Goal: Task Accomplishment & Management: Complete application form

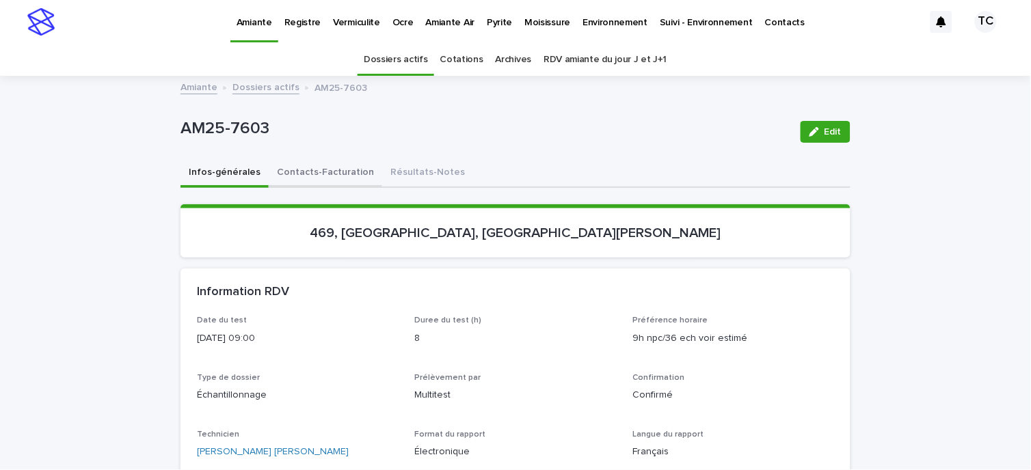
click at [313, 172] on button "Contacts-Facturation" at bounding box center [326, 173] width 114 height 29
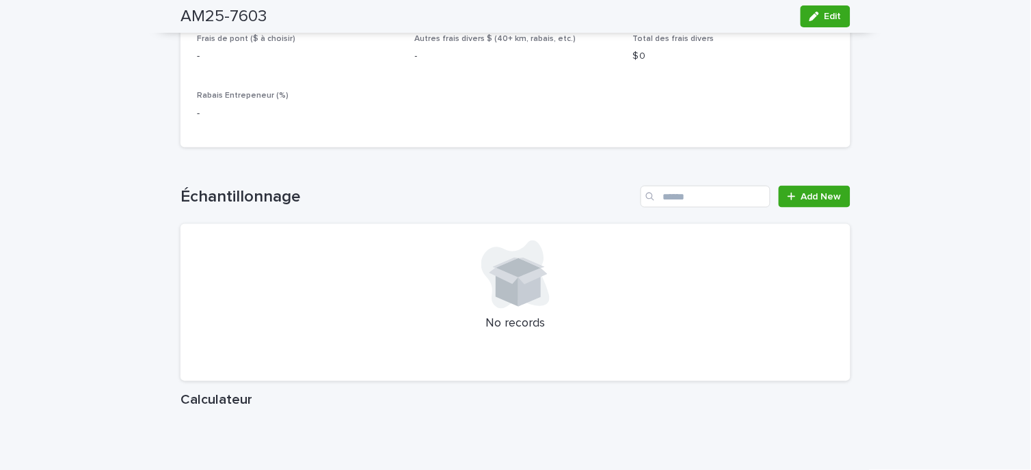
scroll to position [1500, 0]
click at [822, 187] on link "Add New" at bounding box center [815, 198] width 72 height 22
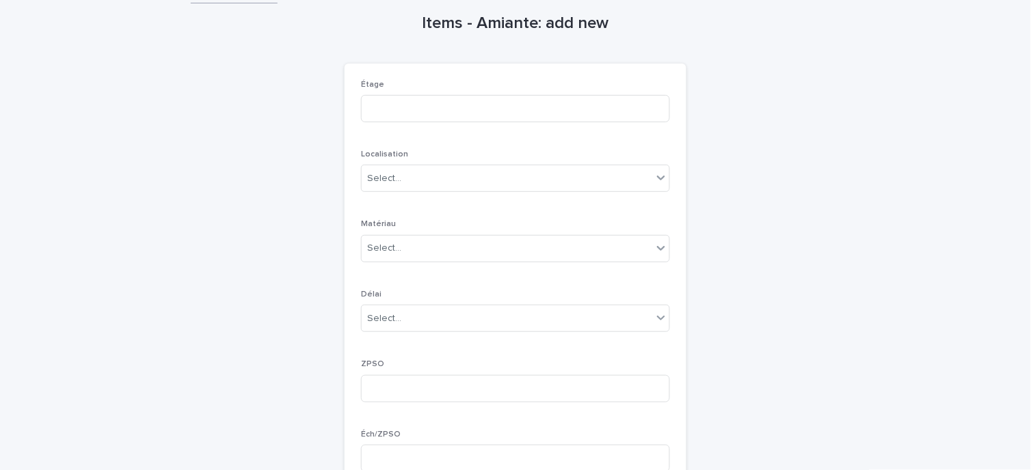
scroll to position [58, 0]
click at [472, 107] on input at bounding box center [515, 109] width 309 height 27
type input "**********"
click at [403, 176] on input "text" at bounding box center [403, 180] width 1 height 12
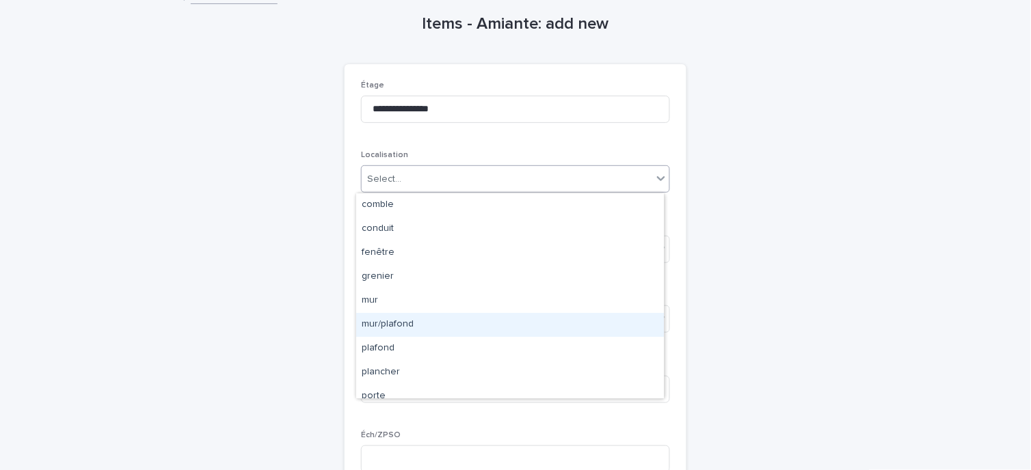
click at [401, 321] on div "mur/plafond" at bounding box center [510, 325] width 308 height 24
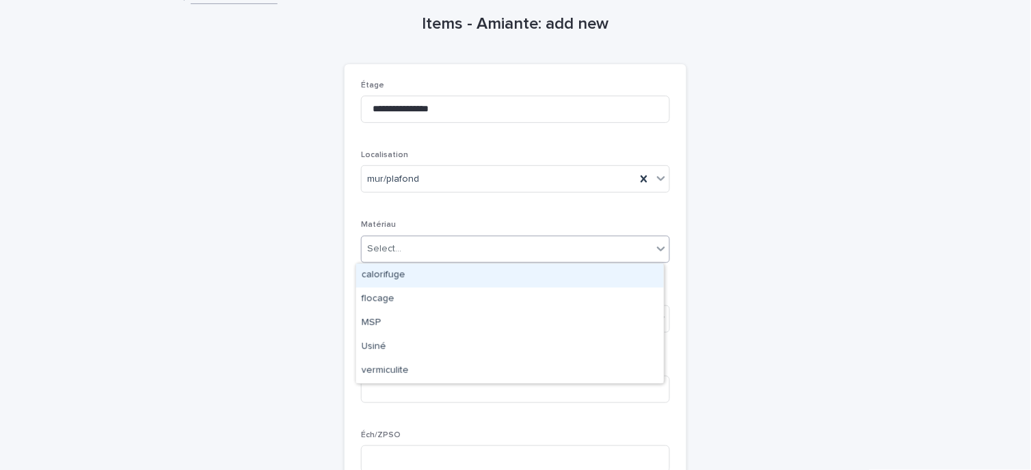
click at [401, 244] on div "Select..." at bounding box center [507, 249] width 291 height 23
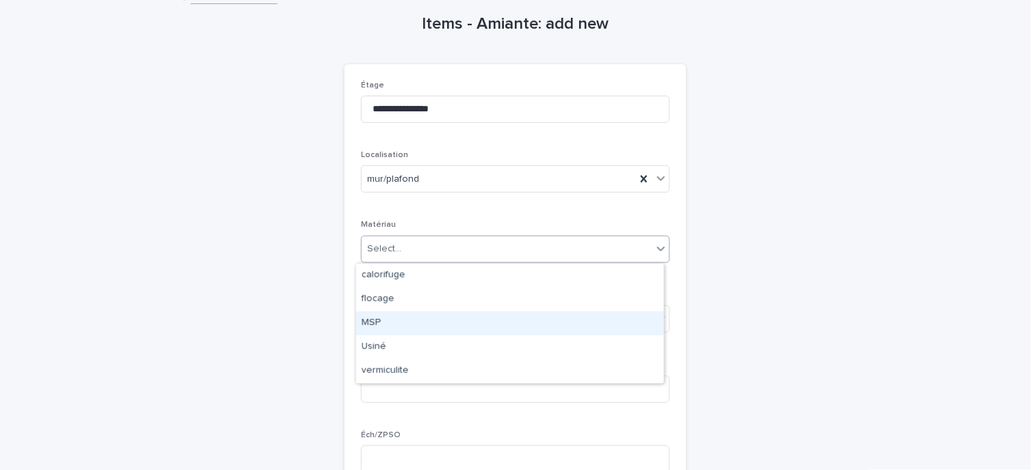
click at [414, 324] on div "MSP" at bounding box center [510, 324] width 308 height 24
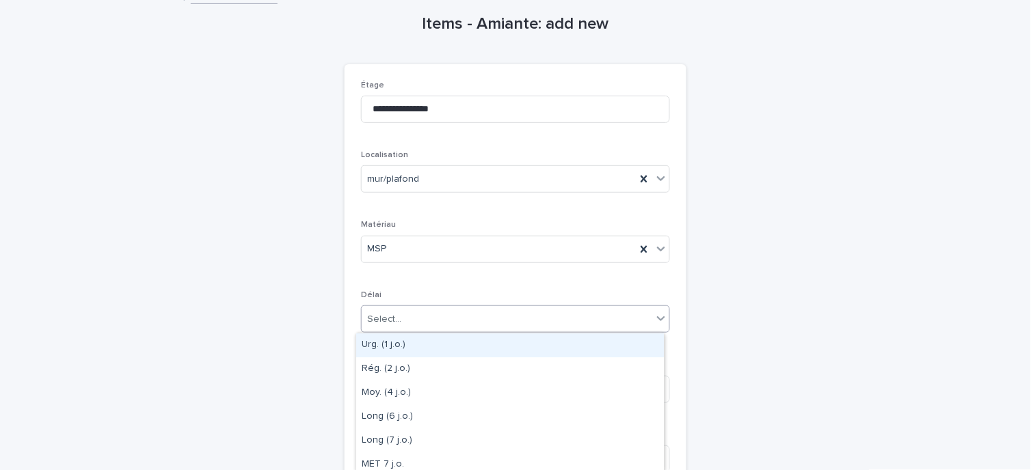
click at [418, 317] on div "Select..." at bounding box center [507, 319] width 291 height 23
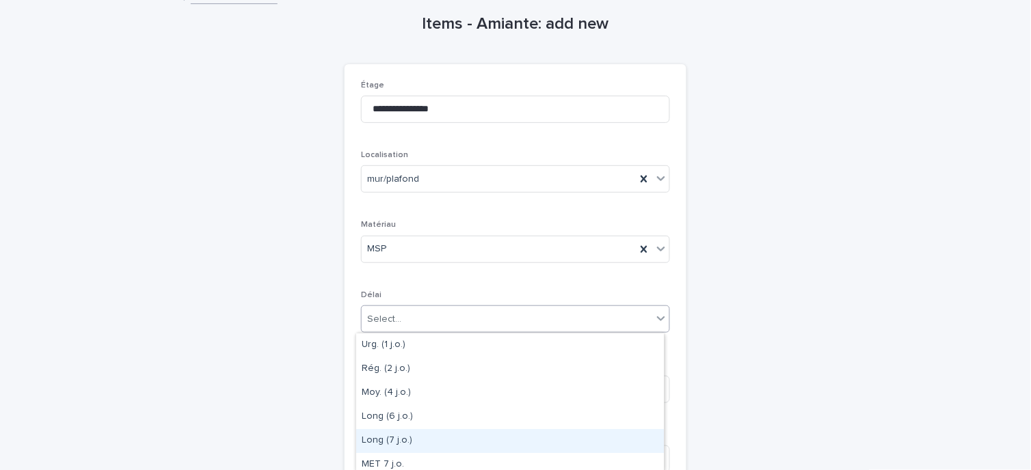
click at [416, 436] on div "Long (7 j.o.)" at bounding box center [510, 441] width 308 height 24
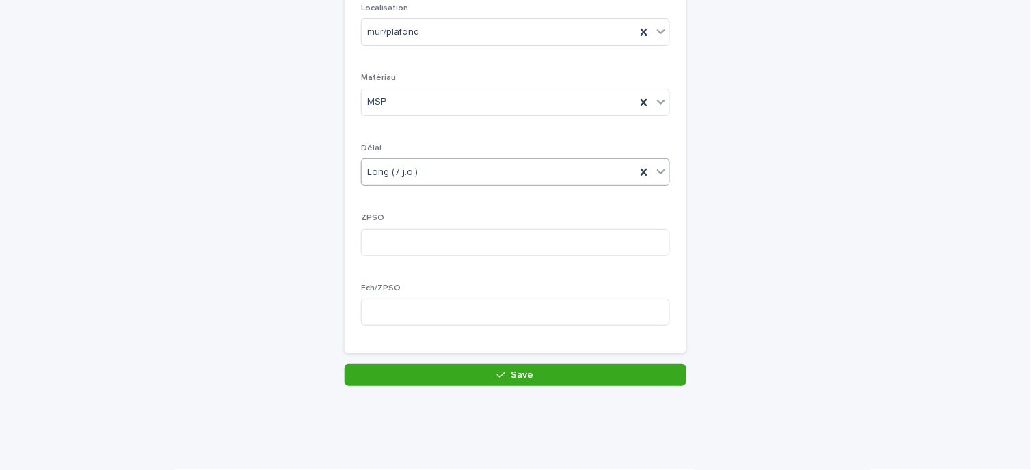
scroll to position [211, 0]
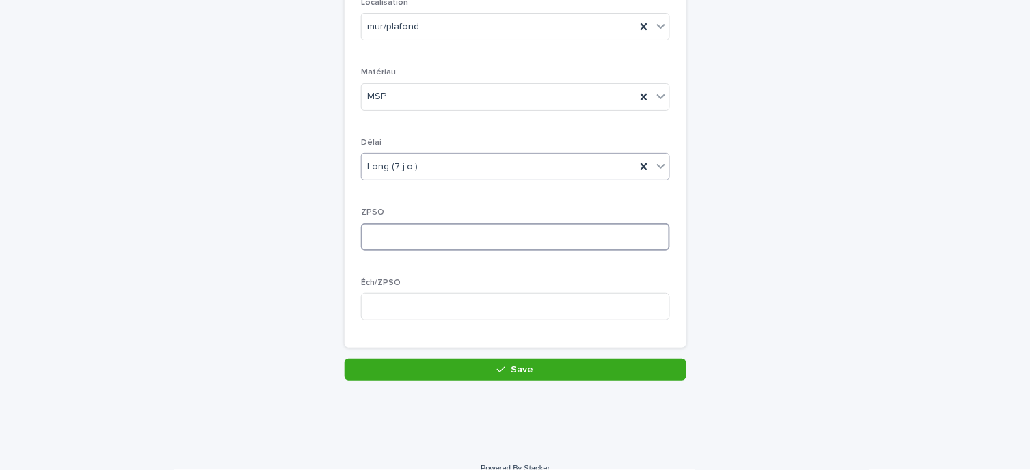
click at [404, 235] on input at bounding box center [515, 237] width 309 height 27
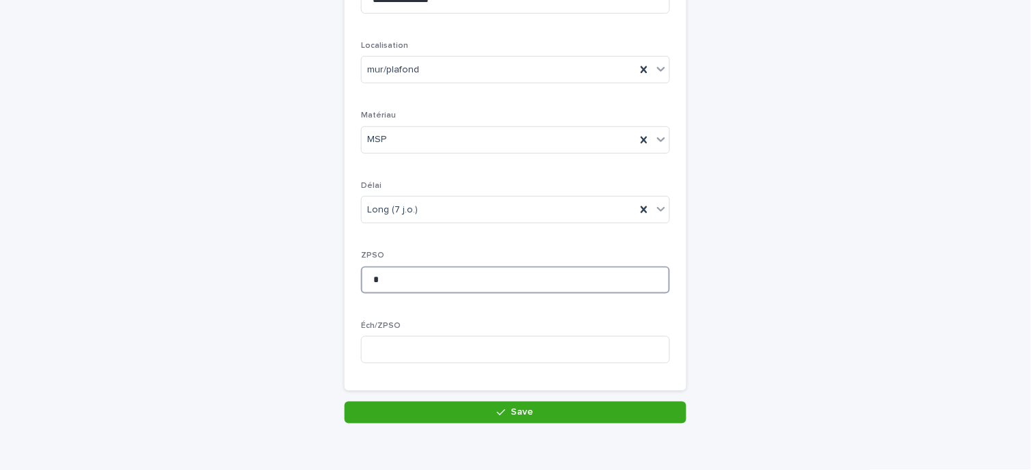
scroll to position [228, 0]
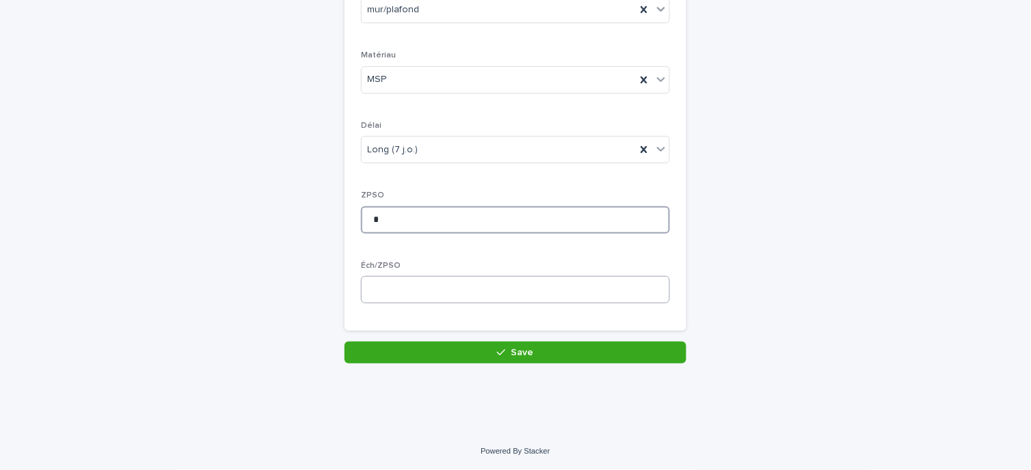
type input "*"
click at [412, 293] on input at bounding box center [515, 289] width 309 height 27
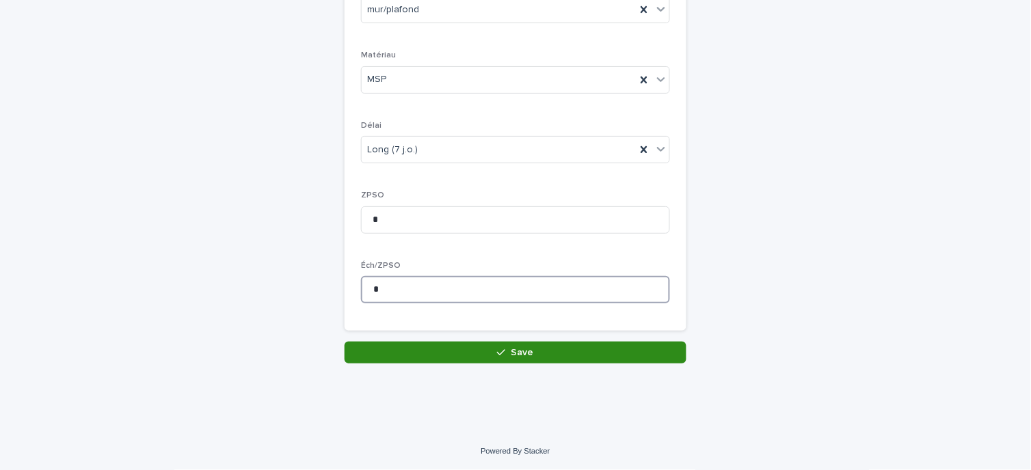
type input "*"
click at [490, 349] on button "Save" at bounding box center [516, 353] width 342 height 22
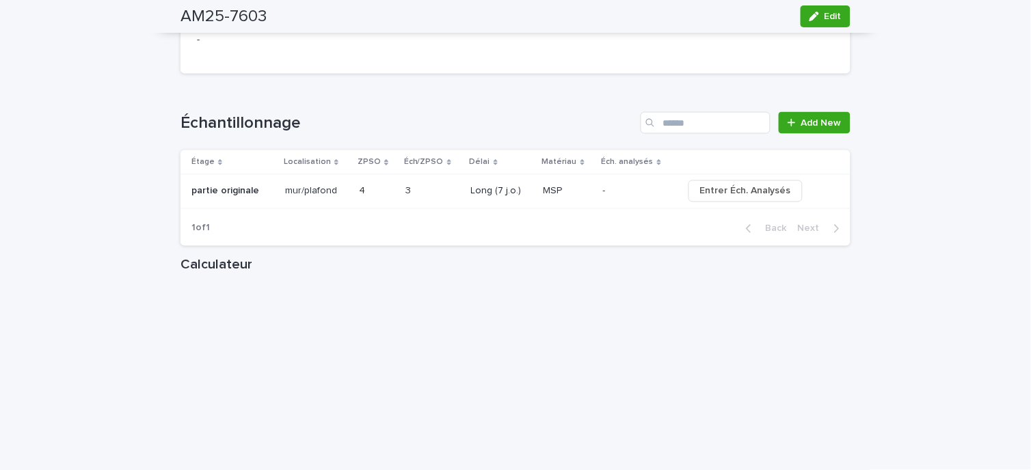
scroll to position [1595, 0]
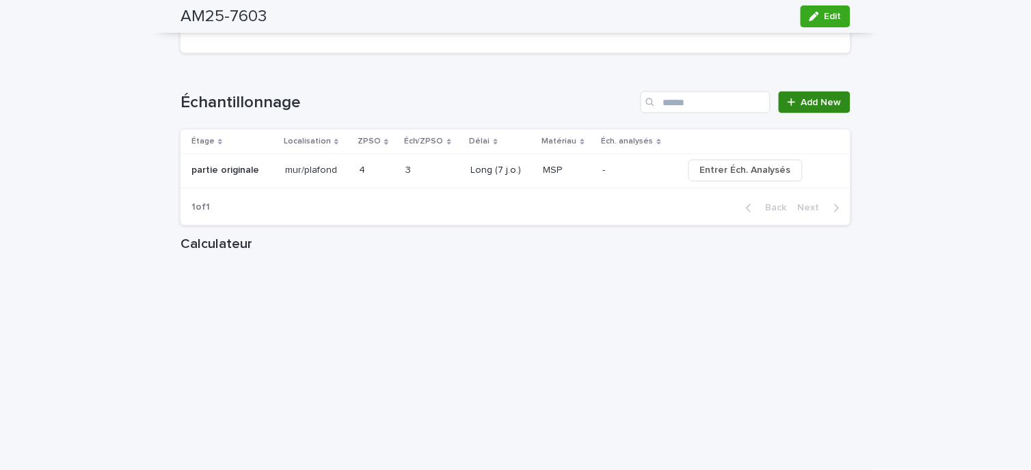
click at [797, 105] on link "Add New" at bounding box center [815, 103] width 72 height 22
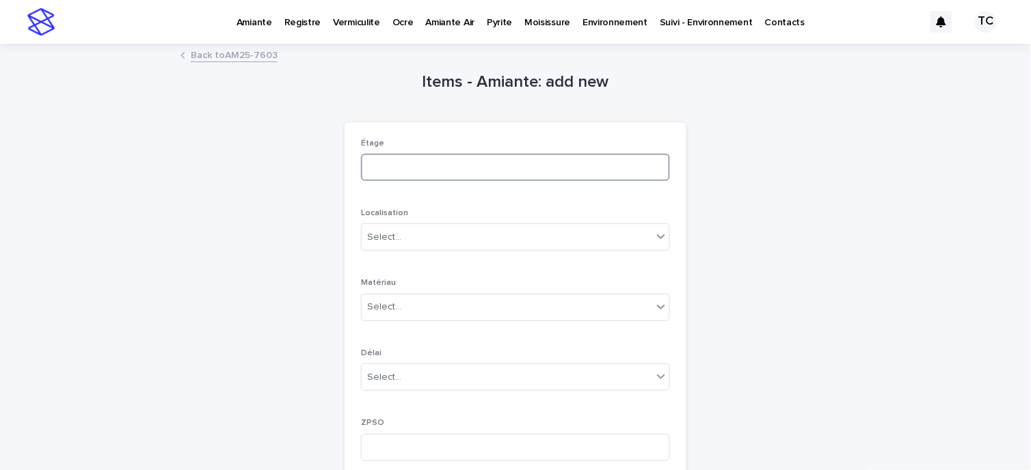
click at [436, 170] on input at bounding box center [515, 167] width 309 height 27
click at [425, 241] on div "Select..." at bounding box center [507, 237] width 291 height 23
click at [364, 172] on input "*********" at bounding box center [515, 167] width 309 height 27
type input "**********"
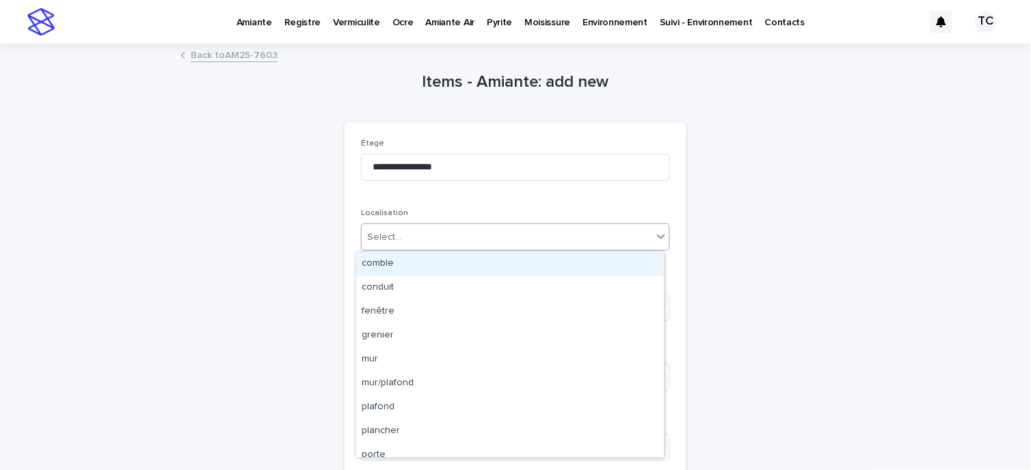
click at [446, 237] on div "Select..." at bounding box center [507, 237] width 291 height 23
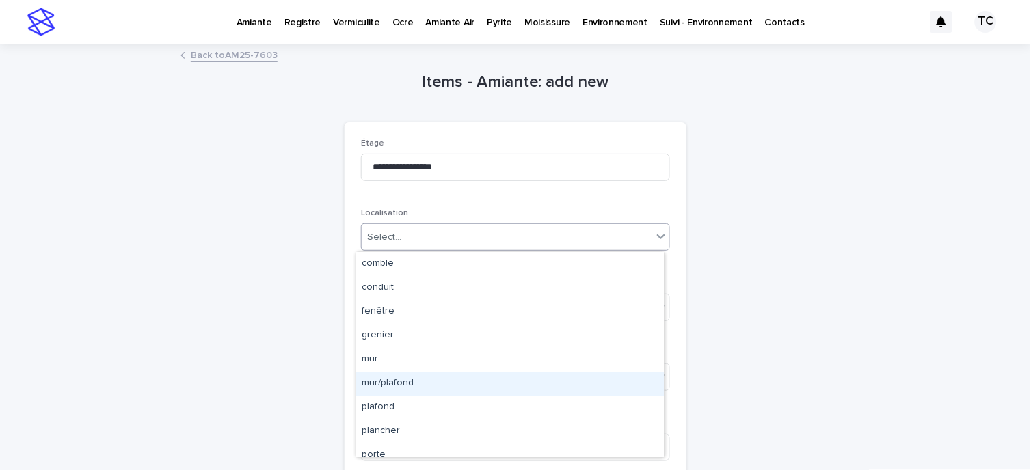
scroll to position [34, 0]
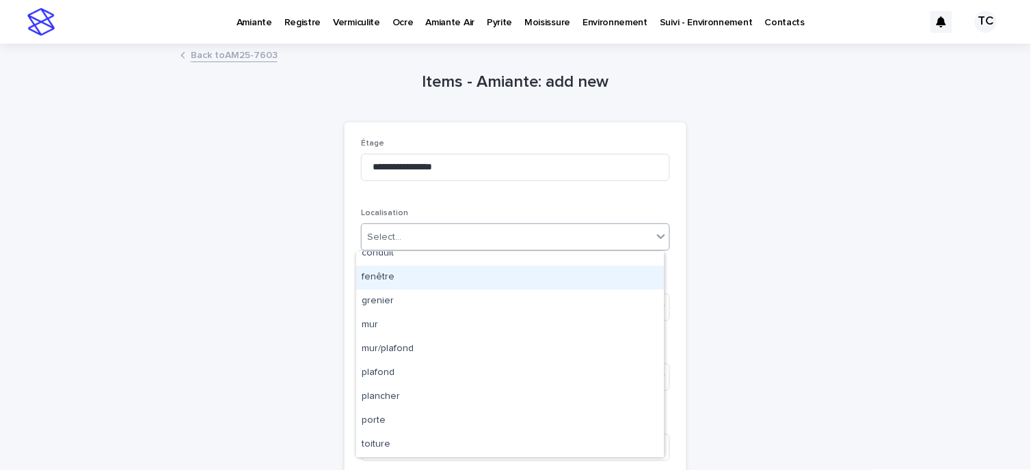
click at [367, 281] on div "fenêtre" at bounding box center [510, 278] width 308 height 24
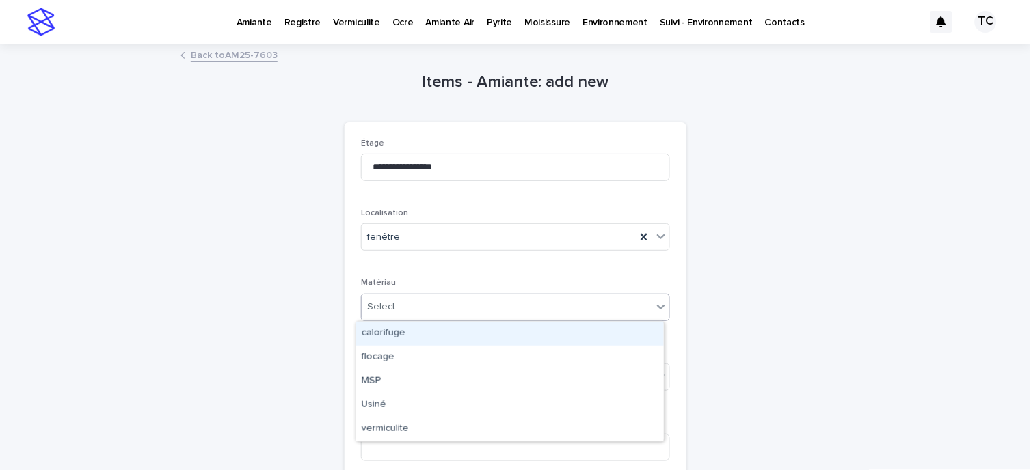
click at [408, 313] on div "Select..." at bounding box center [507, 307] width 291 height 23
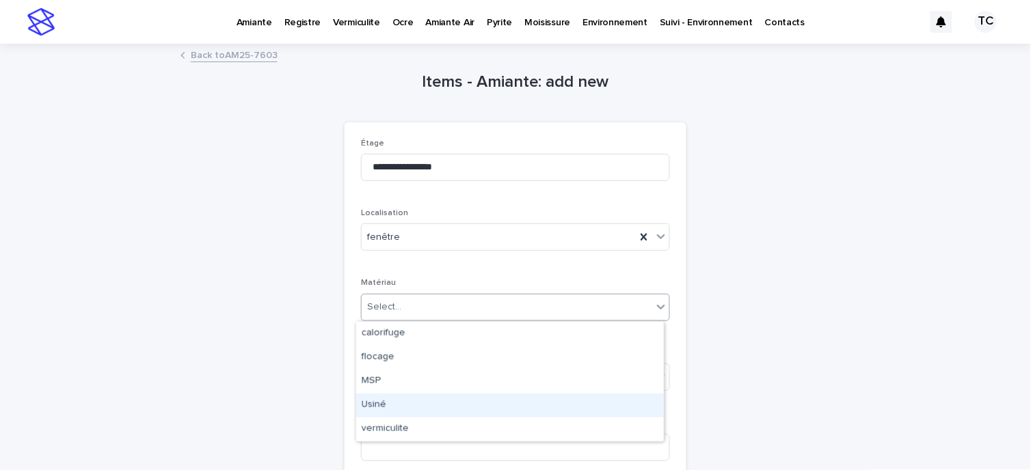
click at [395, 401] on div "Usiné" at bounding box center [510, 406] width 308 height 24
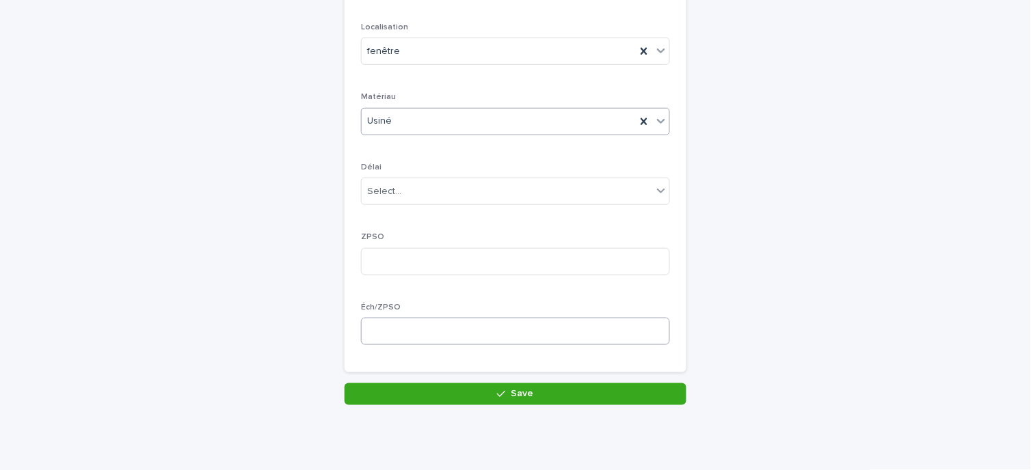
scroll to position [228, 0]
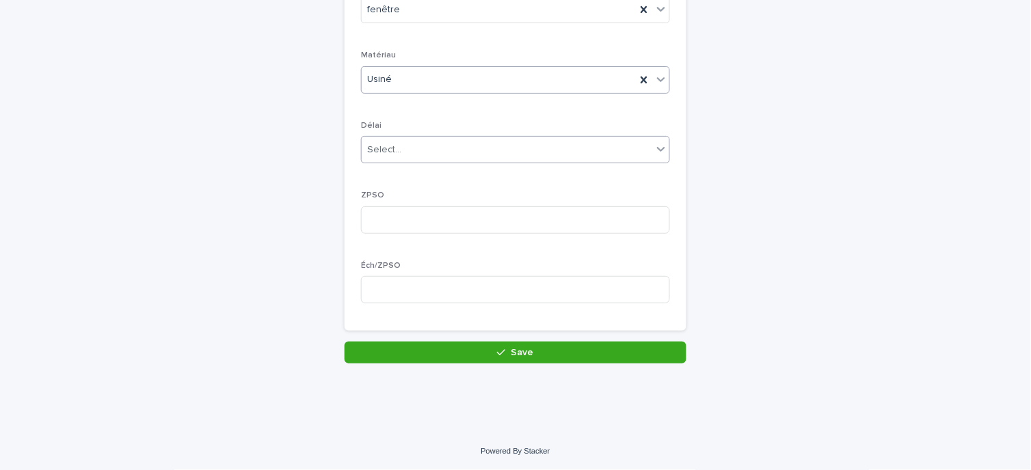
click at [429, 148] on div "Select..." at bounding box center [507, 150] width 291 height 23
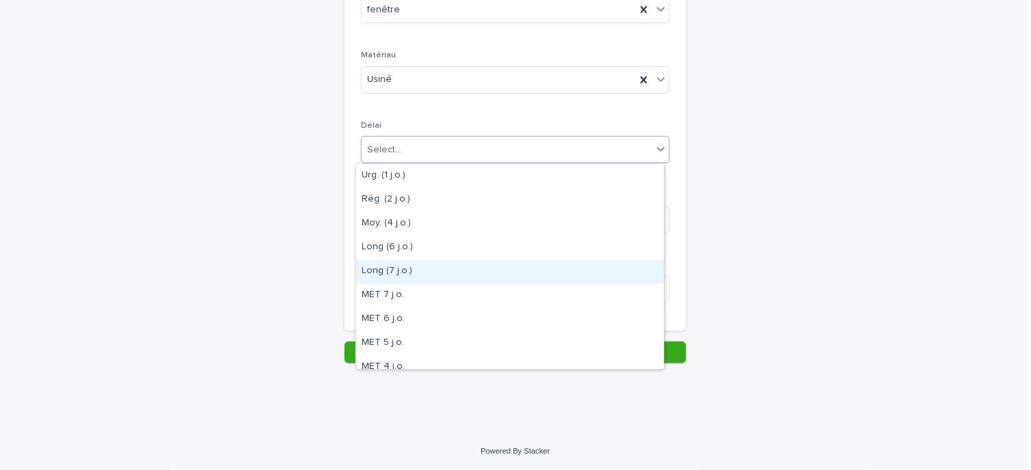
click at [427, 265] on div "Long (7 j.o.)" at bounding box center [510, 272] width 308 height 24
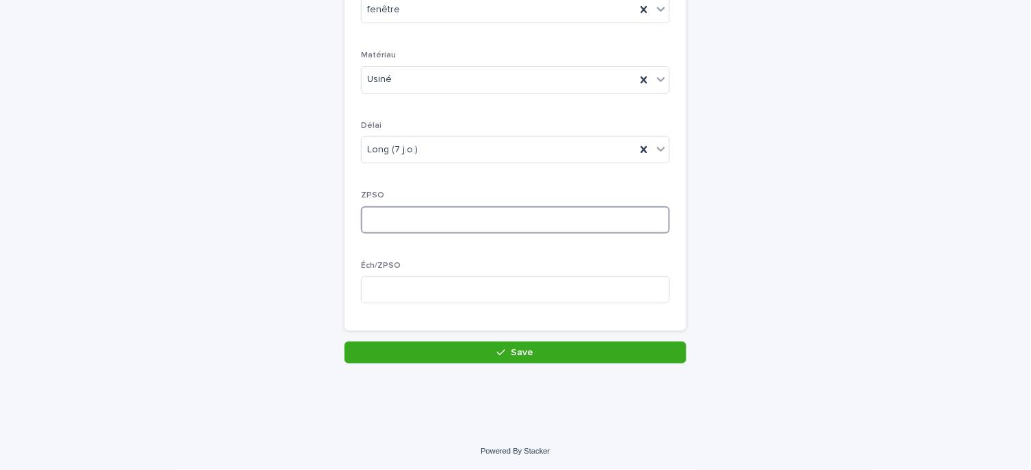
click at [417, 224] on input at bounding box center [515, 220] width 309 height 27
click at [399, 278] on input at bounding box center [515, 289] width 309 height 27
type input "*"
click at [387, 220] on input at bounding box center [515, 220] width 309 height 27
type input "*"
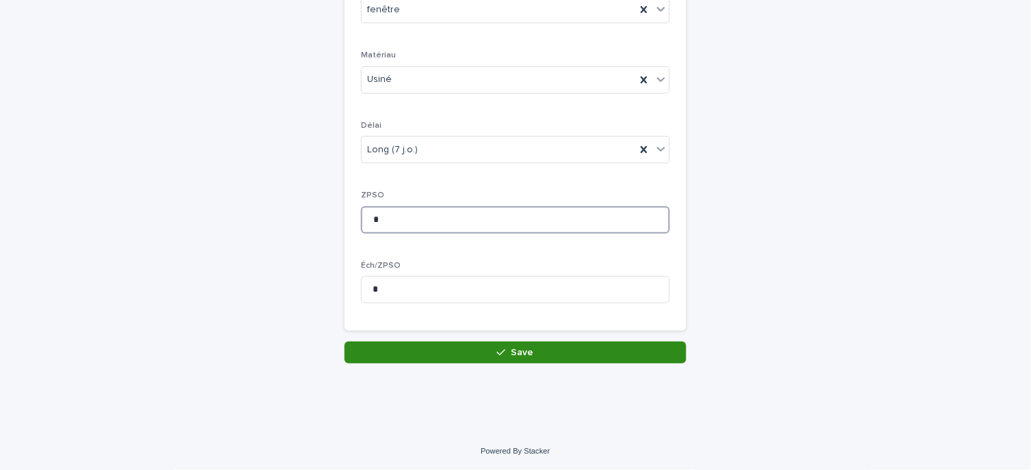
type input "*"
click at [453, 351] on button "Save" at bounding box center [516, 353] width 342 height 22
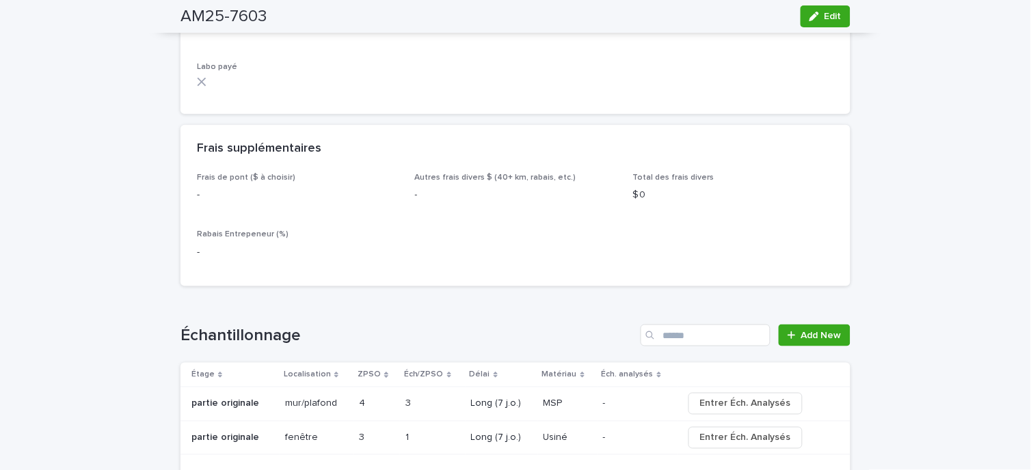
scroll to position [1444, 0]
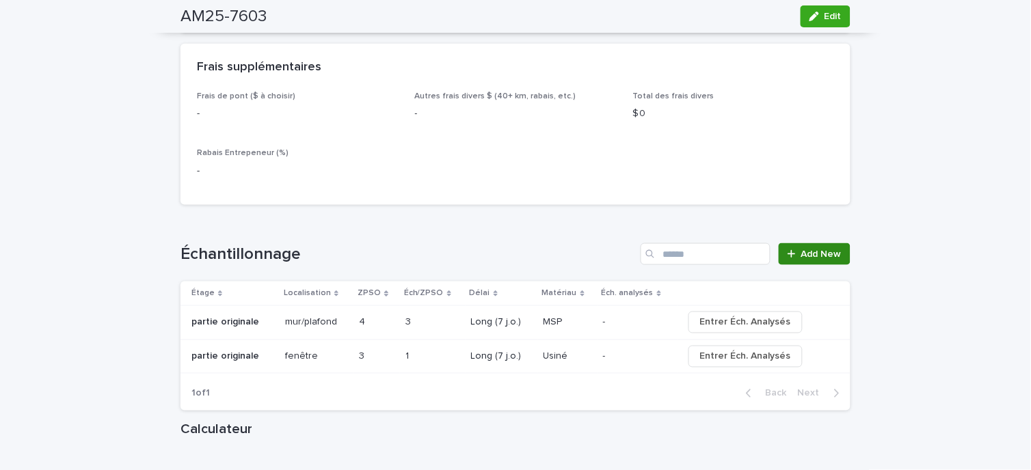
click at [801, 250] on span "Add New" at bounding box center [821, 255] width 40 height 10
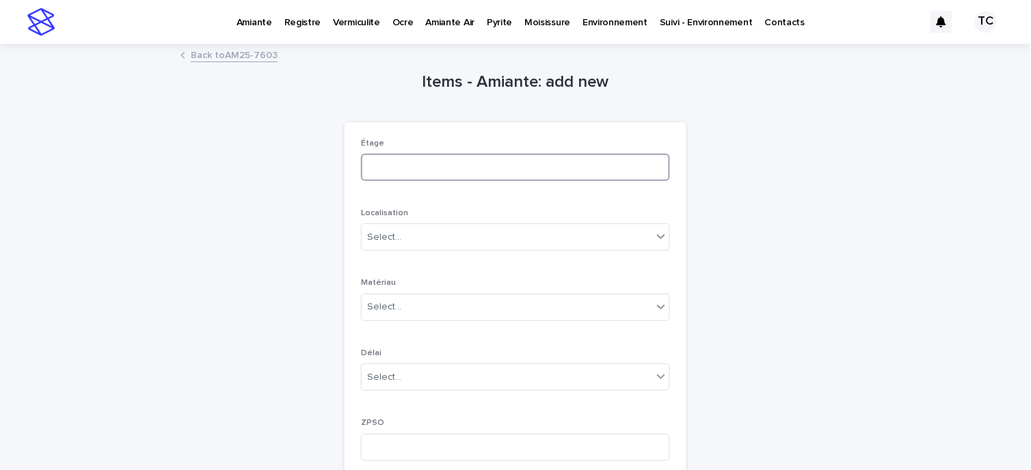
click at [406, 157] on input at bounding box center [515, 167] width 309 height 27
type input "**********"
click at [412, 234] on div "Select..." at bounding box center [507, 237] width 291 height 23
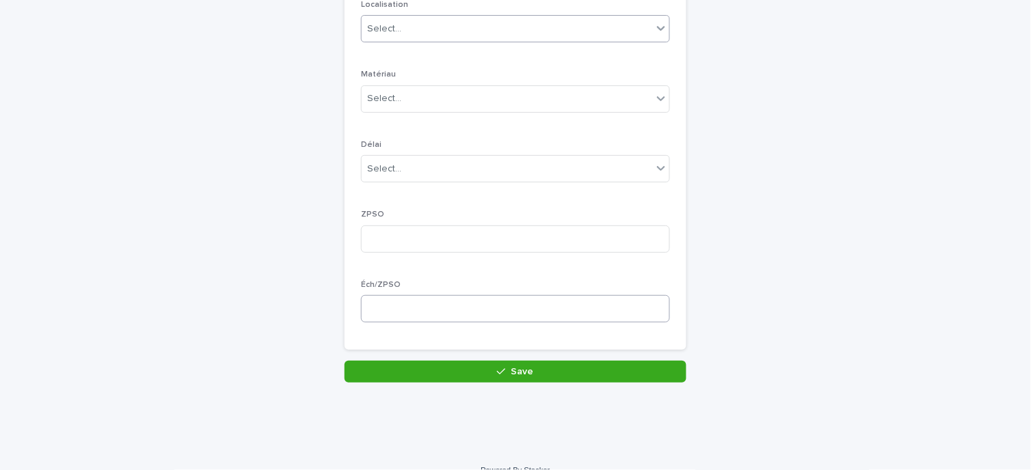
scroll to position [228, 0]
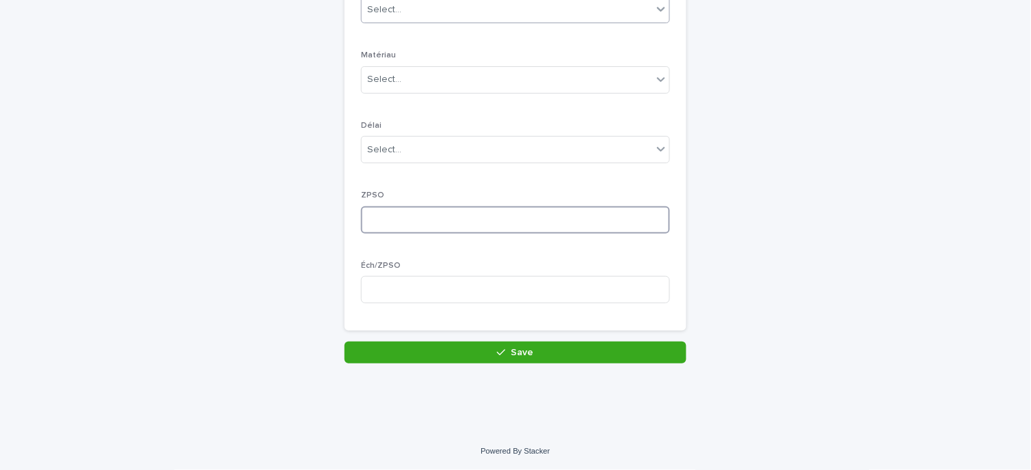
click at [408, 224] on input at bounding box center [515, 220] width 309 height 27
type input "*"
click at [412, 280] on input at bounding box center [515, 289] width 309 height 27
type input "*"
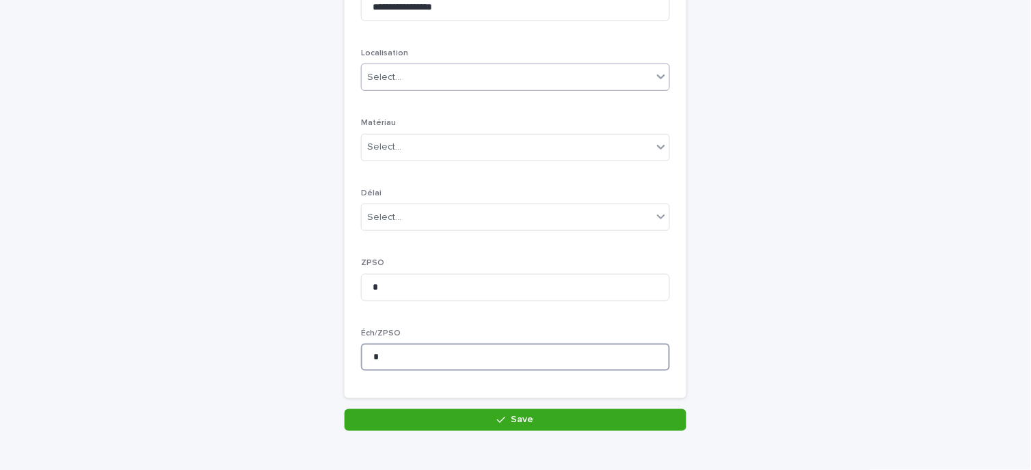
scroll to position [0, 0]
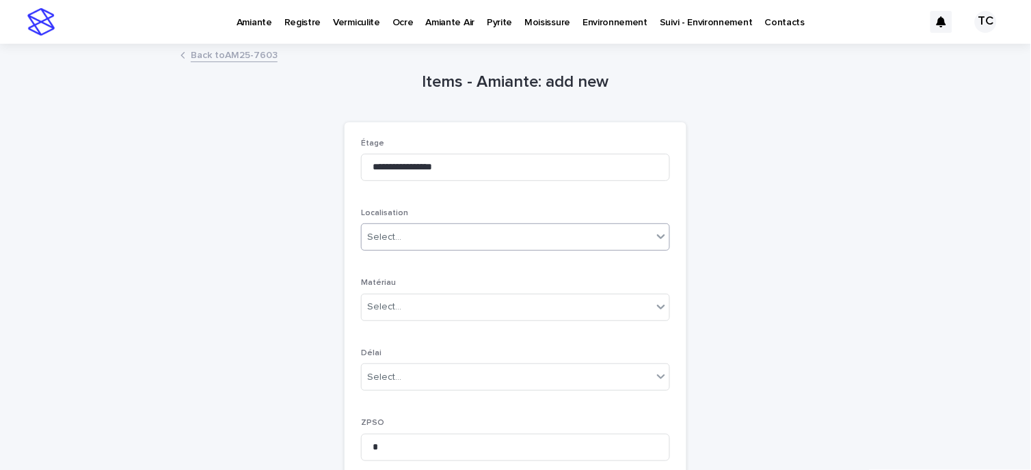
click at [442, 238] on div "Select..." at bounding box center [507, 237] width 291 height 23
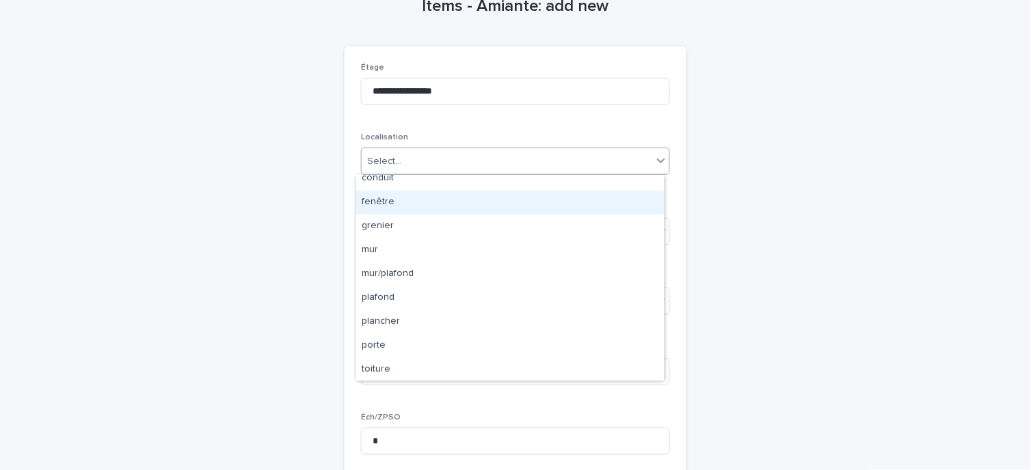
scroll to position [34, 0]
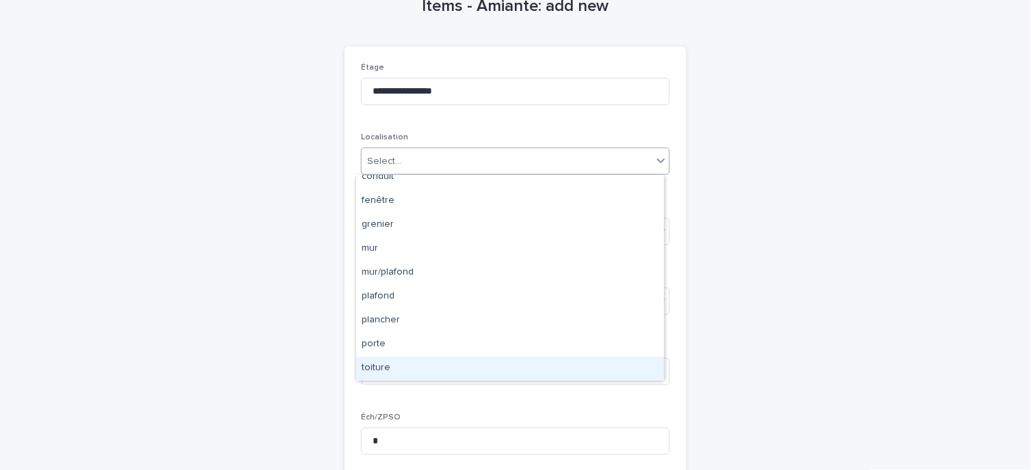
click at [532, 366] on div "toiture" at bounding box center [510, 369] width 308 height 24
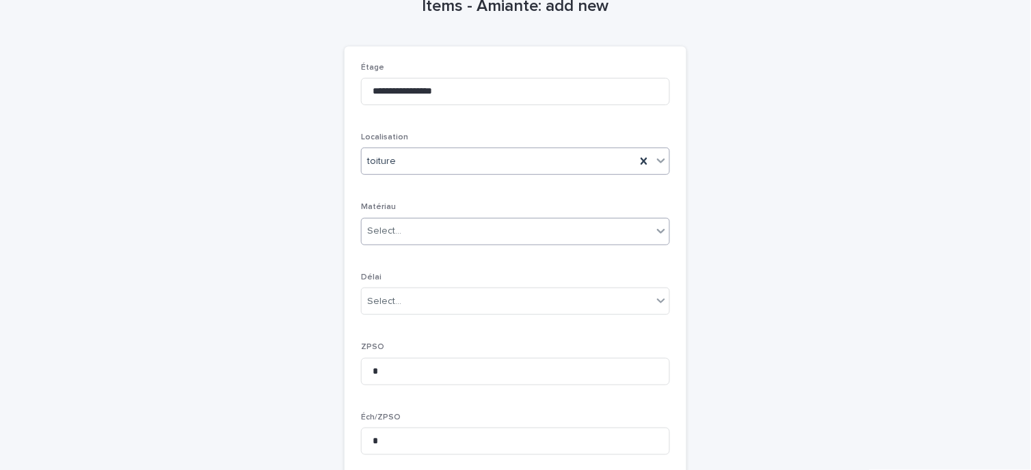
click at [405, 231] on div "Select..." at bounding box center [507, 231] width 291 height 23
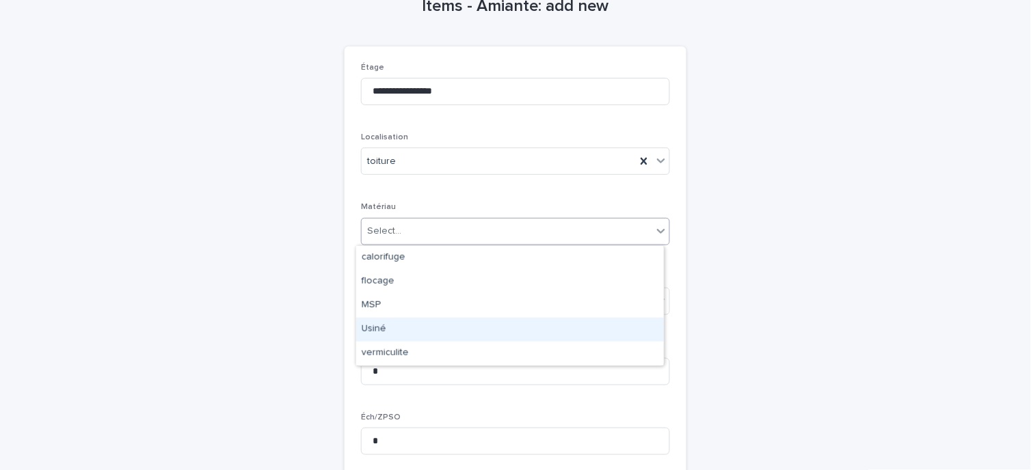
drag, startPoint x: 405, startPoint y: 317, endPoint x: 408, endPoint y: 329, distance: 12.6
click at [407, 330] on div "Usiné" at bounding box center [510, 330] width 308 height 24
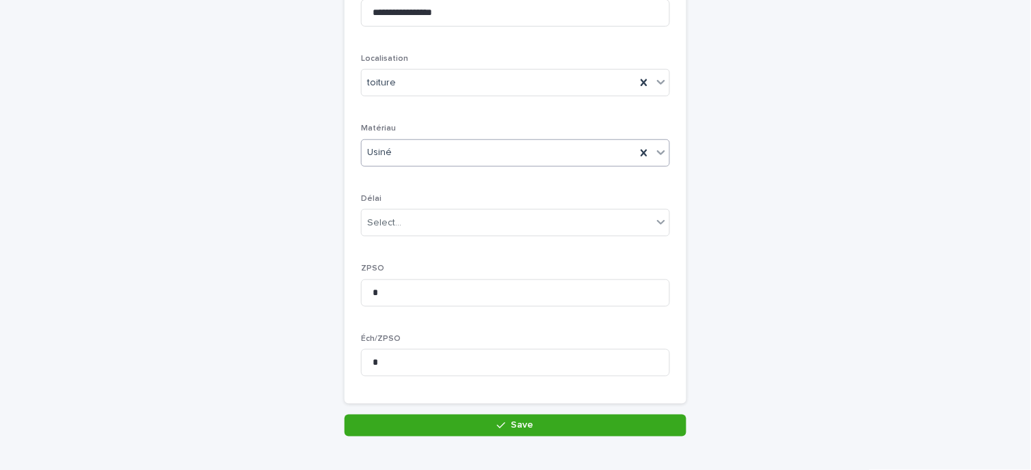
scroll to position [228, 0]
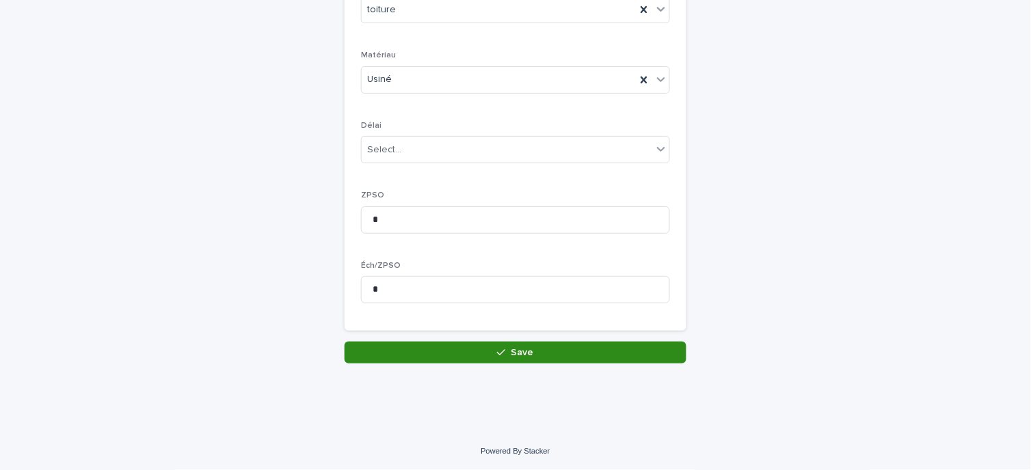
click at [384, 358] on button "Save" at bounding box center [516, 353] width 342 height 22
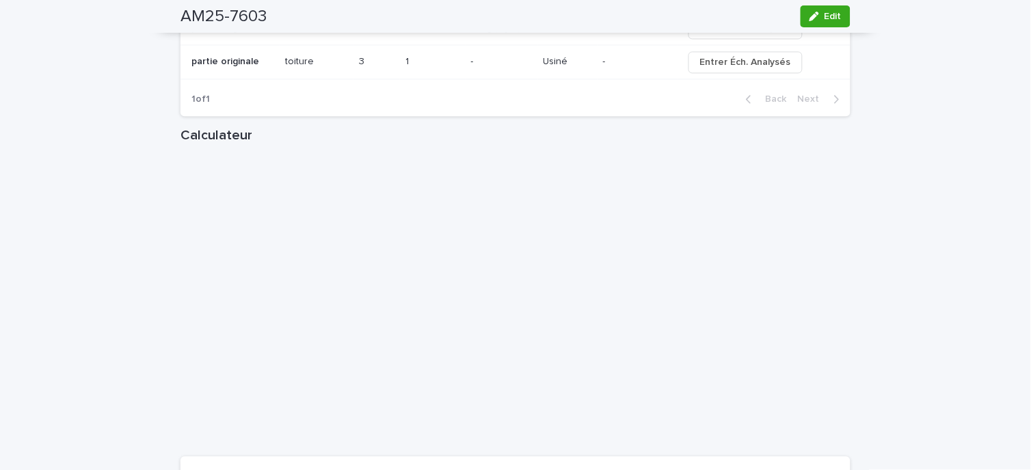
scroll to position [1899, 0]
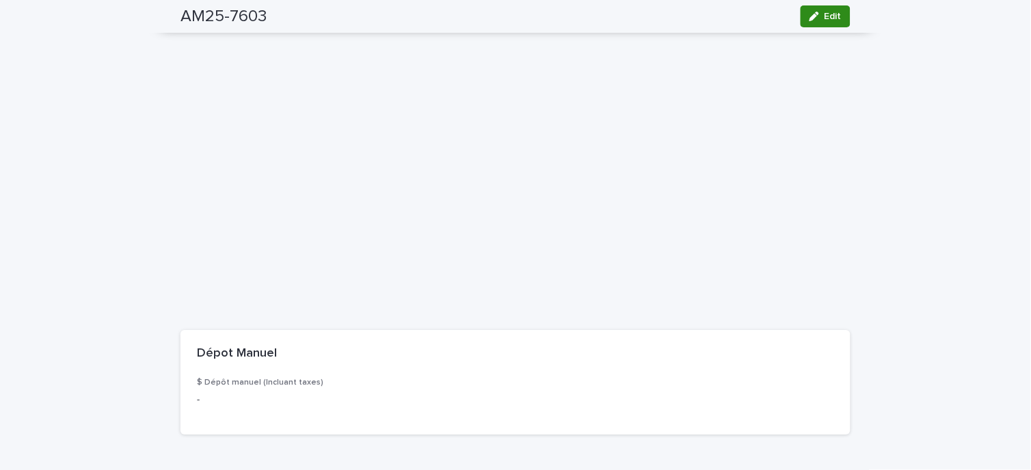
click at [821, 25] on button "Edit" at bounding box center [826, 16] width 50 height 22
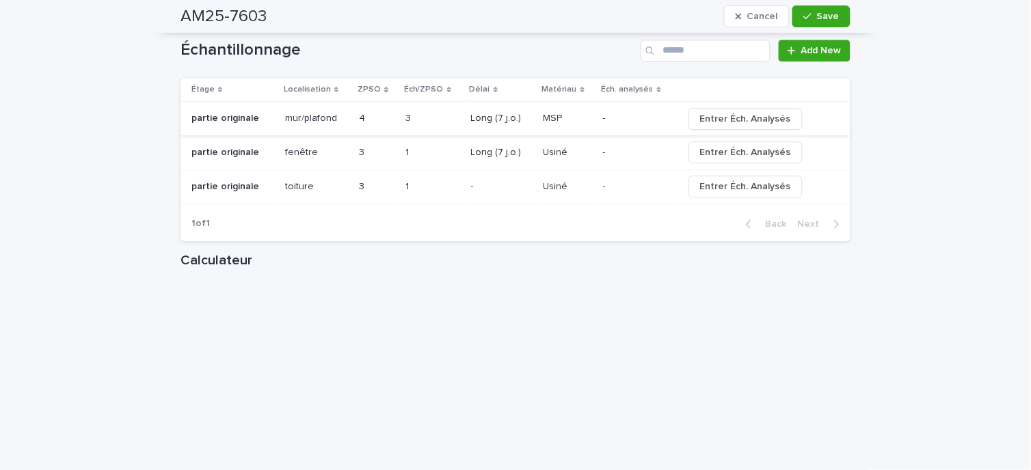
scroll to position [1823, 0]
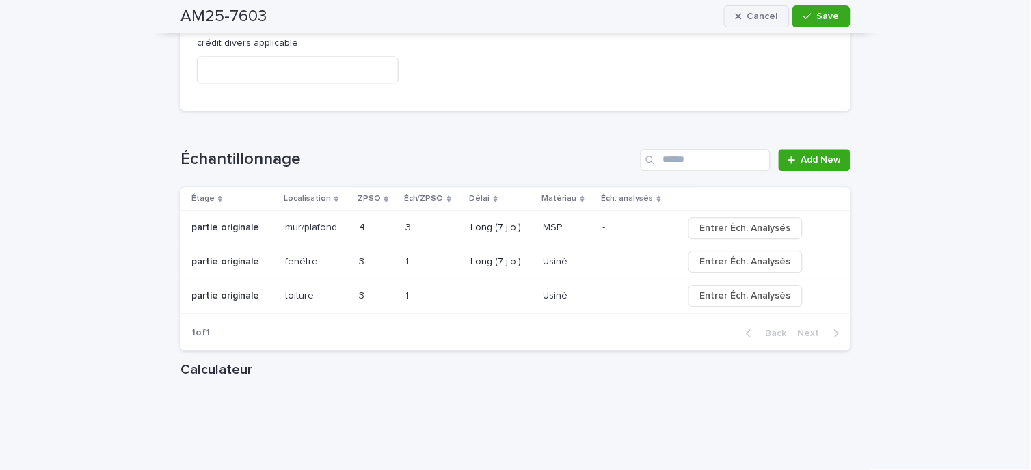
click at [756, 21] on button "Cancel" at bounding box center [757, 16] width 66 height 22
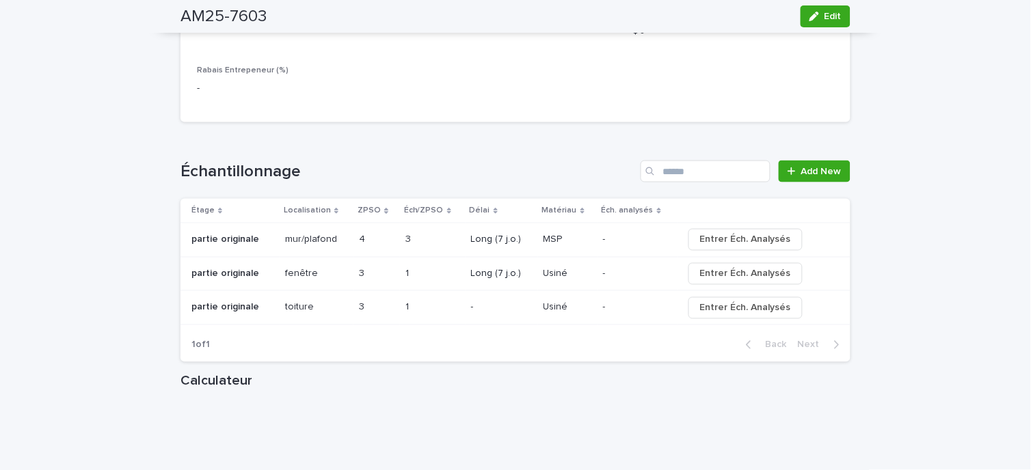
scroll to position [1519, 0]
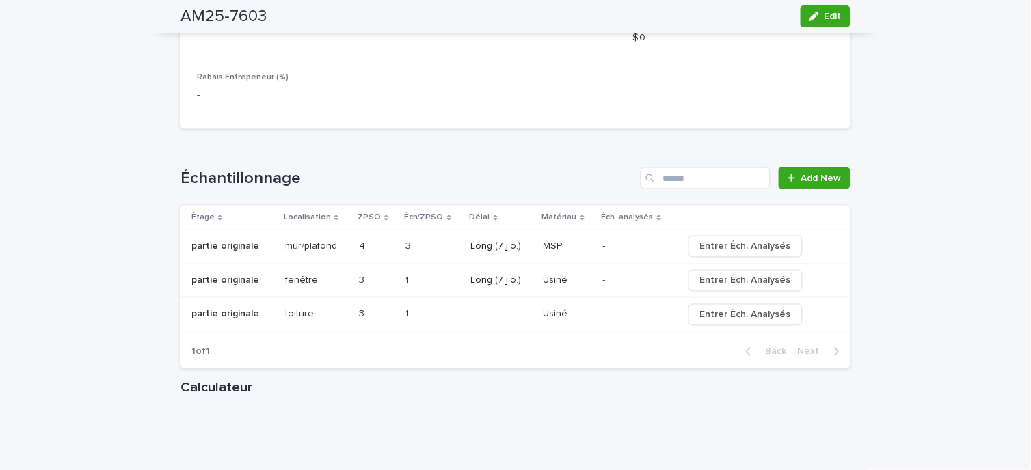
click at [446, 318] on p at bounding box center [430, 315] width 49 height 12
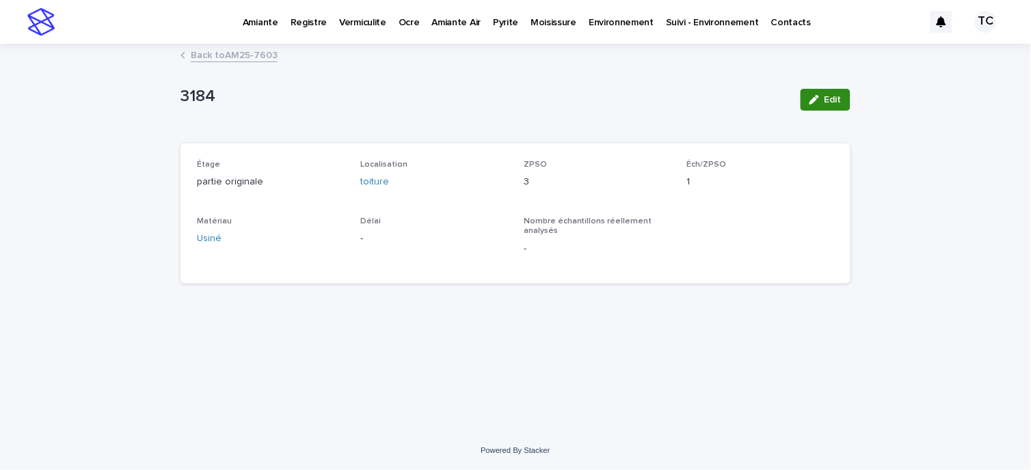
click at [821, 96] on div "button" at bounding box center [817, 100] width 15 height 10
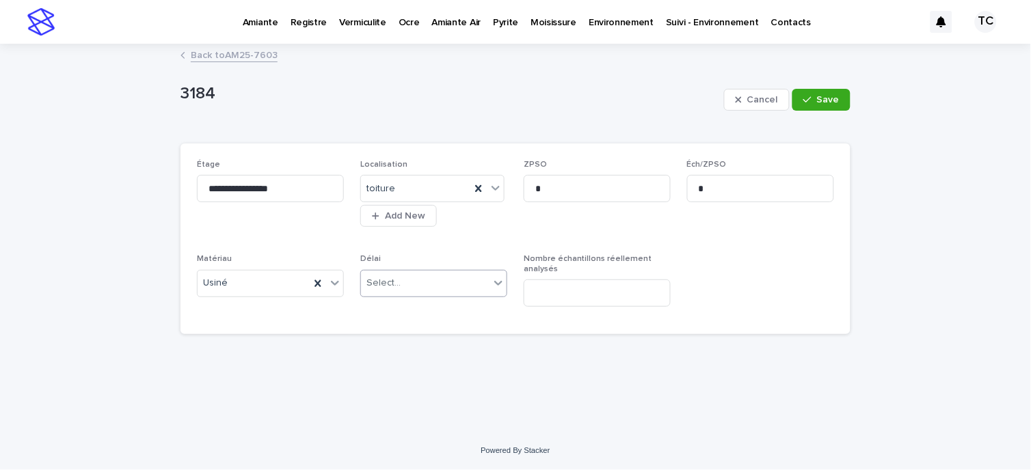
click at [436, 285] on div "Select..." at bounding box center [425, 283] width 129 height 23
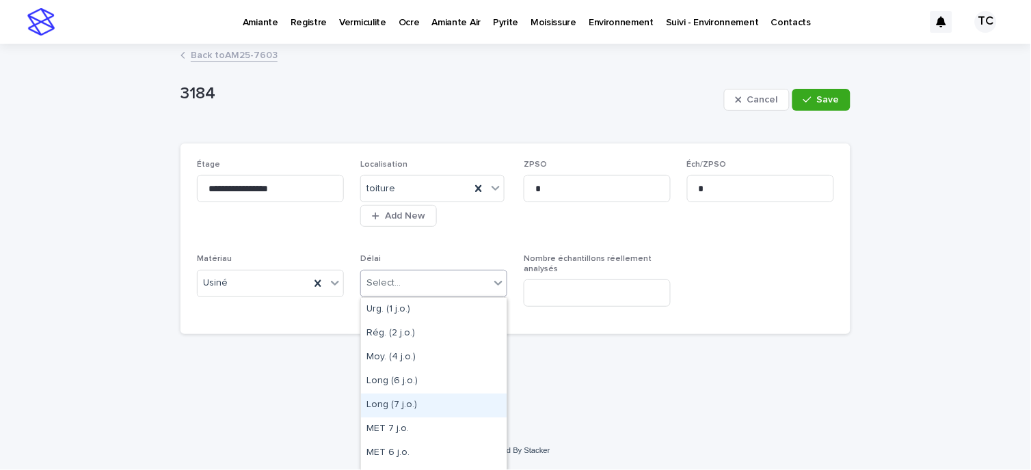
click at [413, 408] on div "Long (7 j.o.)" at bounding box center [434, 406] width 146 height 24
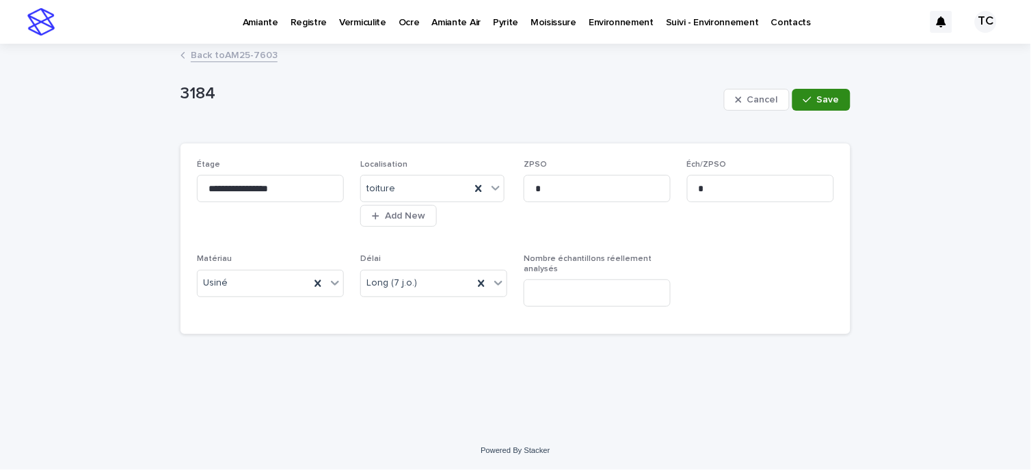
click at [827, 100] on span "Save" at bounding box center [828, 100] width 23 height 10
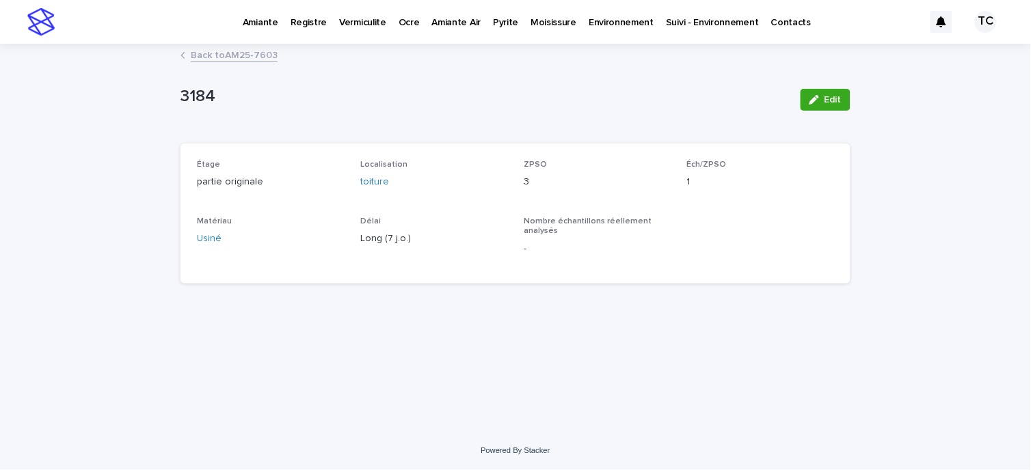
click at [244, 55] on link "Back to AM25-7603" at bounding box center [234, 54] width 87 height 16
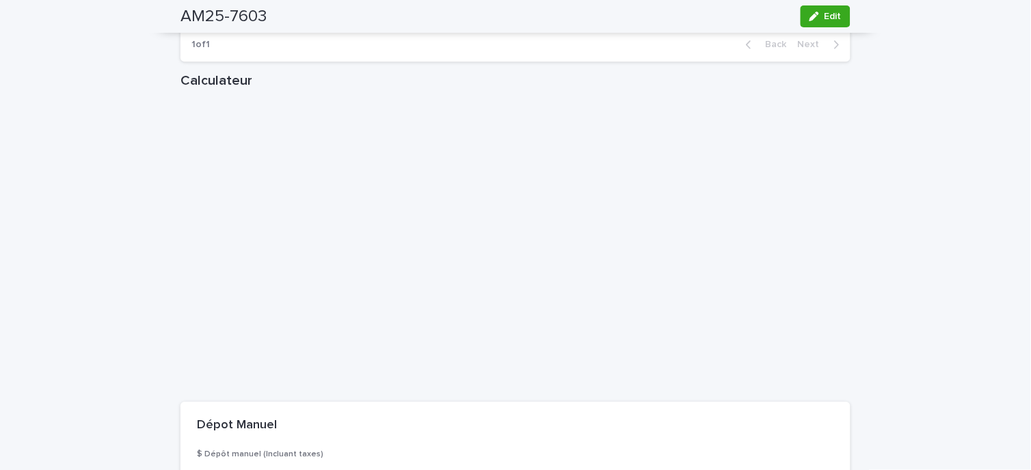
scroll to position [1823, 0]
click at [809, 10] on button "Edit" at bounding box center [826, 16] width 50 height 22
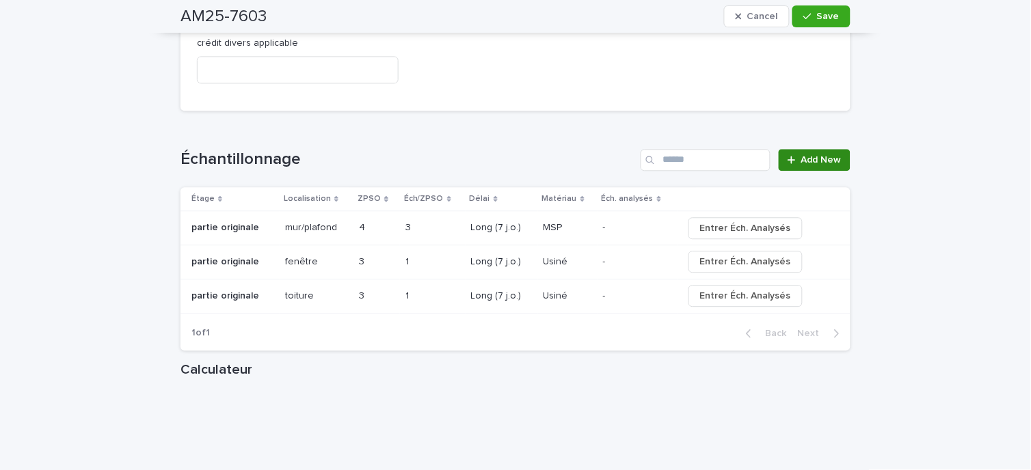
click at [828, 155] on span "Add New" at bounding box center [821, 160] width 40 height 10
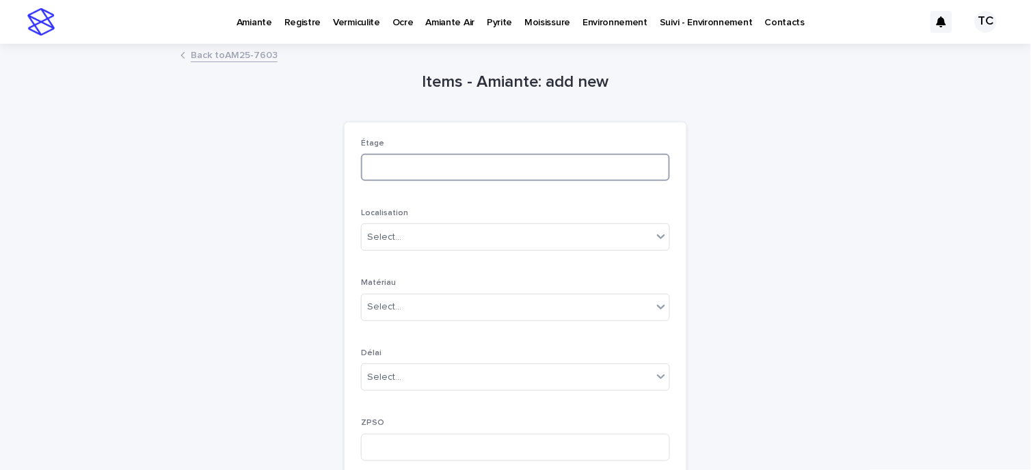
click at [407, 155] on input at bounding box center [515, 167] width 309 height 27
type input "**********"
click at [433, 235] on div "Select..." at bounding box center [507, 237] width 291 height 23
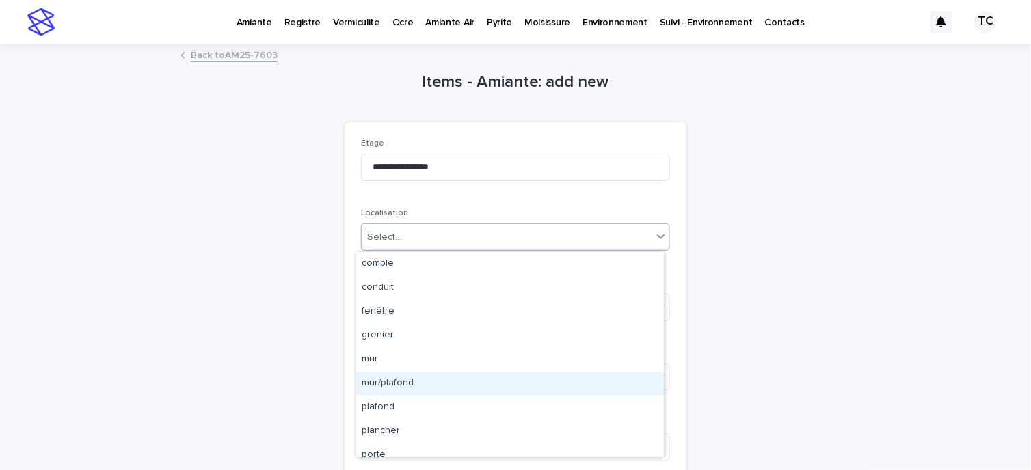
click at [418, 384] on div "mur/plafond" at bounding box center [510, 384] width 308 height 24
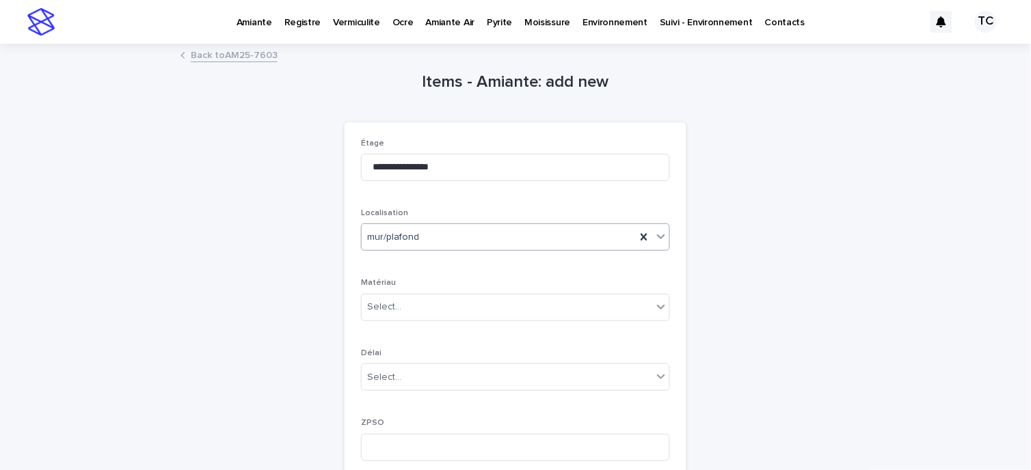
scroll to position [228, 0]
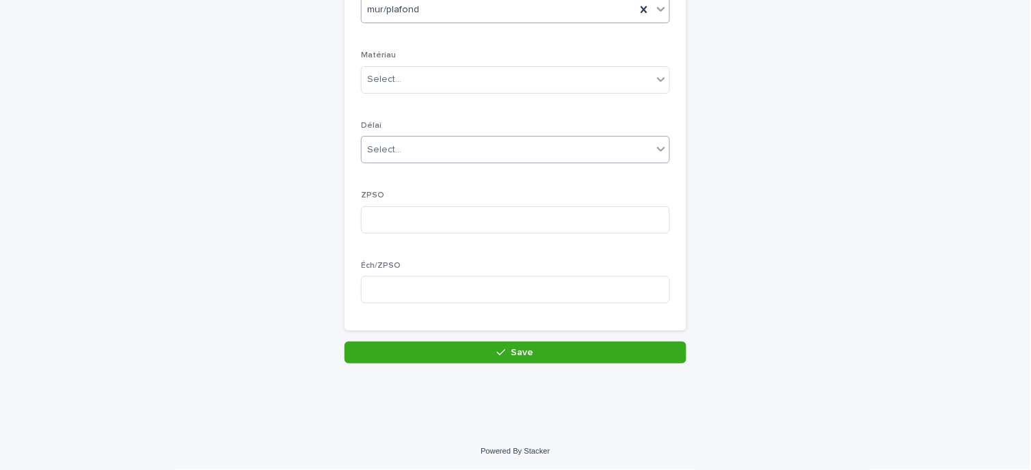
click at [427, 159] on div "Select..." at bounding box center [507, 150] width 291 height 23
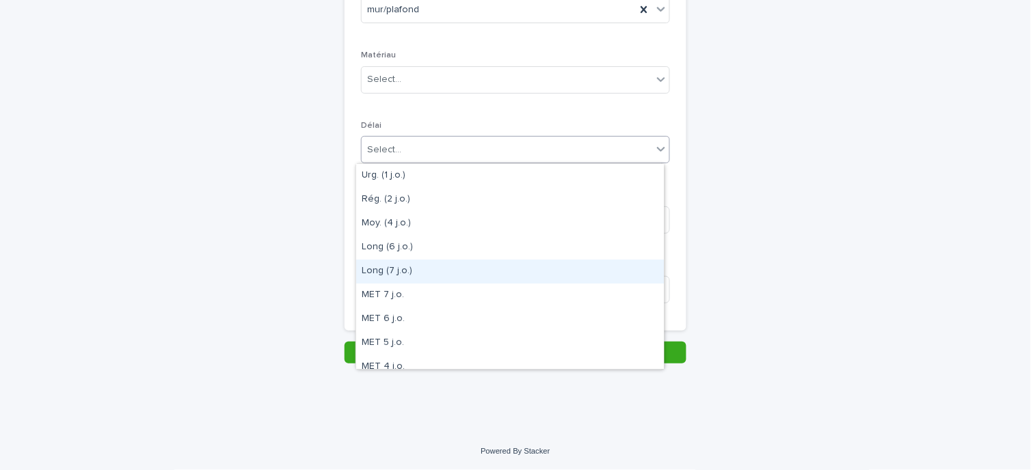
click at [417, 268] on div "Long (7 j.o.)" at bounding box center [510, 272] width 308 height 24
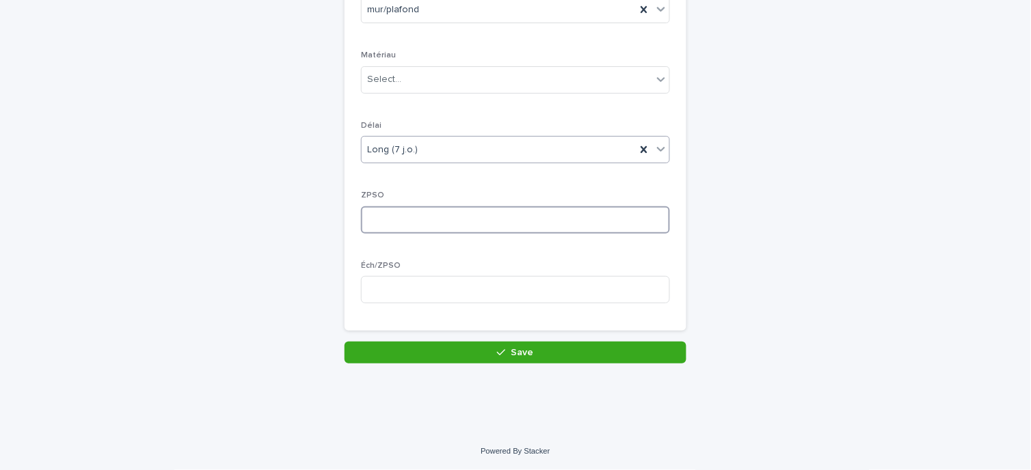
click at [397, 220] on input at bounding box center [515, 220] width 309 height 27
click at [407, 291] on input at bounding box center [515, 289] width 309 height 27
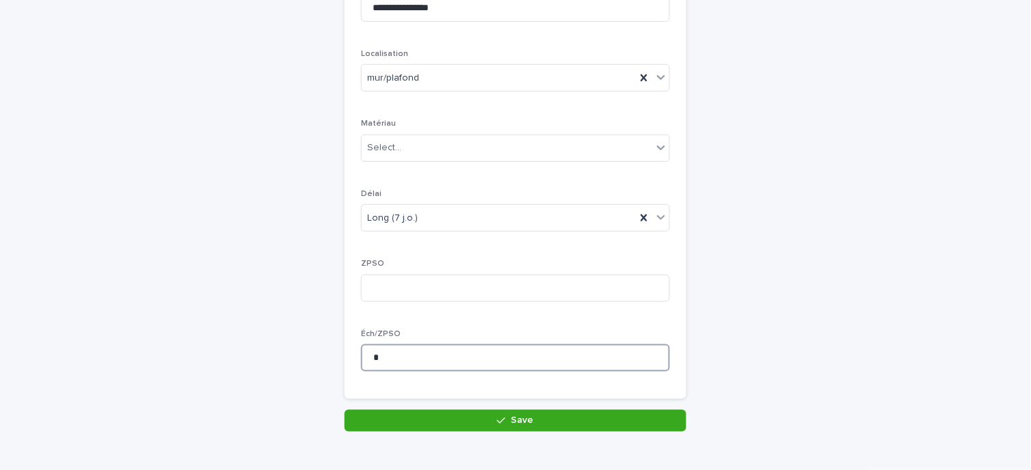
scroll to position [76, 0]
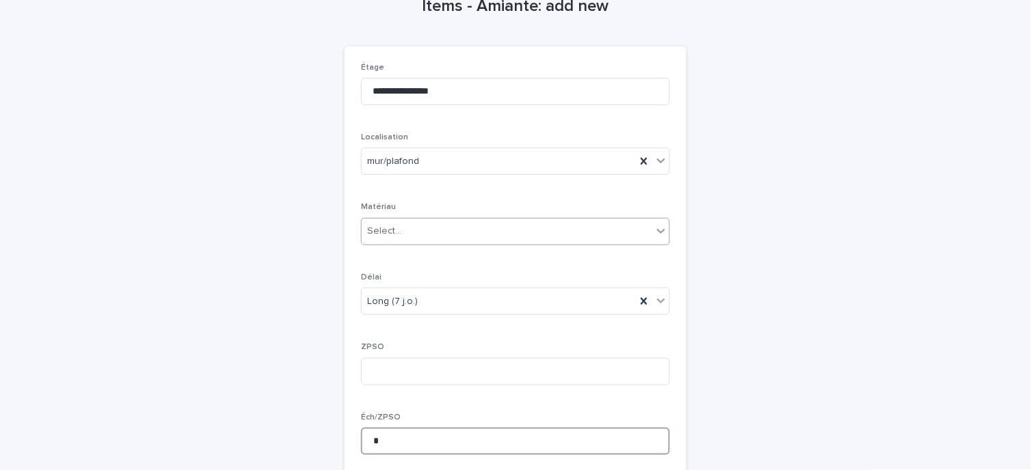
type input "*"
click at [403, 224] on div "Select..." at bounding box center [507, 231] width 291 height 23
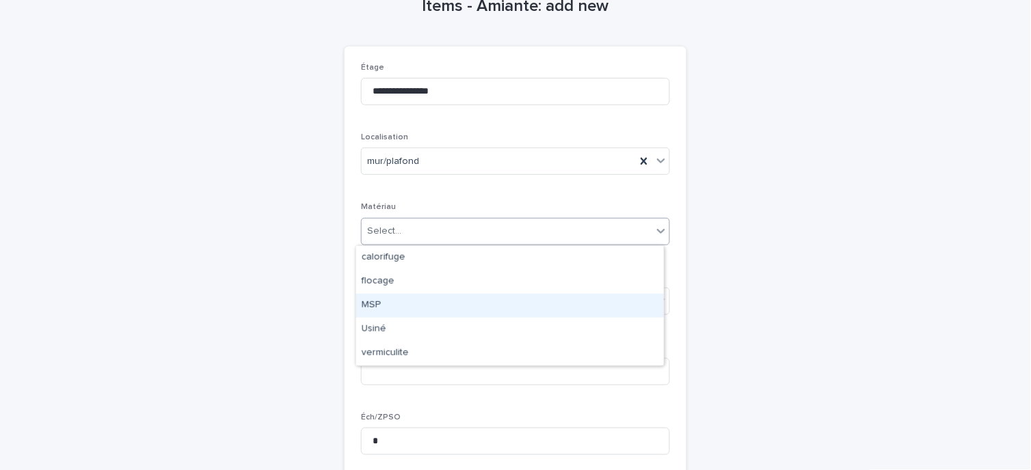
click at [409, 302] on div "MSP" at bounding box center [510, 306] width 308 height 24
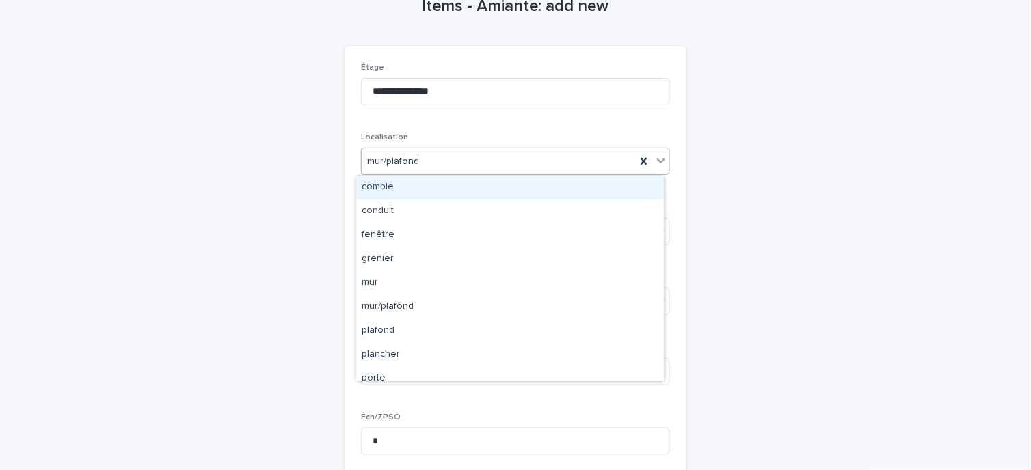
click at [493, 154] on div "mur/plafond" at bounding box center [499, 161] width 274 height 23
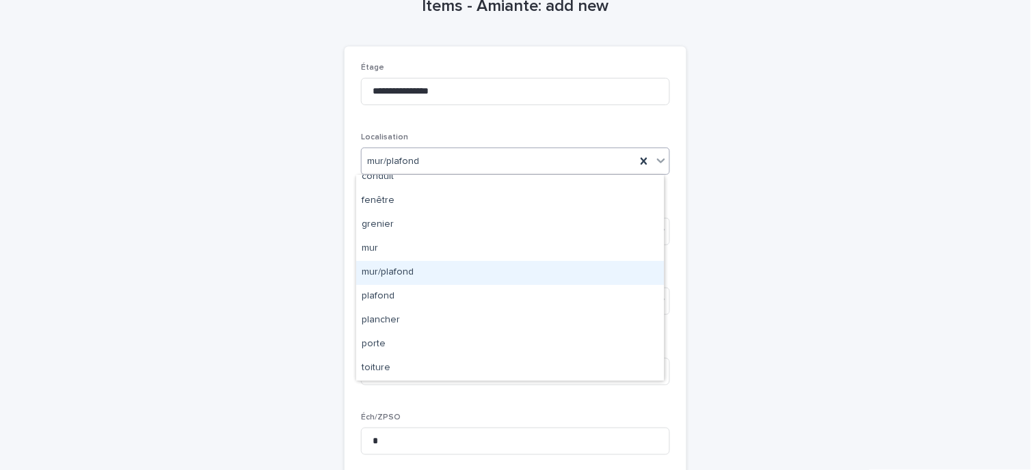
scroll to position [0, 0]
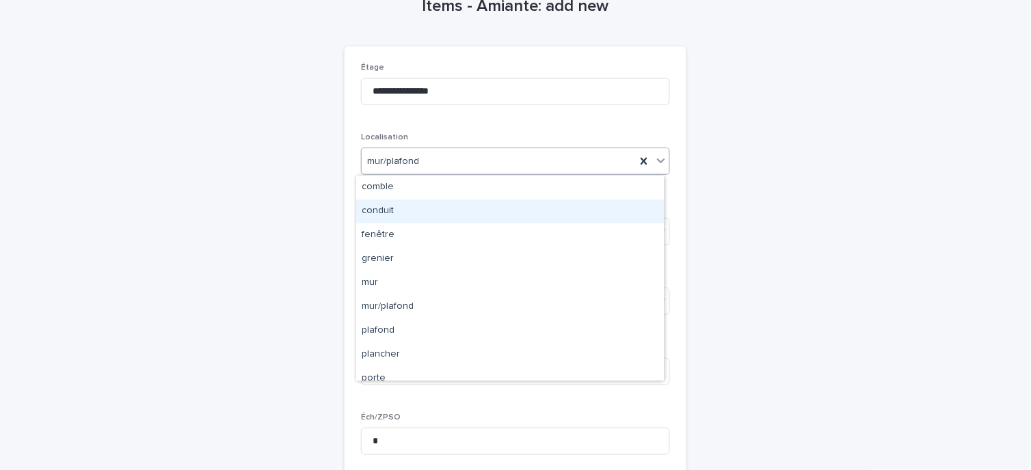
click at [785, 156] on div "**********" at bounding box center [516, 242] width 670 height 546
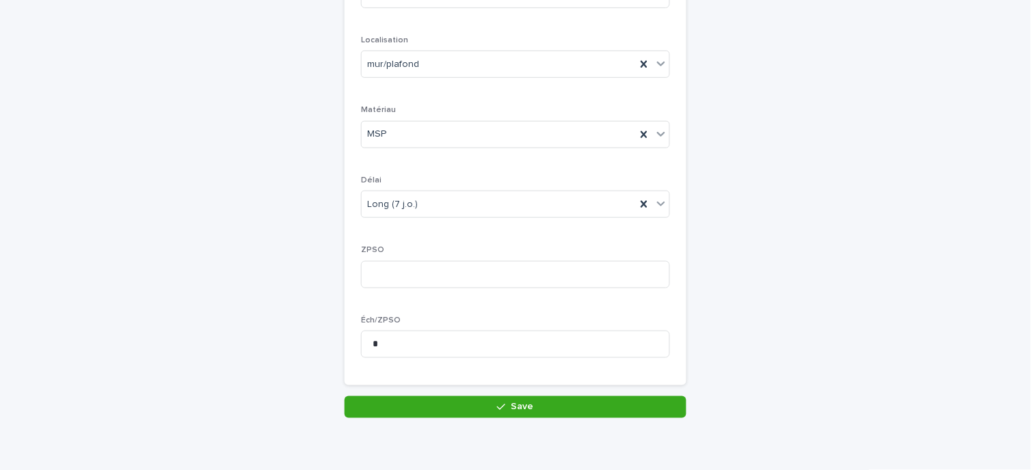
scroll to position [228, 0]
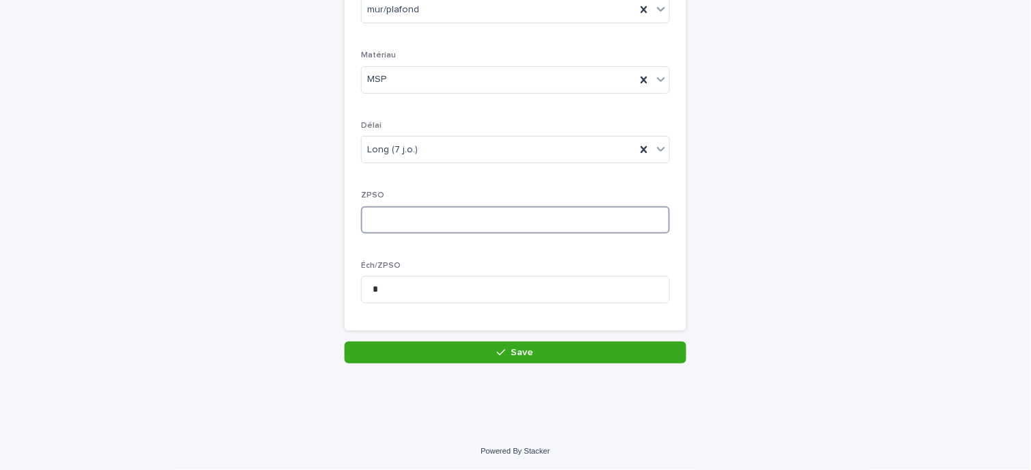
click at [473, 207] on input at bounding box center [515, 220] width 309 height 27
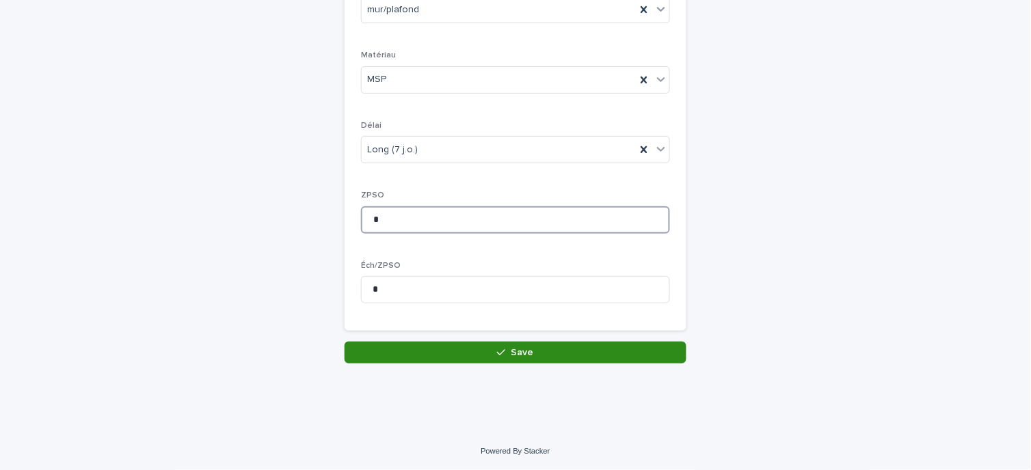
type input "*"
click at [395, 356] on button "Save" at bounding box center [516, 353] width 342 height 22
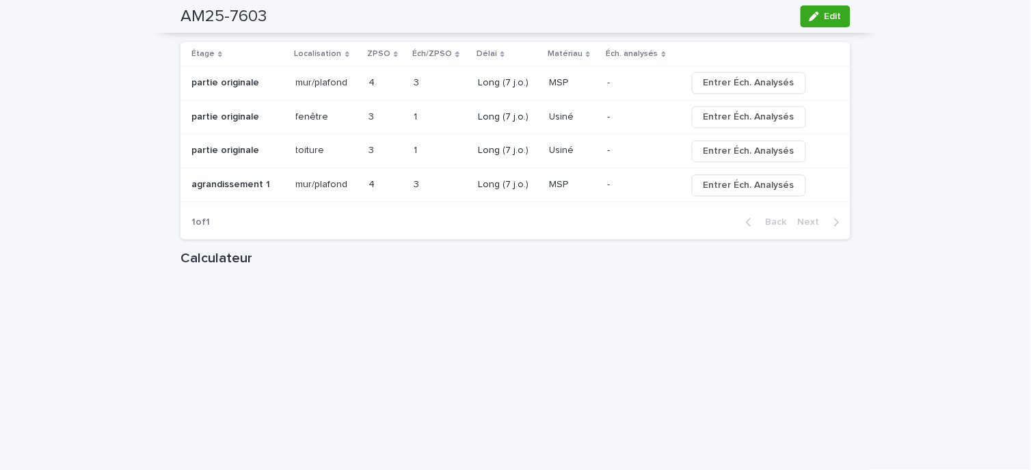
scroll to position [1671, 0]
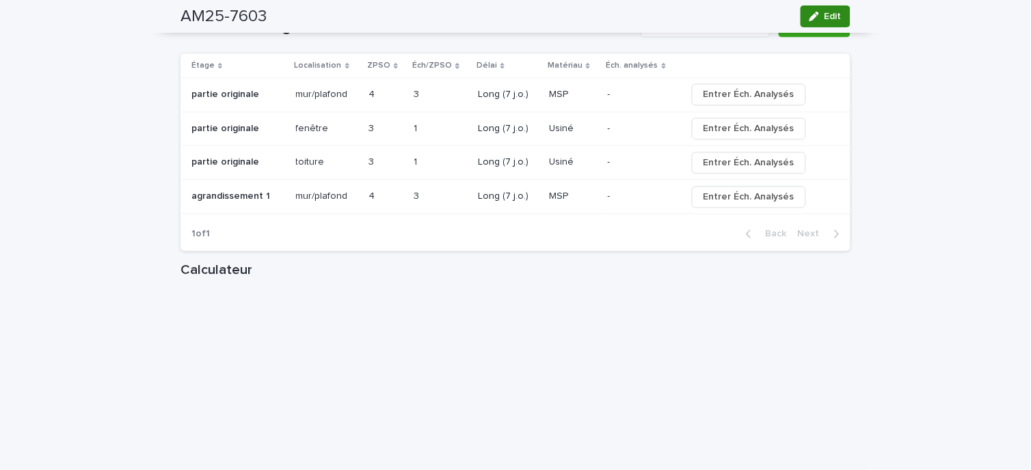
click at [816, 15] on div "button" at bounding box center [817, 17] width 15 height 10
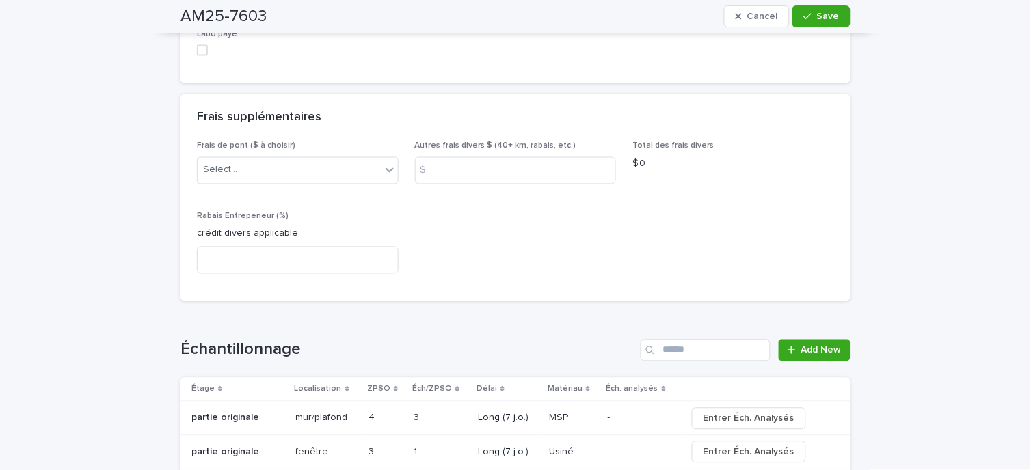
scroll to position [1595, 0]
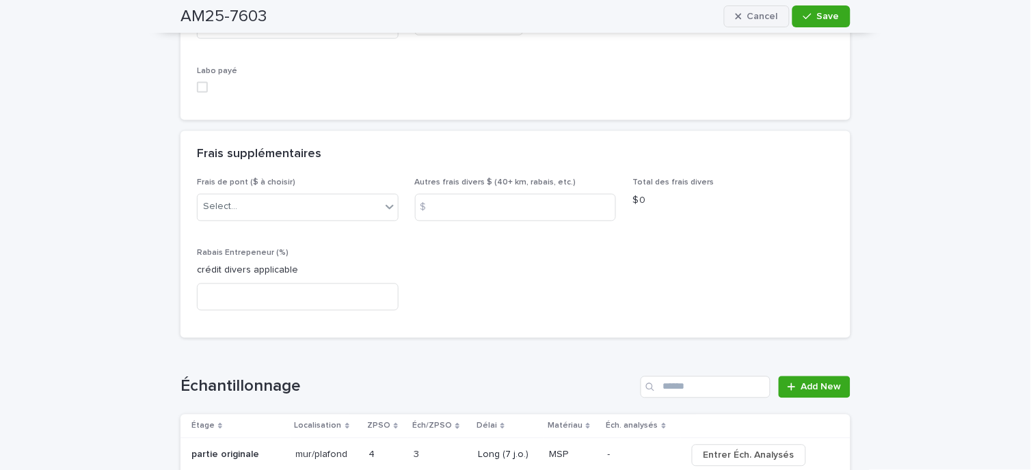
click at [747, 12] on span "Cancel" at bounding box center [762, 17] width 31 height 10
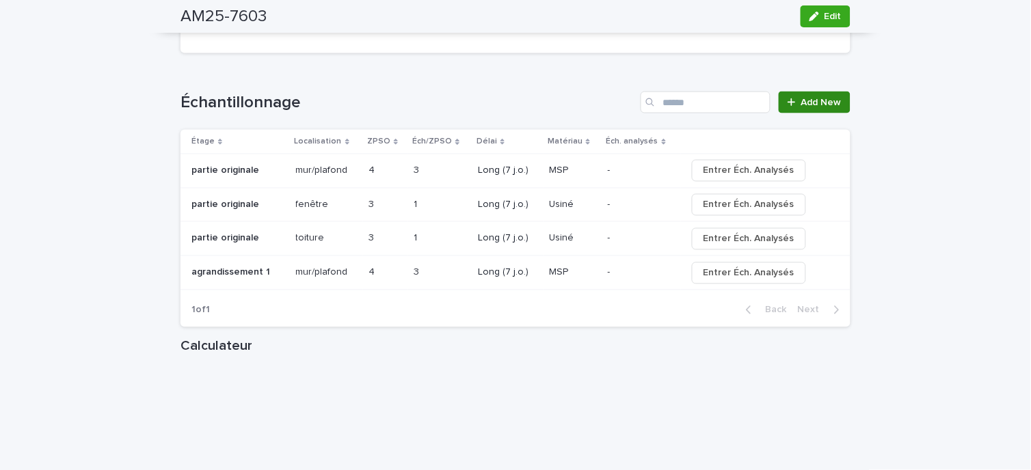
click at [821, 103] on span "Add New" at bounding box center [821, 103] width 40 height 10
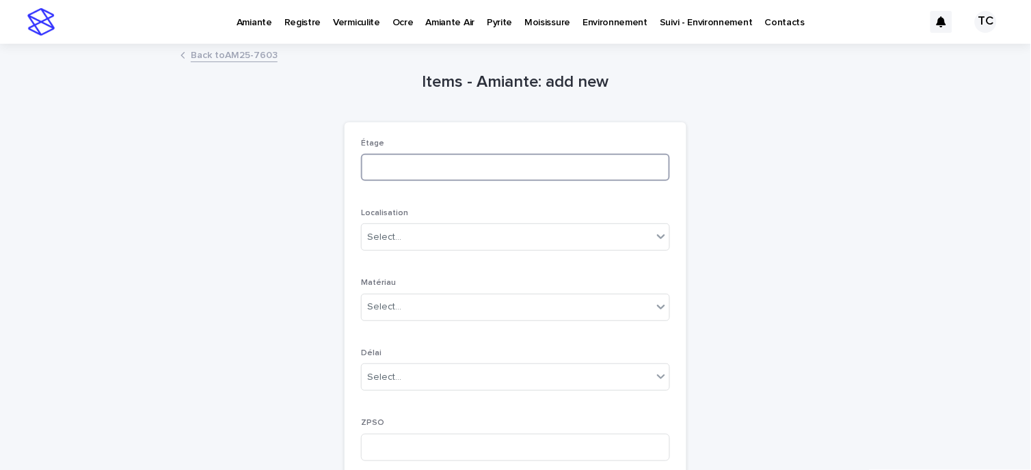
click at [440, 171] on input at bounding box center [515, 167] width 309 height 27
type input "**********"
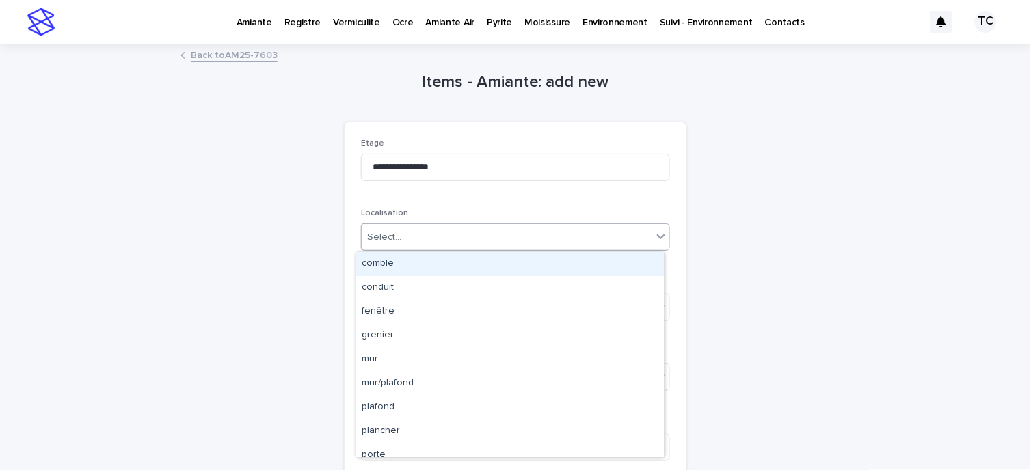
click at [499, 238] on div "Select..." at bounding box center [507, 237] width 291 height 23
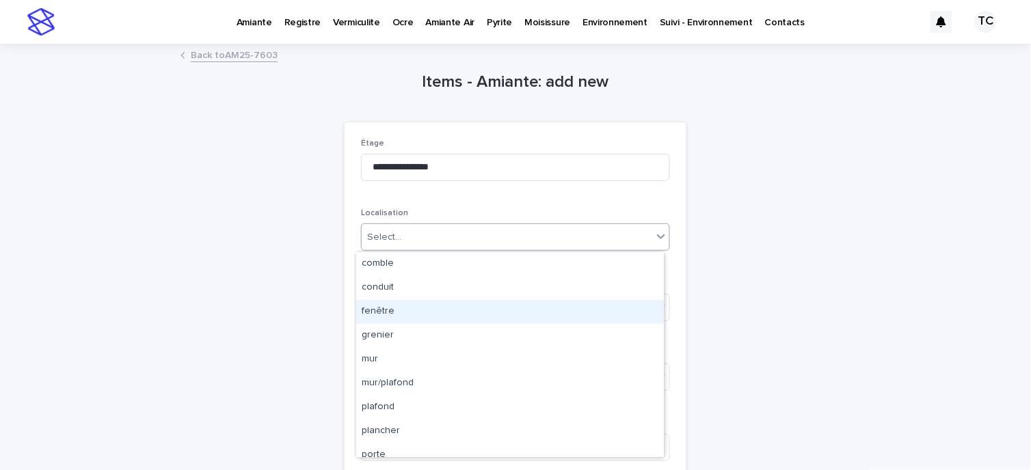
click at [477, 305] on div "fenêtre" at bounding box center [510, 312] width 308 height 24
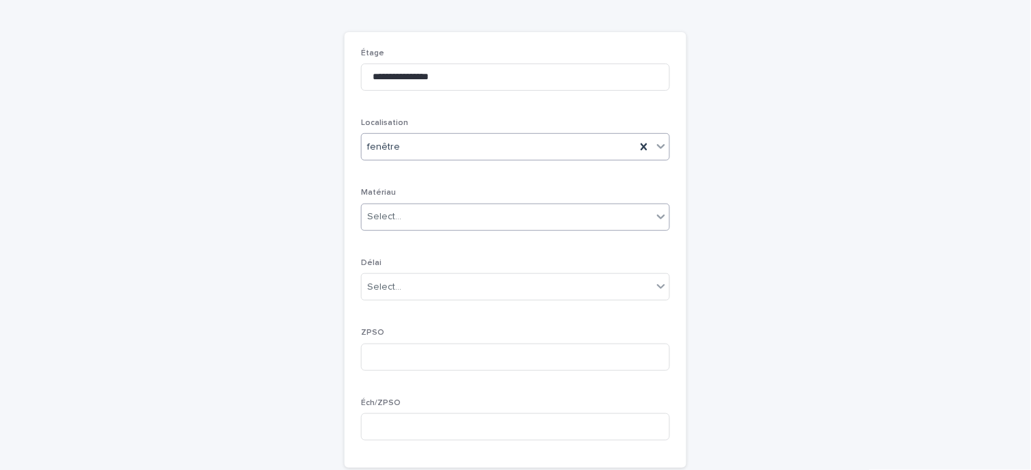
scroll to position [228, 0]
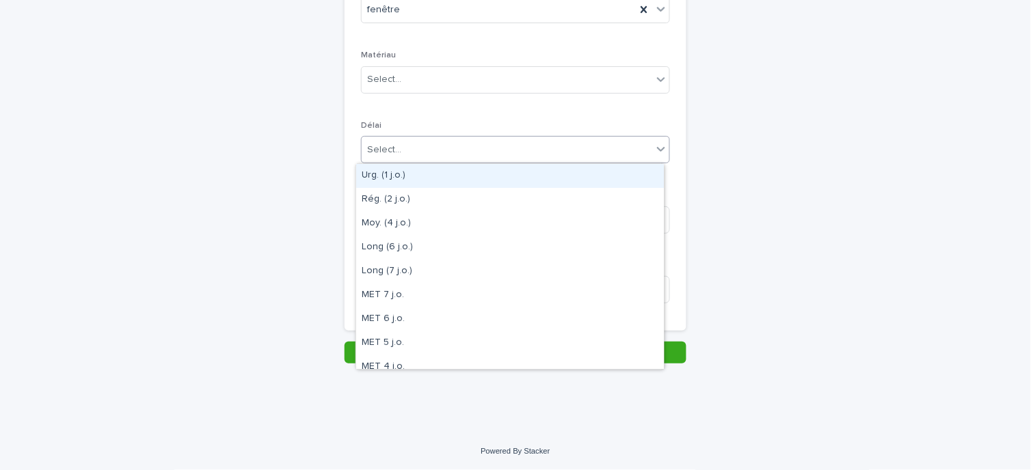
click at [455, 154] on div "Select..." at bounding box center [507, 150] width 291 height 23
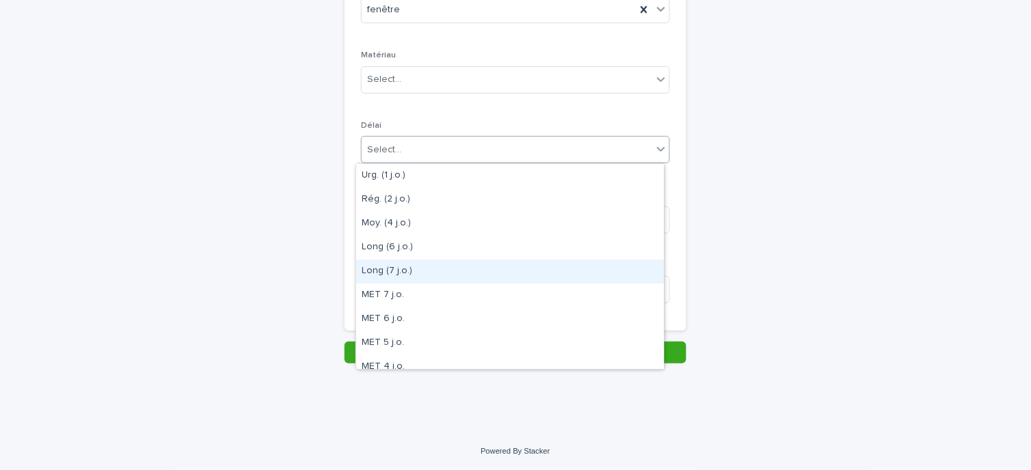
click at [441, 263] on div "Long (7 j.o.)" at bounding box center [510, 272] width 308 height 24
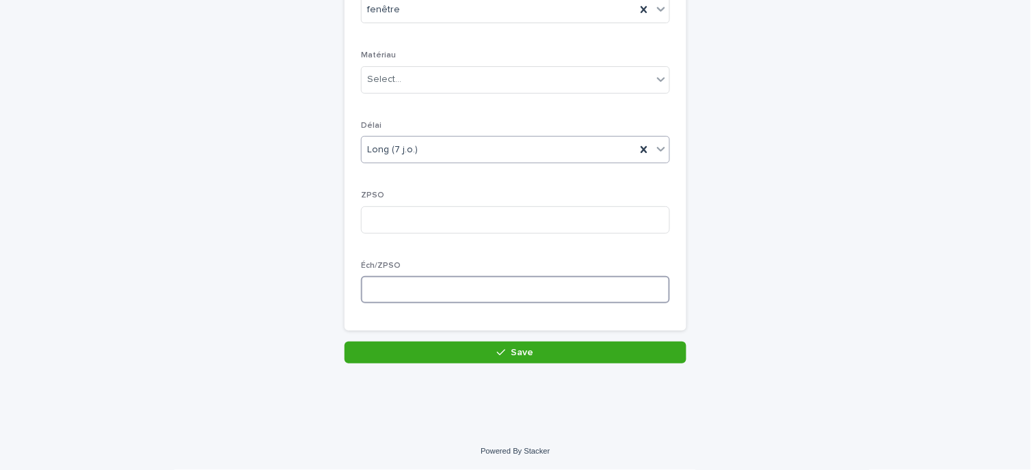
click at [433, 285] on input at bounding box center [515, 289] width 309 height 27
type input "*"
click at [401, 79] on div "Select..." at bounding box center [507, 79] width 291 height 23
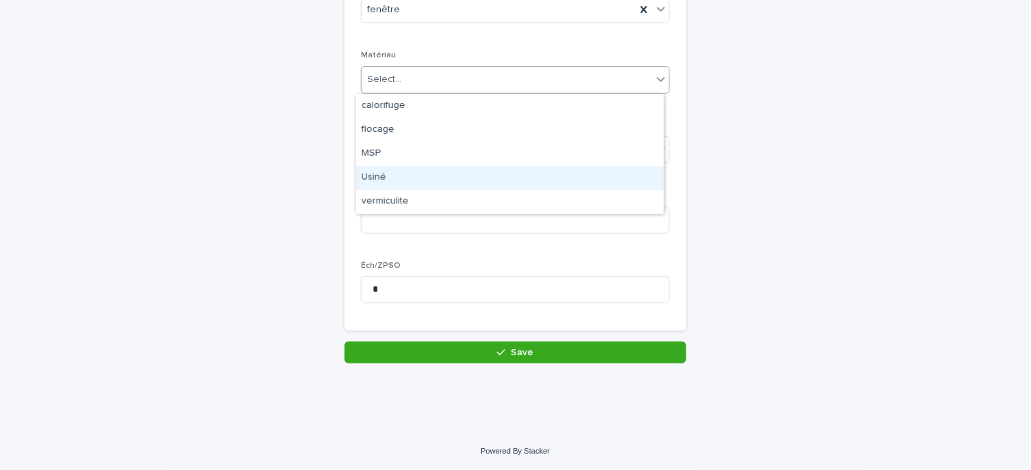
click at [419, 183] on div "Usiné" at bounding box center [510, 178] width 308 height 24
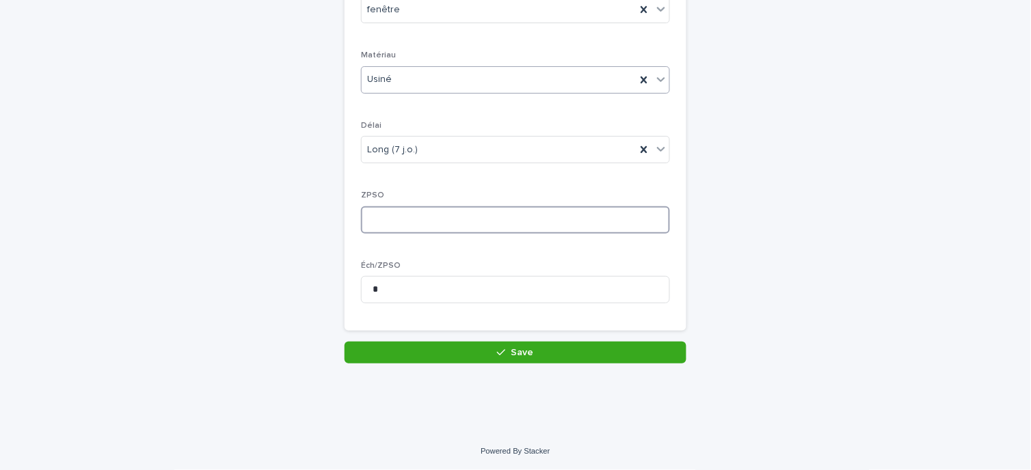
click at [395, 214] on input at bounding box center [515, 220] width 309 height 27
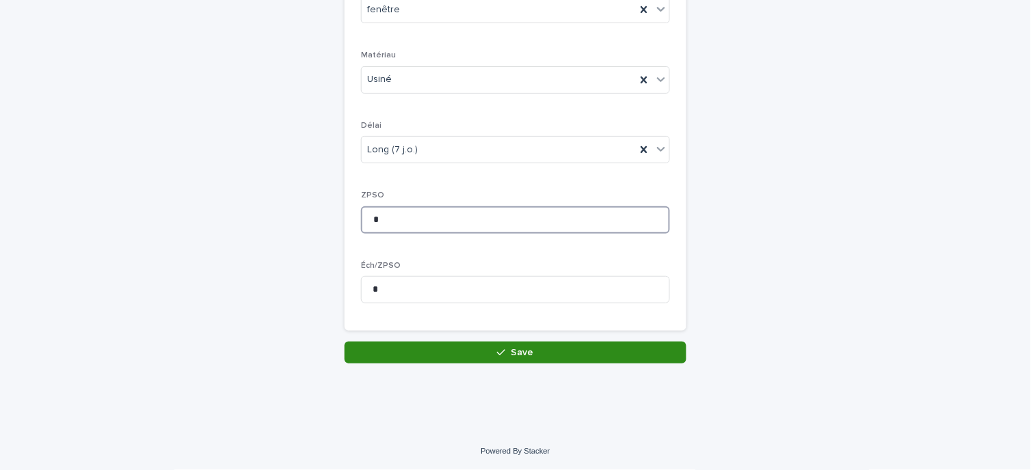
type input "*"
click at [457, 353] on button "Save" at bounding box center [516, 353] width 342 height 22
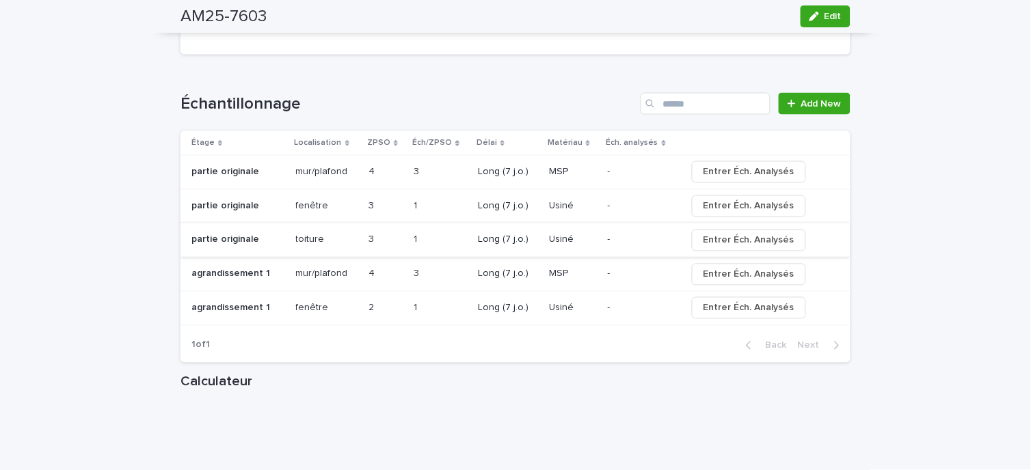
scroll to position [1595, 0]
click at [803, 107] on link "Add New" at bounding box center [815, 103] width 72 height 22
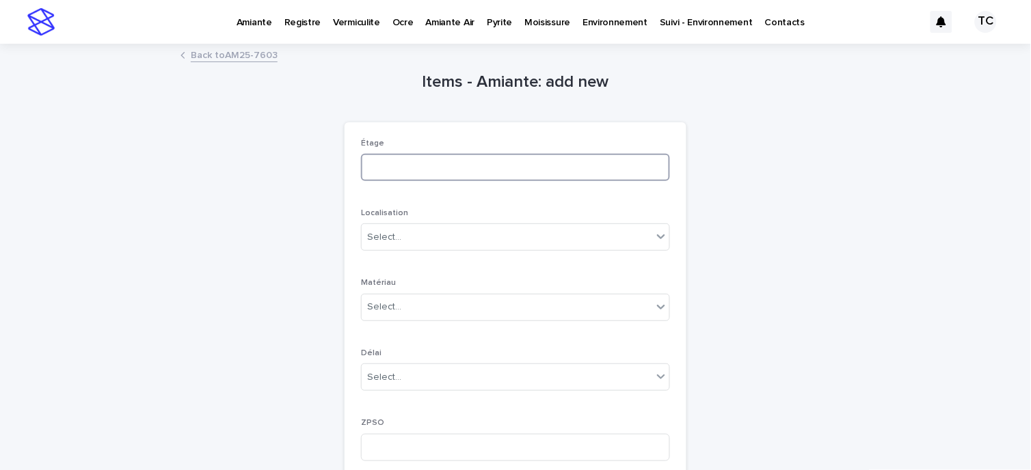
click at [425, 172] on input at bounding box center [515, 167] width 309 height 27
type input "**********"
click at [403, 242] on input "text" at bounding box center [403, 238] width 1 height 12
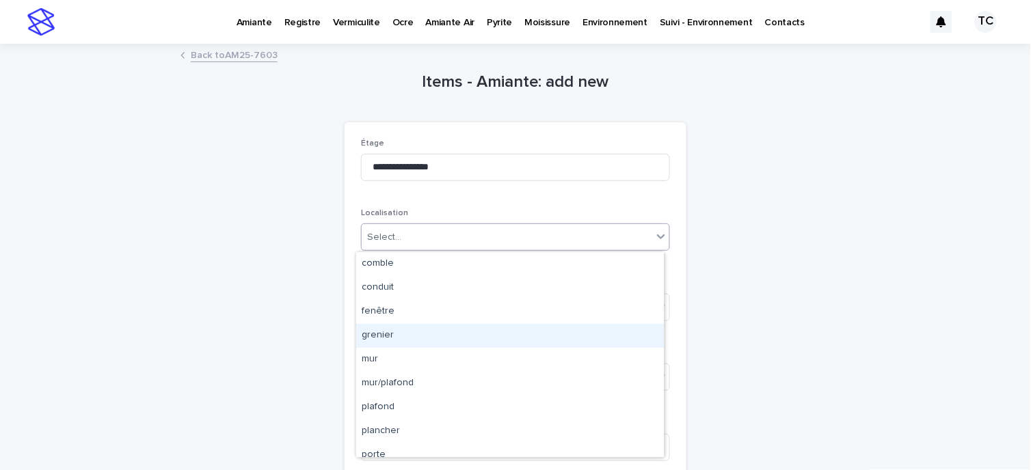
scroll to position [34, 0]
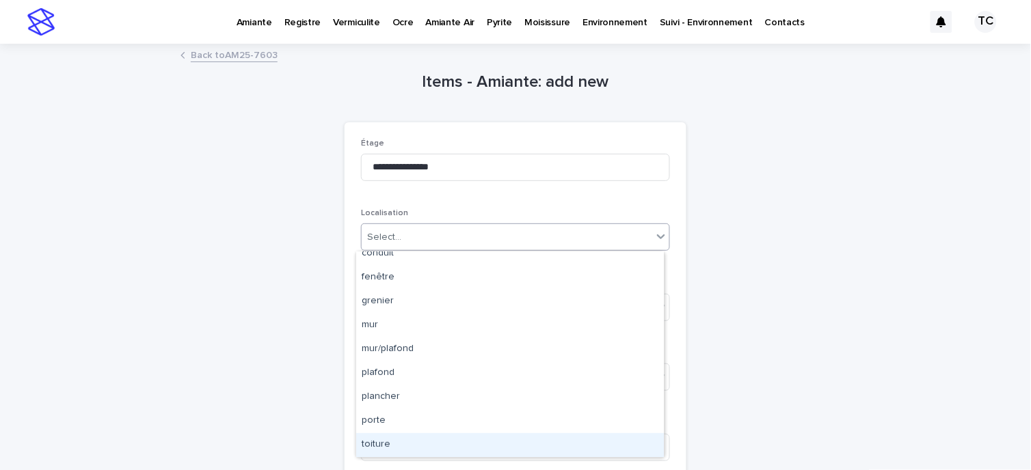
click at [401, 442] on div "toiture" at bounding box center [510, 446] width 308 height 24
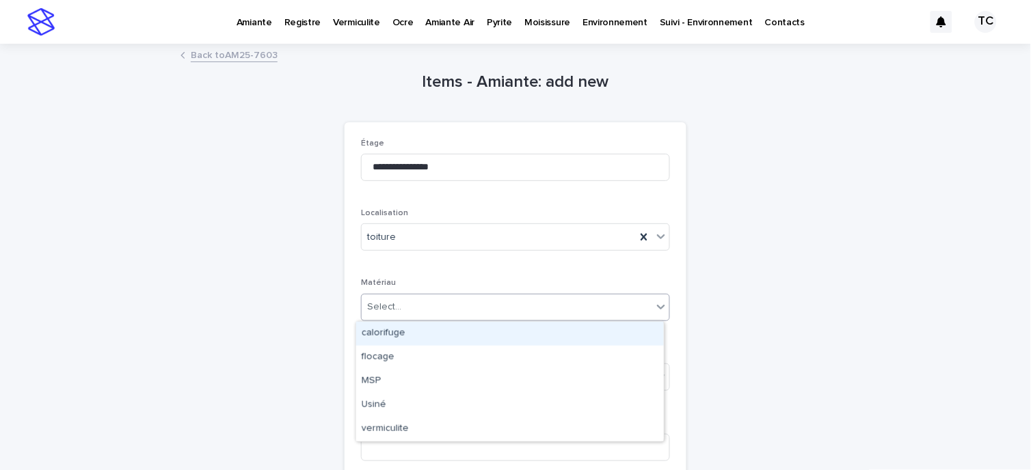
click at [428, 306] on div "Select..." at bounding box center [507, 307] width 291 height 23
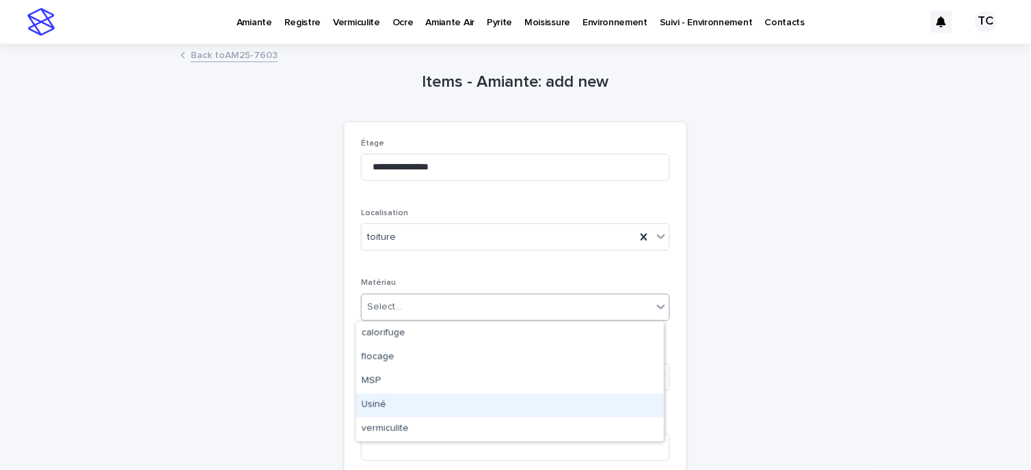
click at [386, 402] on div "Usiné" at bounding box center [510, 406] width 308 height 24
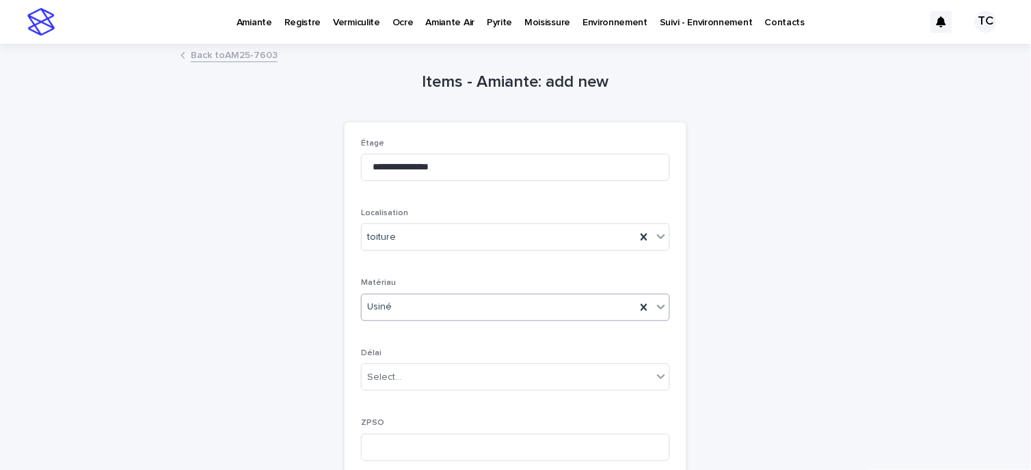
scroll to position [228, 0]
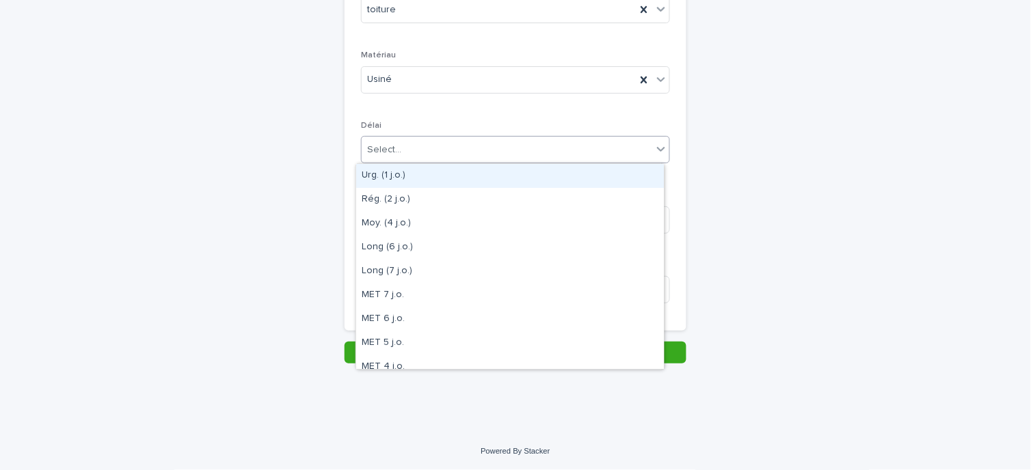
click at [410, 155] on div "Select..." at bounding box center [507, 150] width 291 height 23
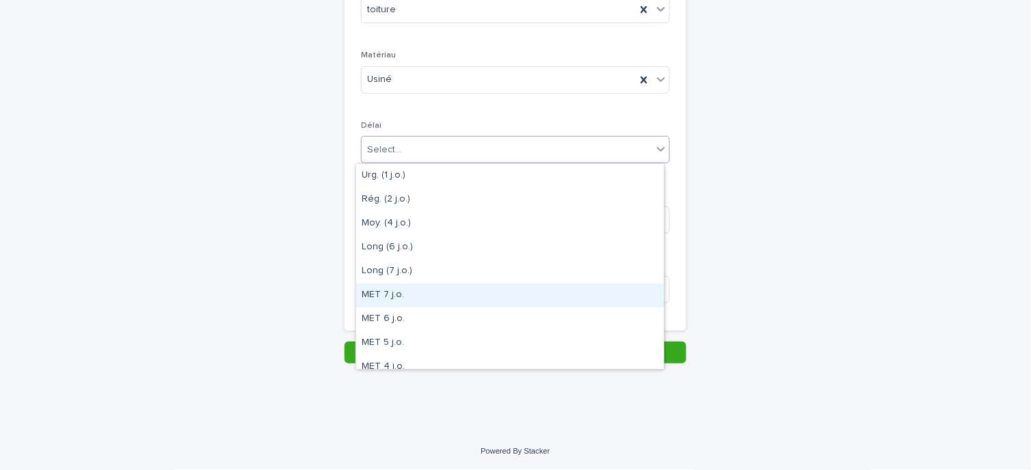
click at [393, 291] on div "MET 7 j.o." at bounding box center [510, 296] width 308 height 24
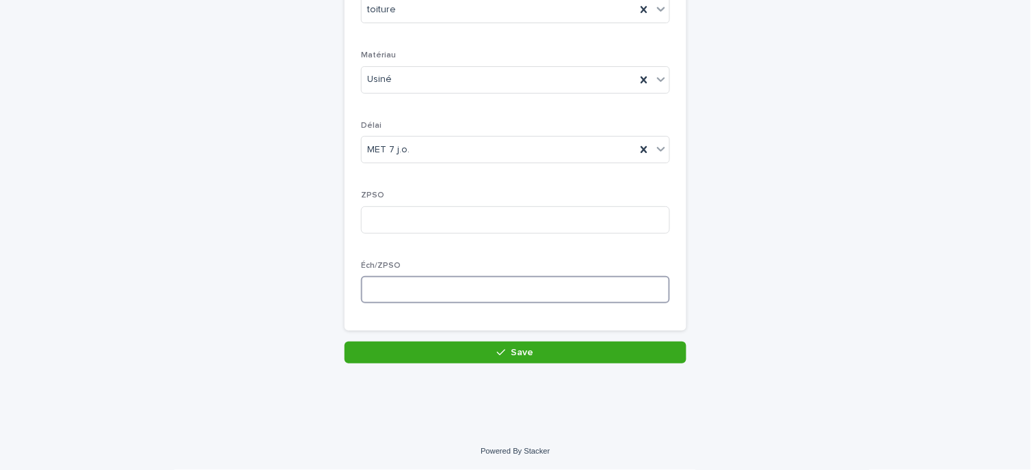
click at [412, 288] on input at bounding box center [515, 289] width 309 height 27
type input "*"
click at [393, 222] on input at bounding box center [515, 220] width 309 height 27
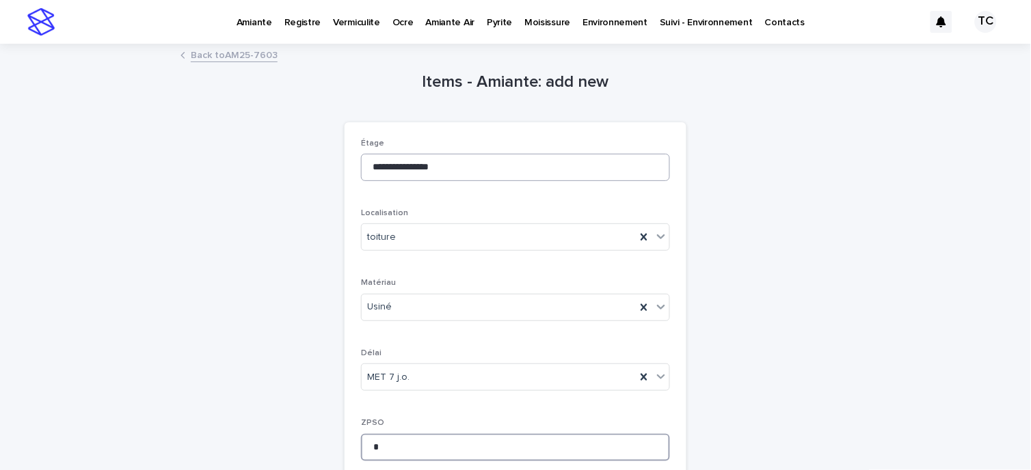
type input "*"
click at [364, 172] on input "**********" at bounding box center [515, 167] width 309 height 27
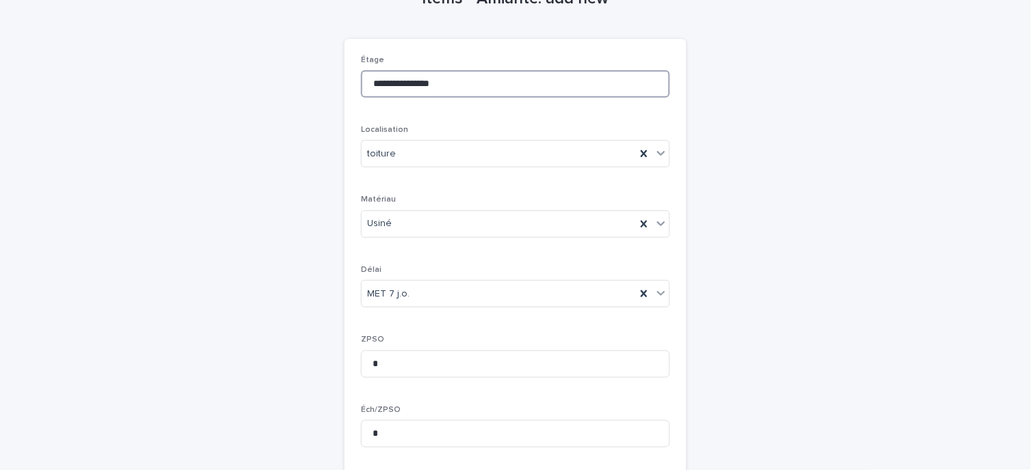
scroll to position [228, 0]
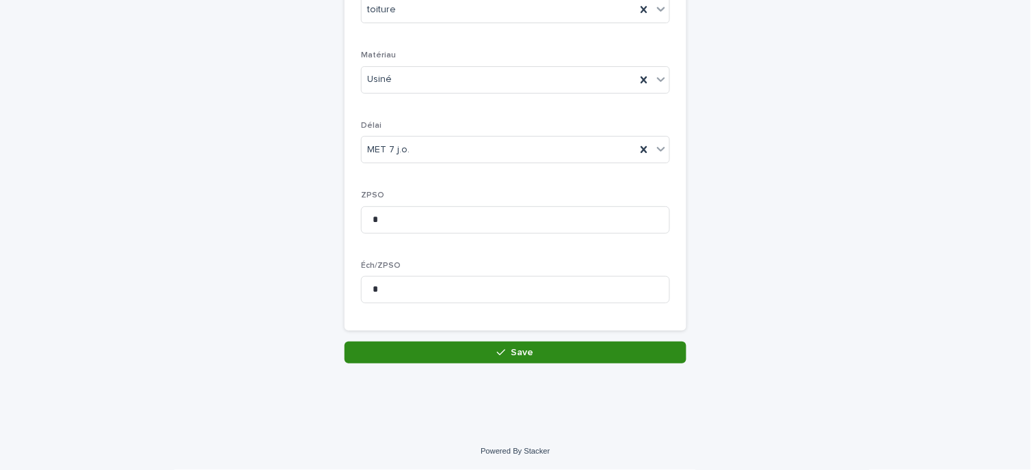
click at [422, 357] on button "Save" at bounding box center [516, 353] width 342 height 22
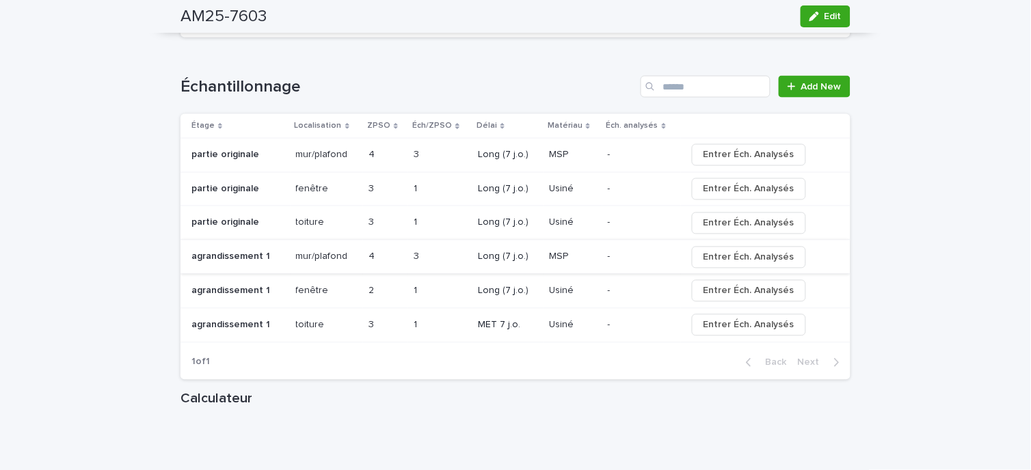
scroll to position [1519, 0]
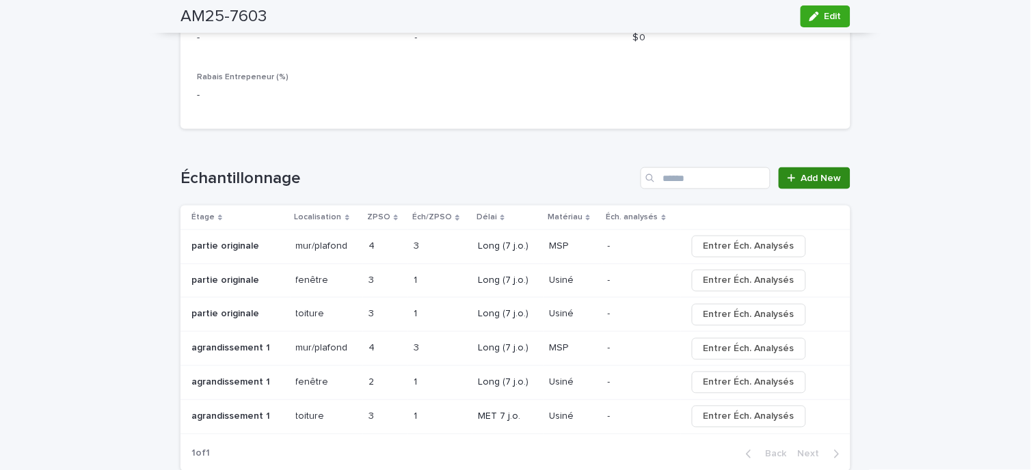
click at [817, 174] on span "Add New" at bounding box center [821, 179] width 40 height 10
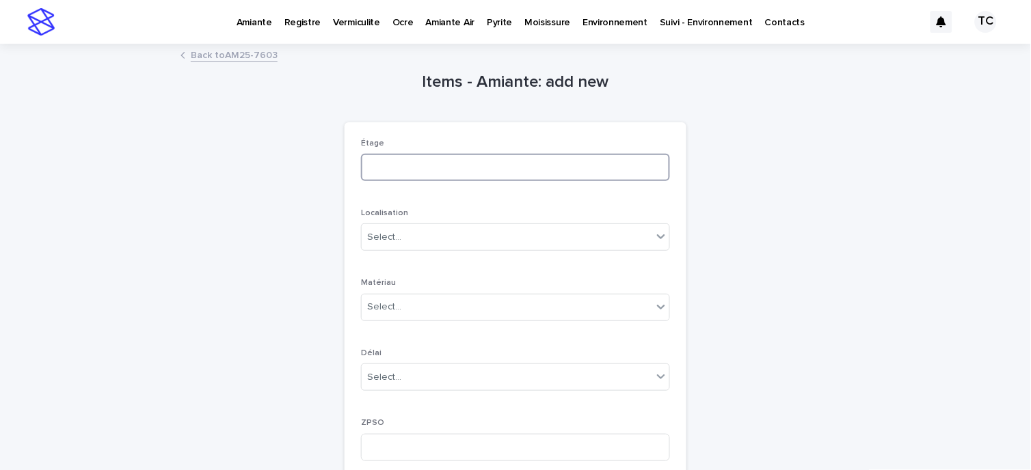
click at [418, 160] on input at bounding box center [515, 167] width 309 height 27
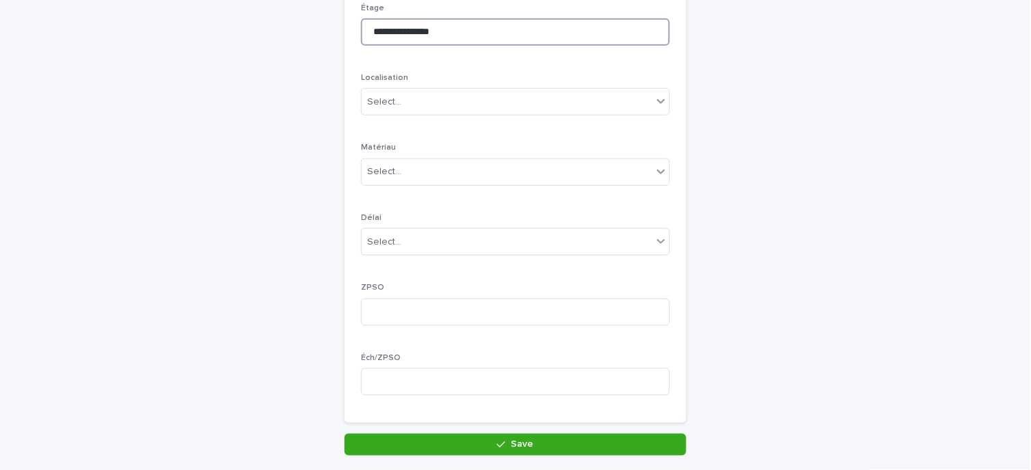
scroll to position [152, 0]
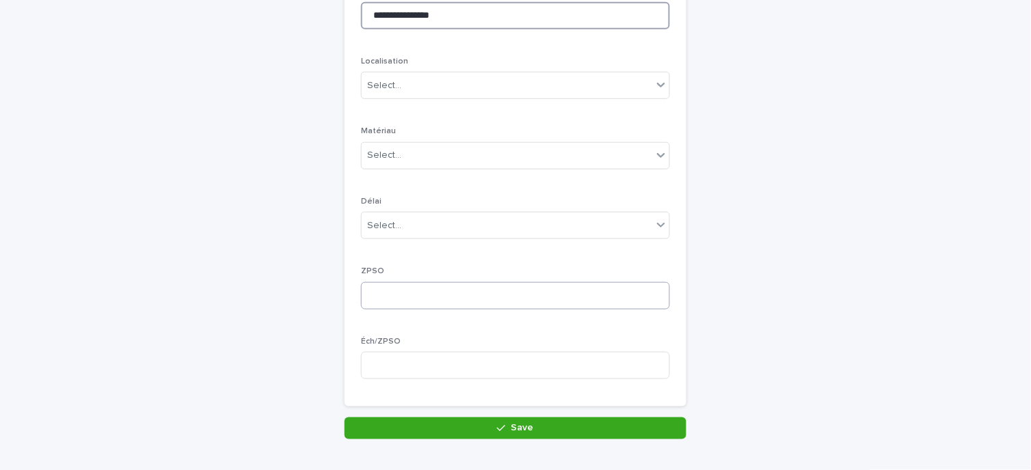
type input "**********"
click at [411, 291] on input at bounding box center [515, 295] width 309 height 27
type input "*"
click at [411, 354] on input at bounding box center [515, 365] width 309 height 27
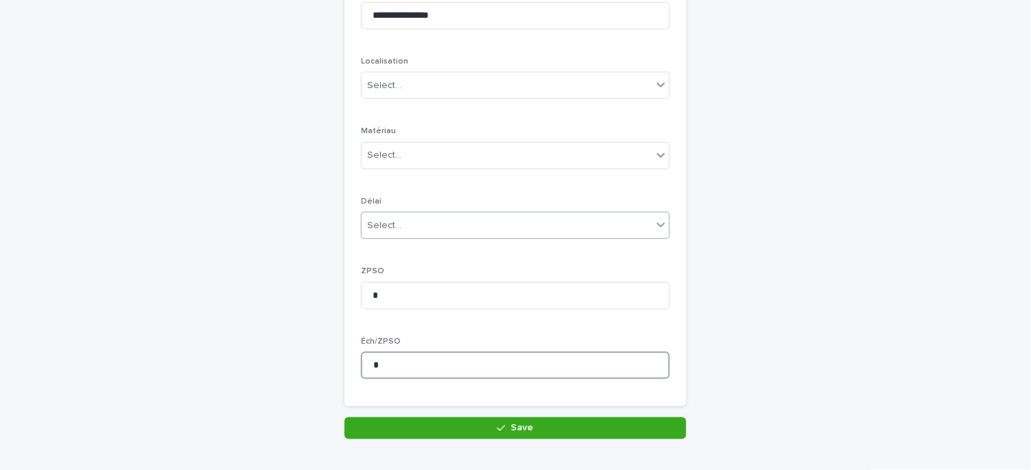
type input "*"
click at [425, 234] on div "Select..." at bounding box center [507, 226] width 291 height 23
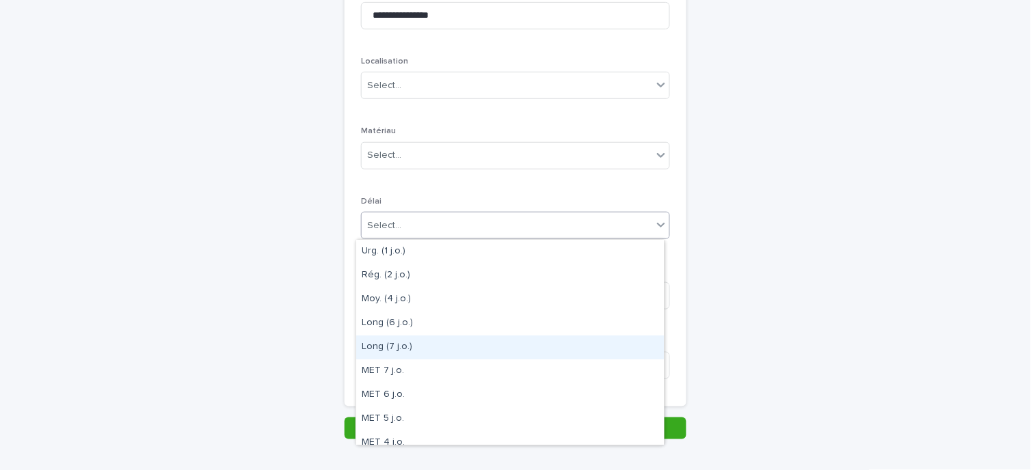
click at [431, 347] on div "Long (7 j.o.)" at bounding box center [510, 348] width 308 height 24
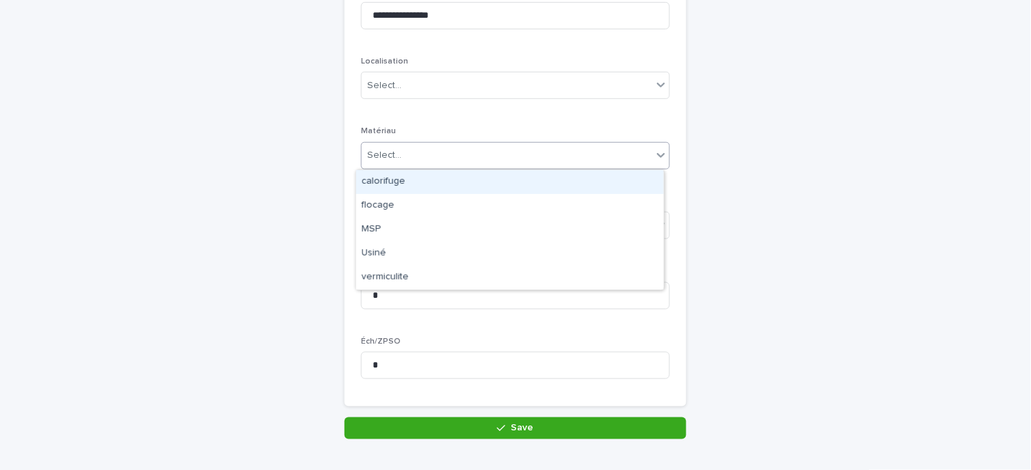
click at [419, 154] on div "Select..." at bounding box center [507, 155] width 291 height 23
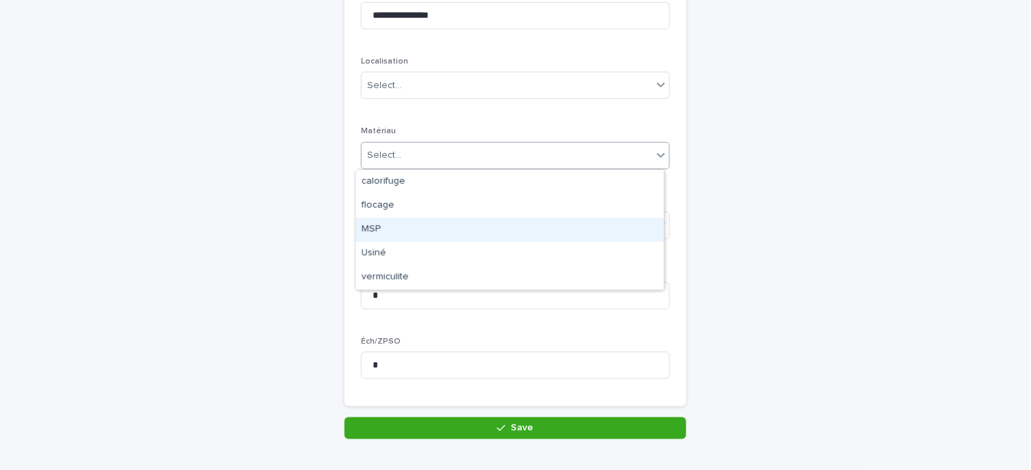
click at [405, 234] on div "MSP" at bounding box center [510, 230] width 308 height 24
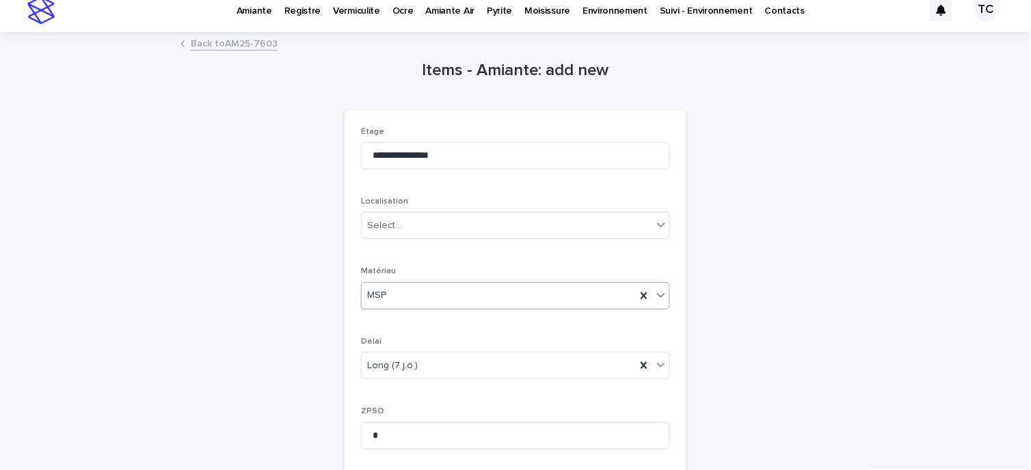
scroll to position [0, 0]
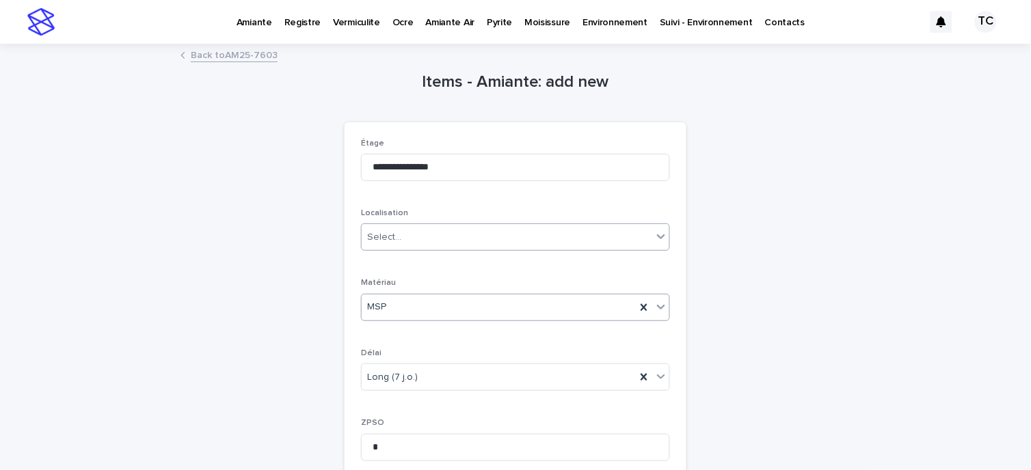
click at [406, 234] on div "Select..." at bounding box center [507, 237] width 291 height 23
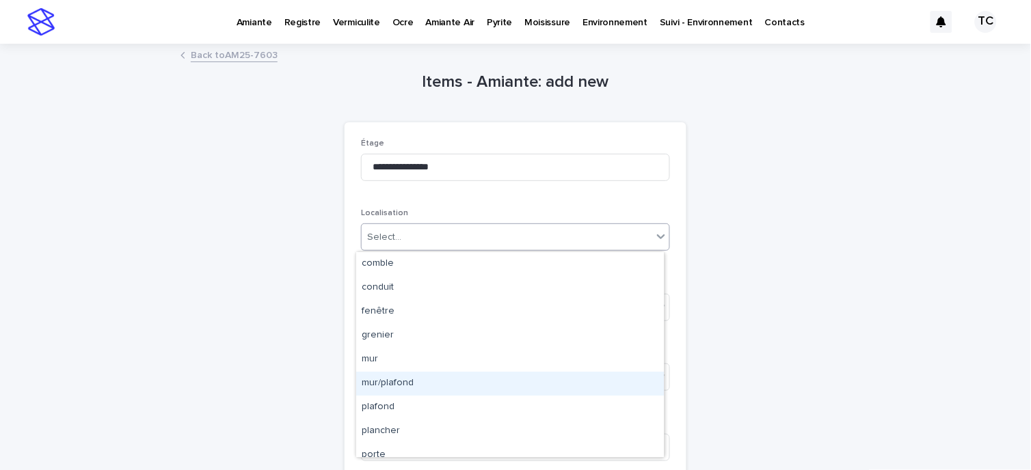
click at [401, 384] on div "mur/plafond" at bounding box center [510, 384] width 308 height 24
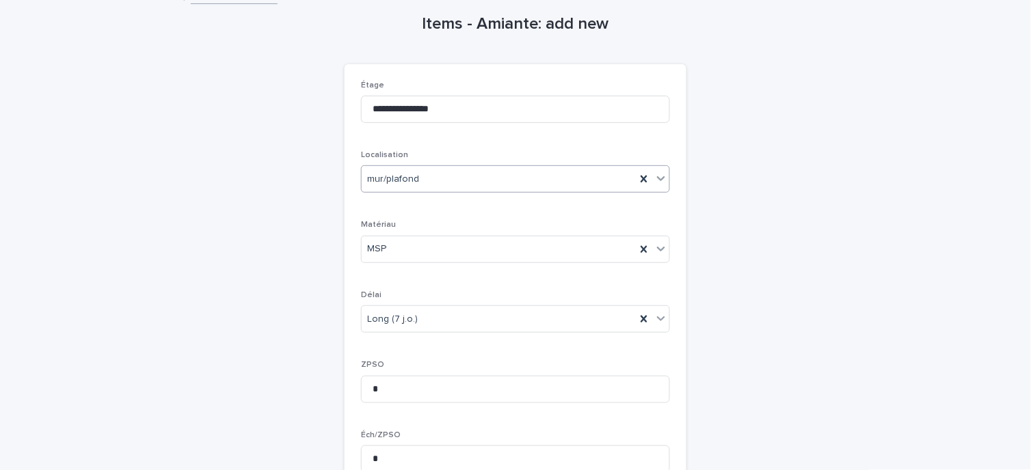
scroll to position [152, 0]
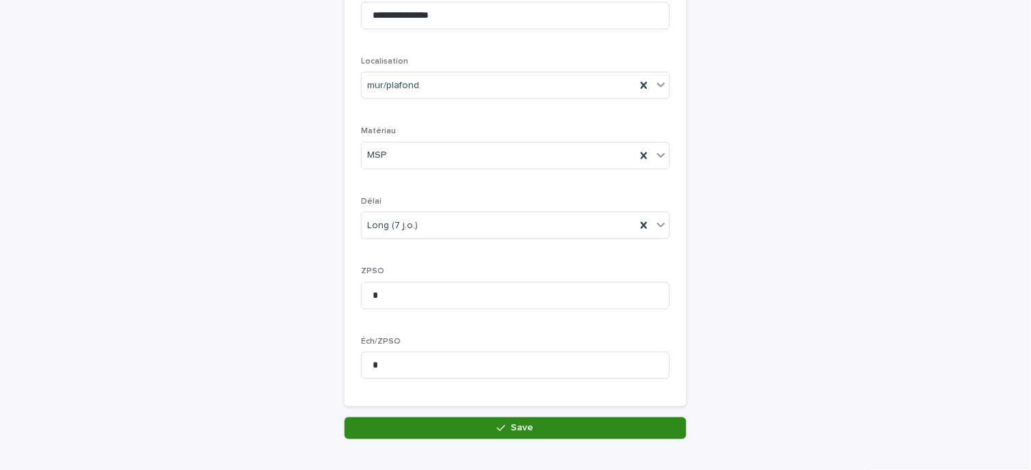
click at [406, 432] on button "Save" at bounding box center [516, 429] width 342 height 22
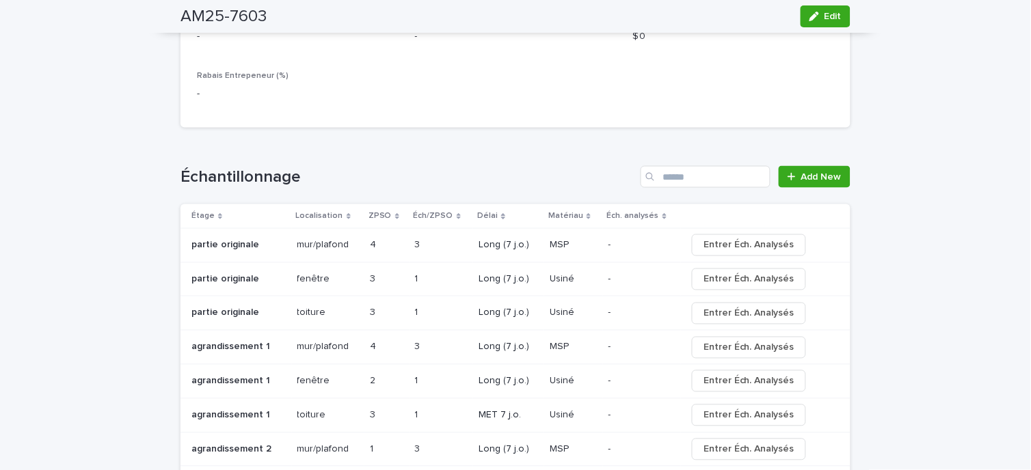
scroll to position [1595, 0]
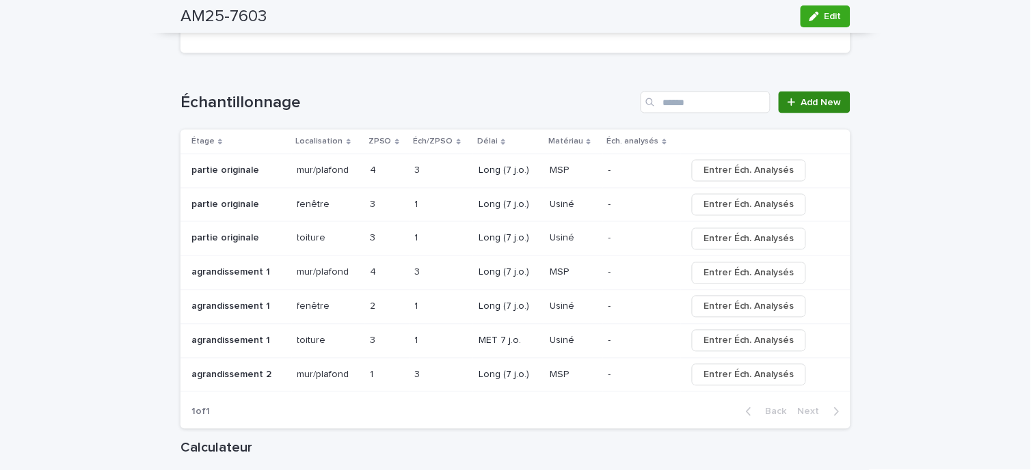
click at [828, 99] on span "Add New" at bounding box center [821, 103] width 40 height 10
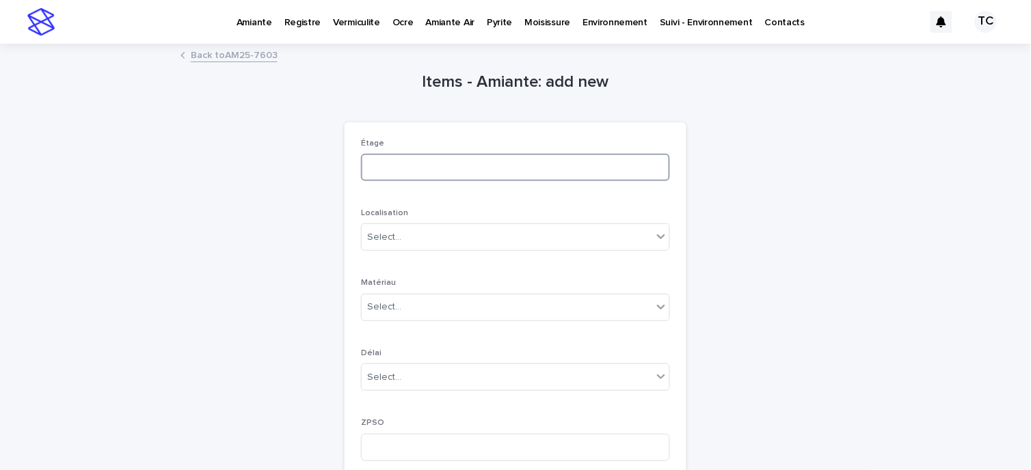
click at [421, 166] on input at bounding box center [515, 167] width 309 height 27
type input "**********"
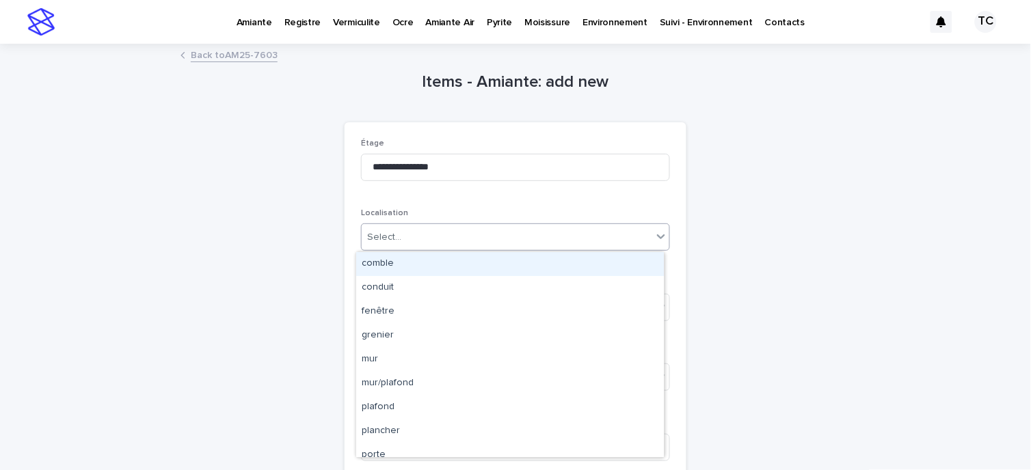
click at [397, 243] on div "Select..." at bounding box center [507, 237] width 291 height 23
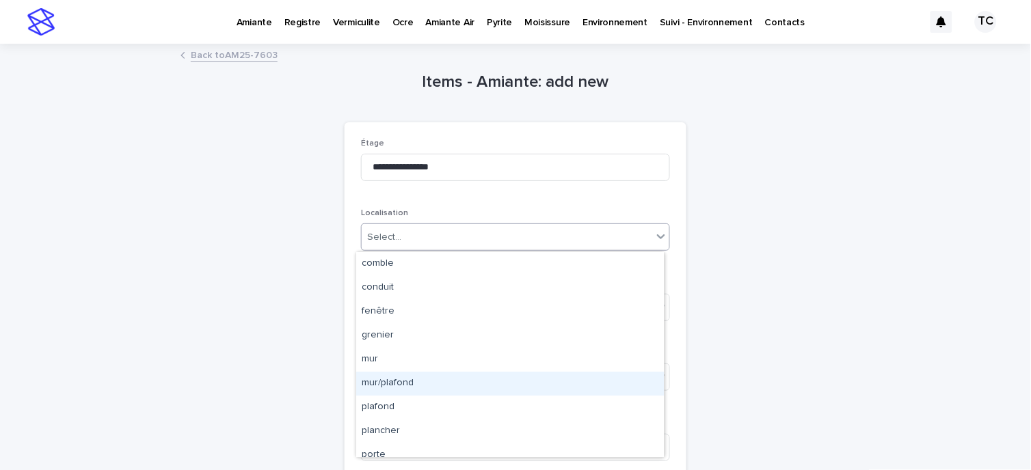
scroll to position [34, 0]
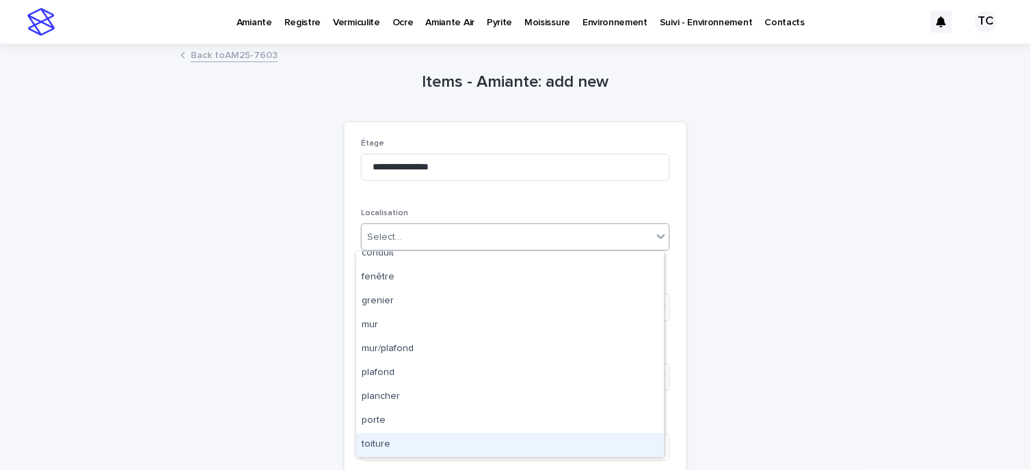
click at [388, 442] on div "toiture" at bounding box center [510, 446] width 308 height 24
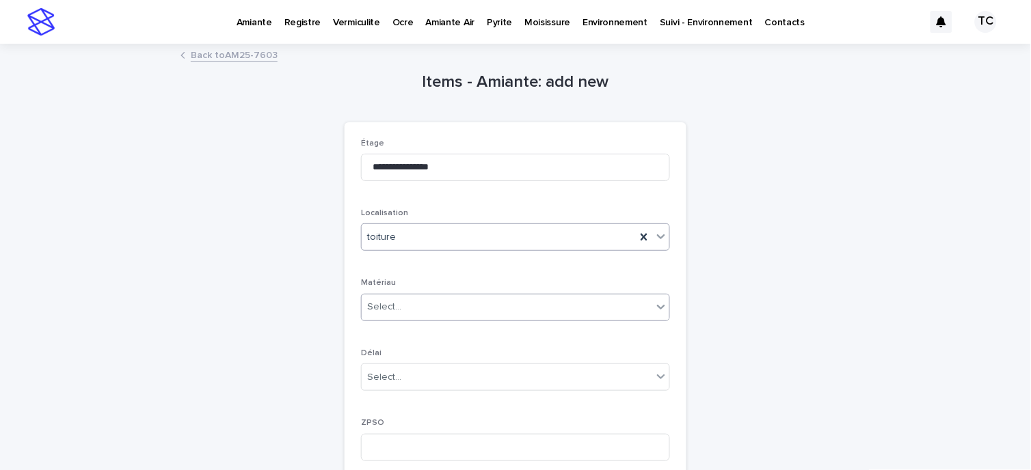
click at [399, 310] on div "Select..." at bounding box center [507, 307] width 291 height 23
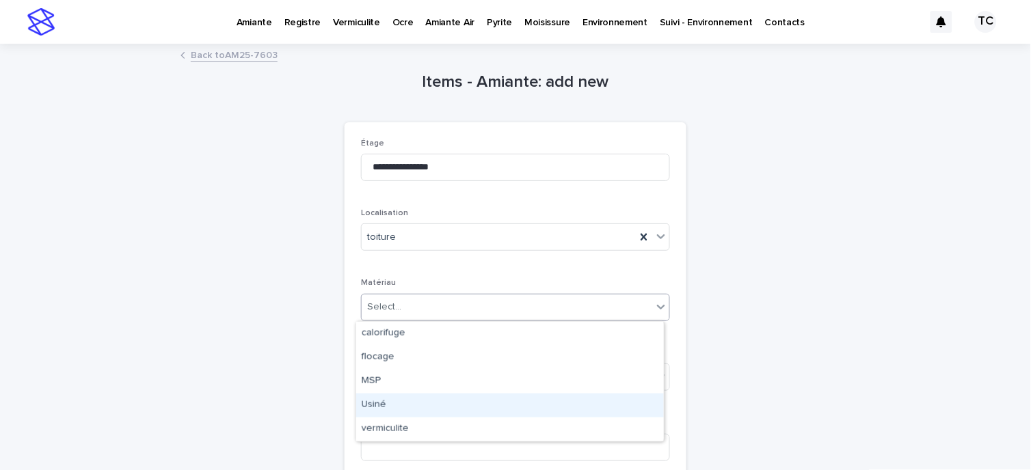
click at [384, 403] on div "Usiné" at bounding box center [510, 406] width 308 height 24
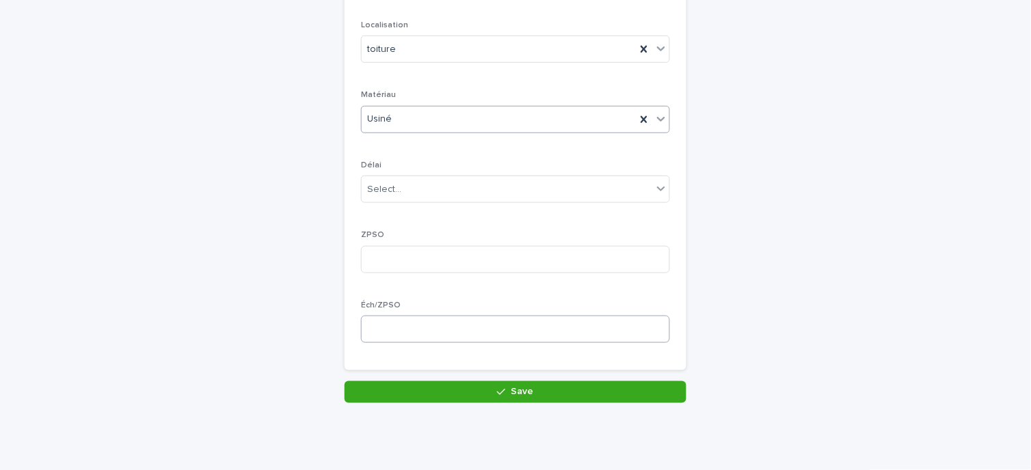
scroll to position [228, 0]
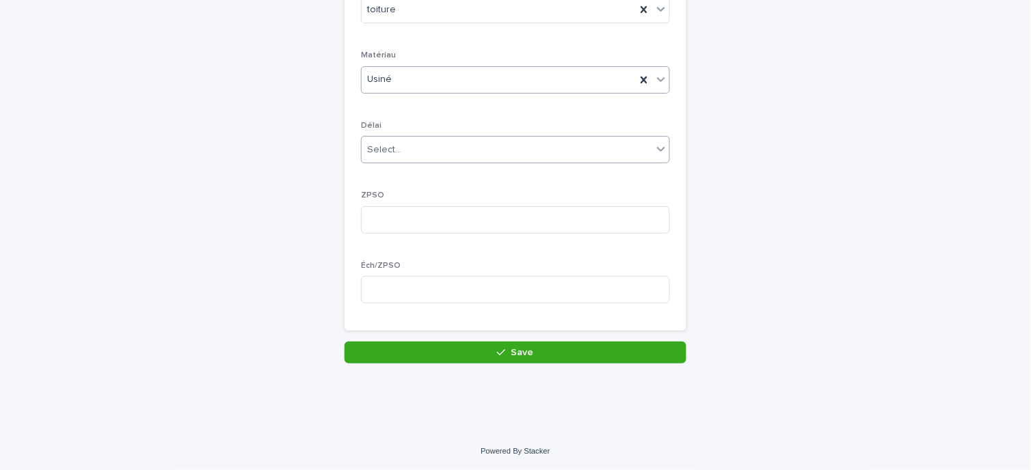
click at [411, 152] on div "Select..." at bounding box center [507, 150] width 291 height 23
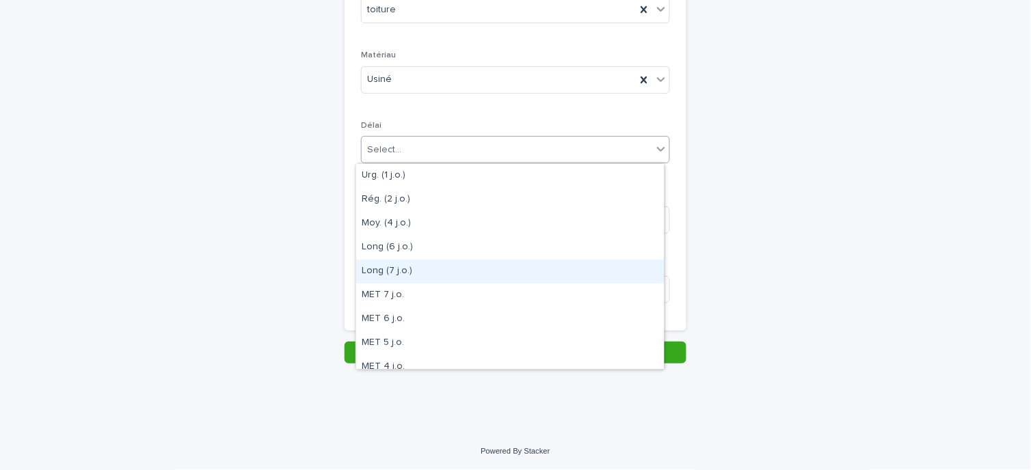
click at [392, 263] on div "Long (7 j.o.)" at bounding box center [510, 272] width 308 height 24
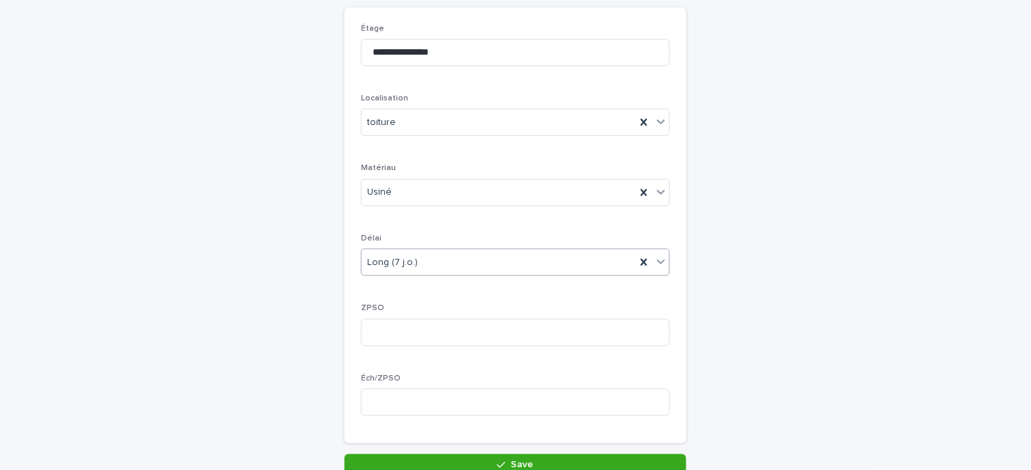
scroll to position [152, 0]
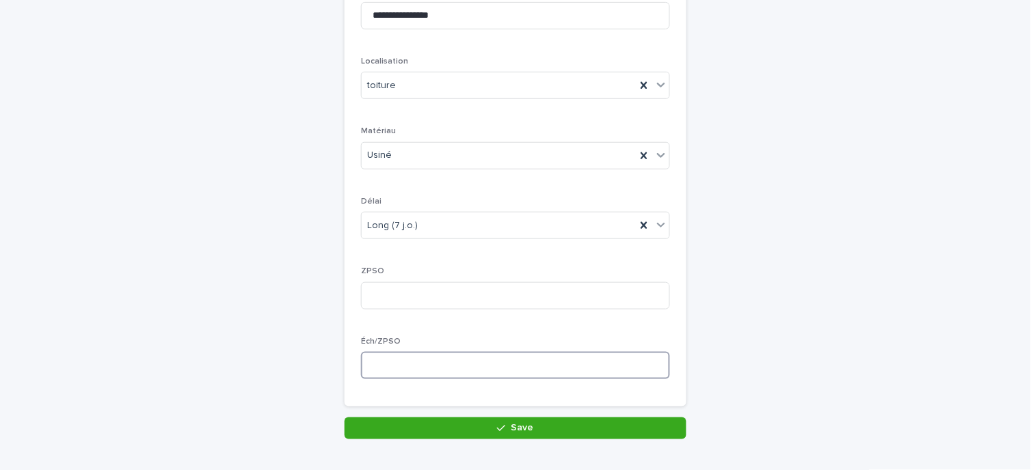
click at [387, 367] on input at bounding box center [515, 365] width 309 height 27
type input "*"
click at [406, 282] on input at bounding box center [515, 295] width 309 height 27
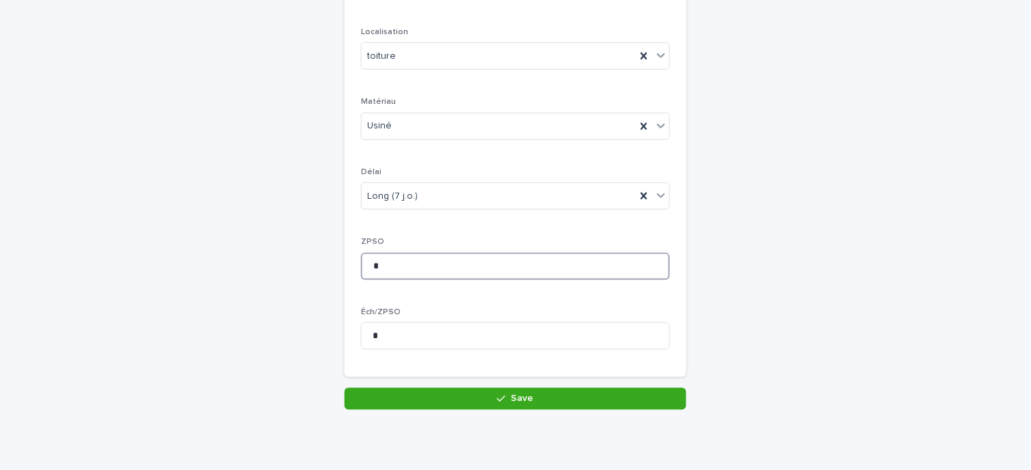
scroll to position [228, 0]
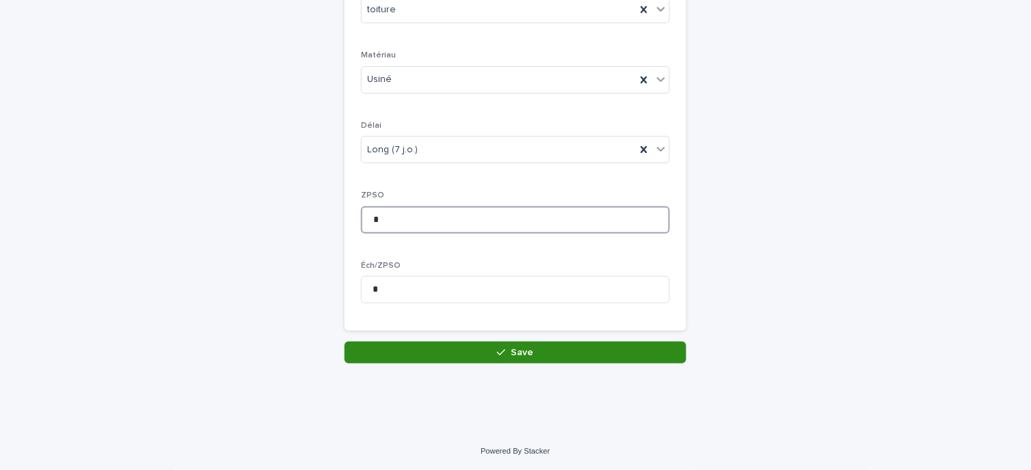
type input "*"
click at [440, 356] on button "Save" at bounding box center [516, 353] width 342 height 22
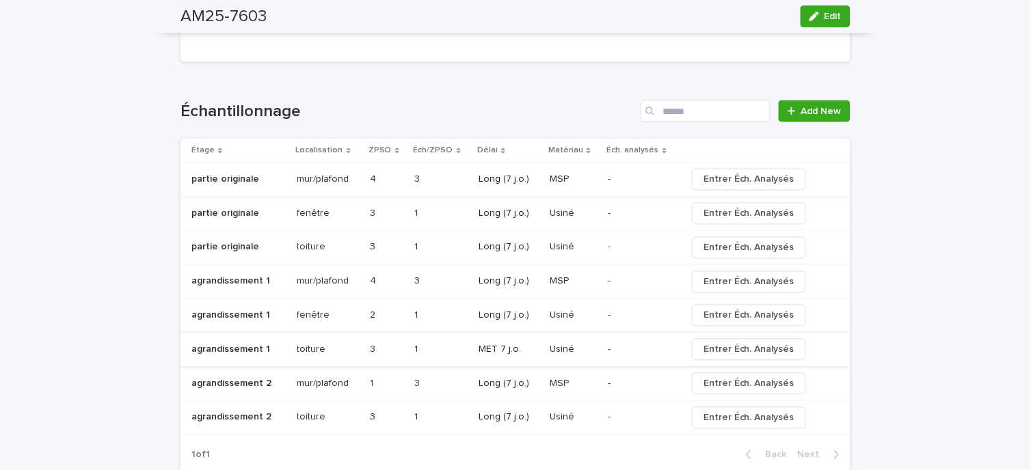
scroll to position [1671, 0]
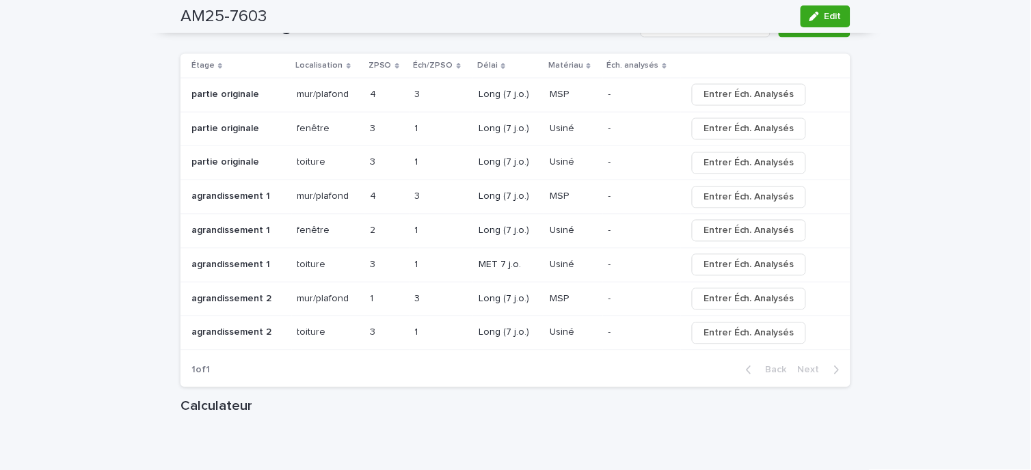
click at [276, 159] on p at bounding box center [238, 163] width 95 height 12
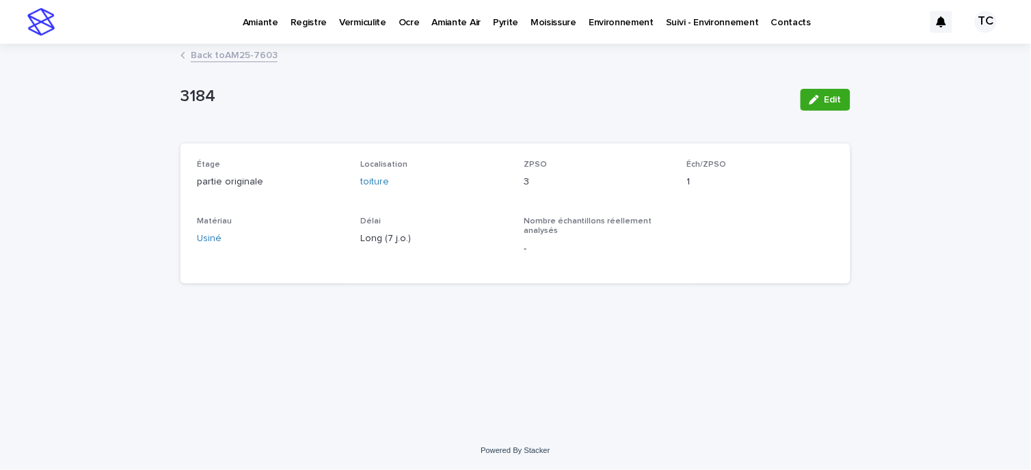
click at [194, 59] on link "Back to AM25-7603" at bounding box center [234, 54] width 87 height 16
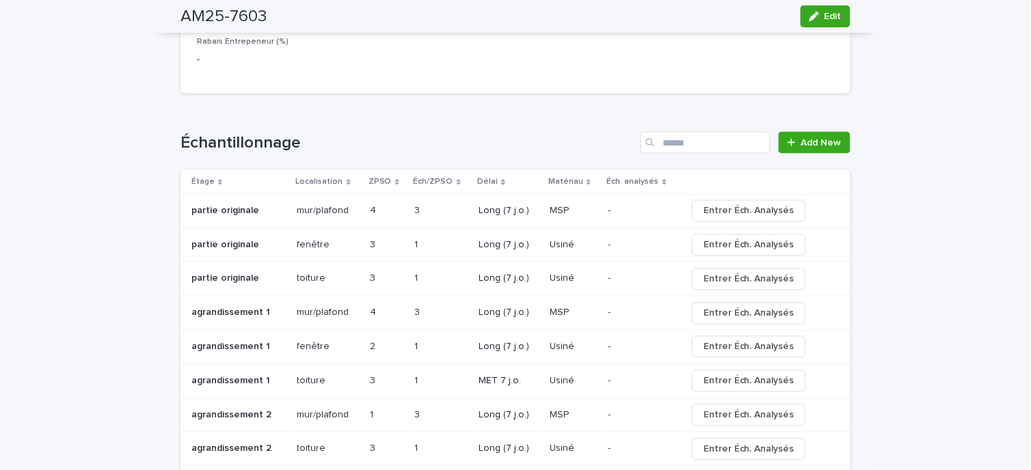
scroll to position [1519, 0]
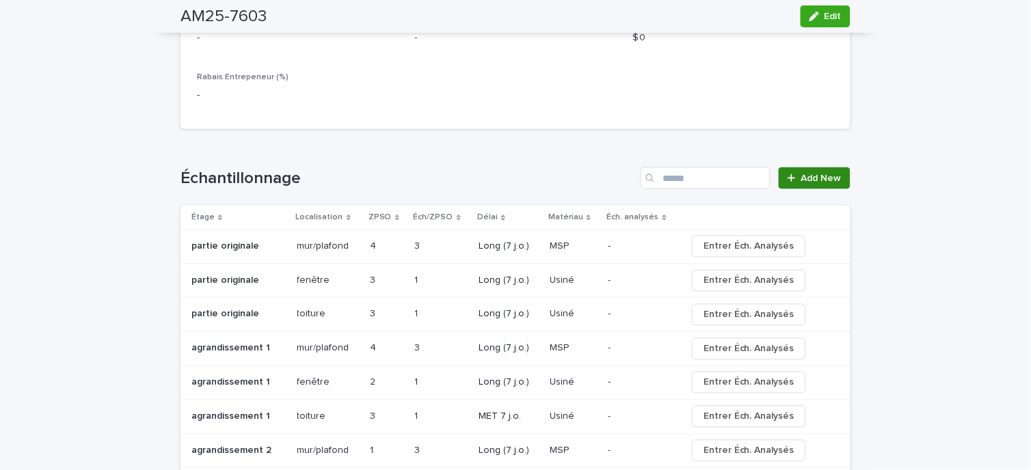
click at [801, 174] on span "Add New" at bounding box center [821, 179] width 40 height 10
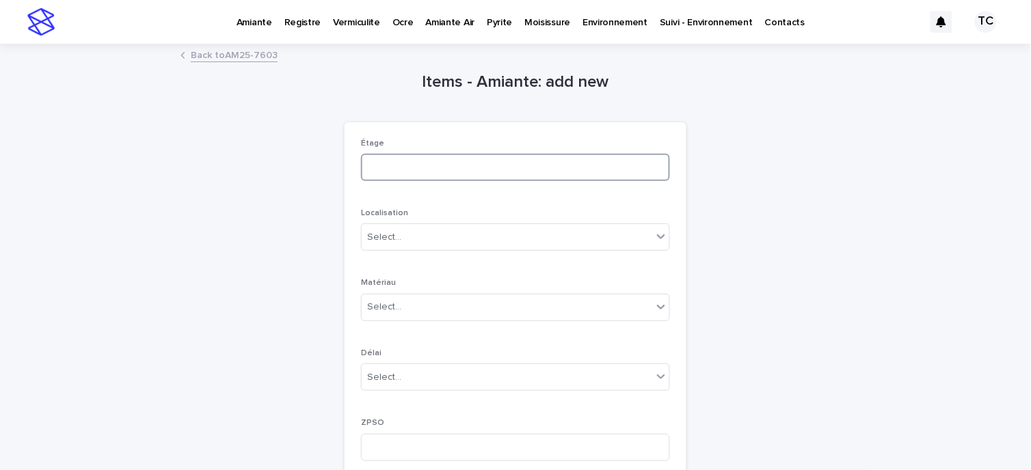
click at [380, 165] on input at bounding box center [515, 167] width 309 height 27
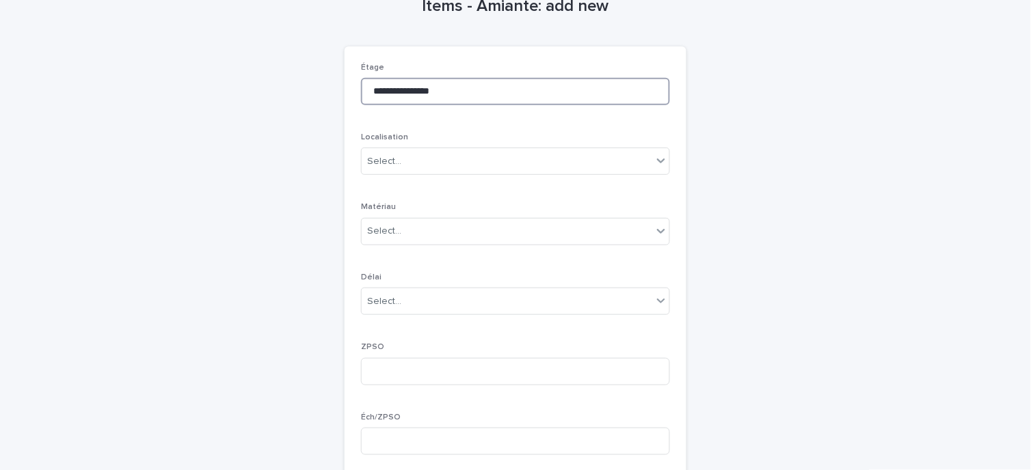
scroll to position [228, 0]
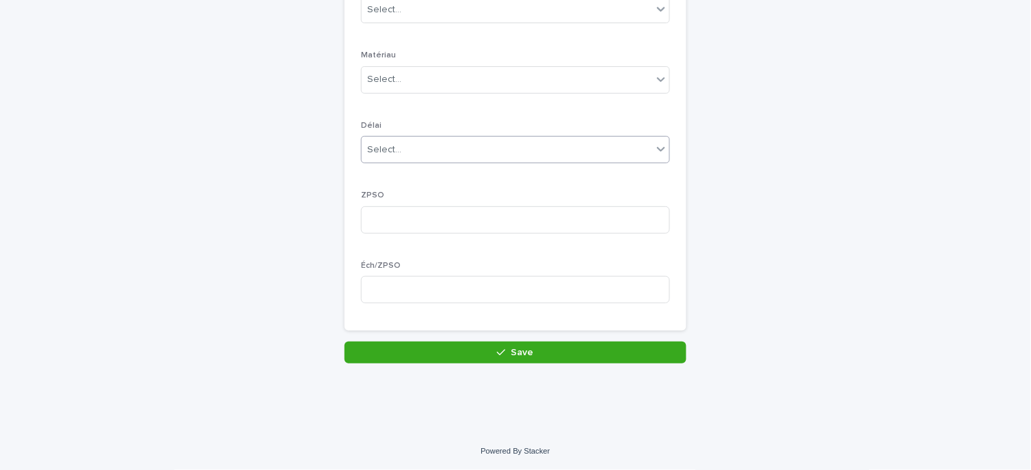
type input "**********"
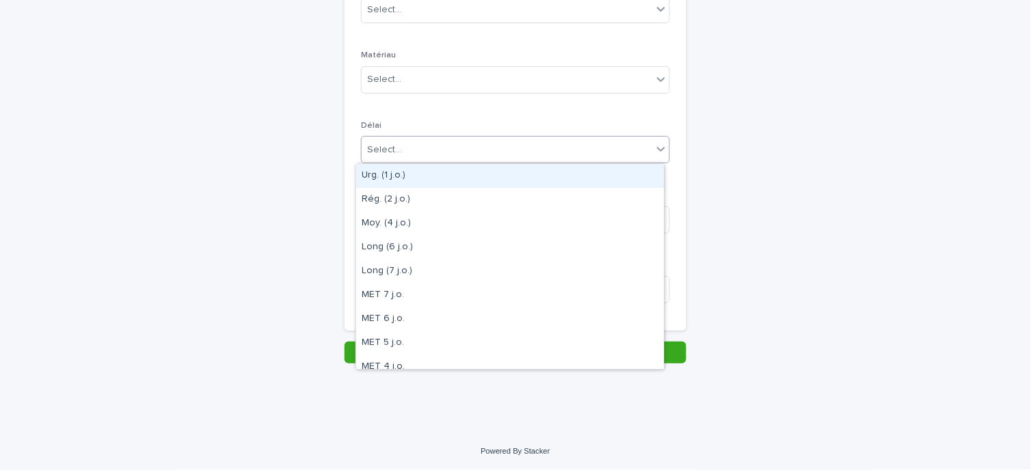
click at [426, 147] on div "Select..." at bounding box center [507, 150] width 291 height 23
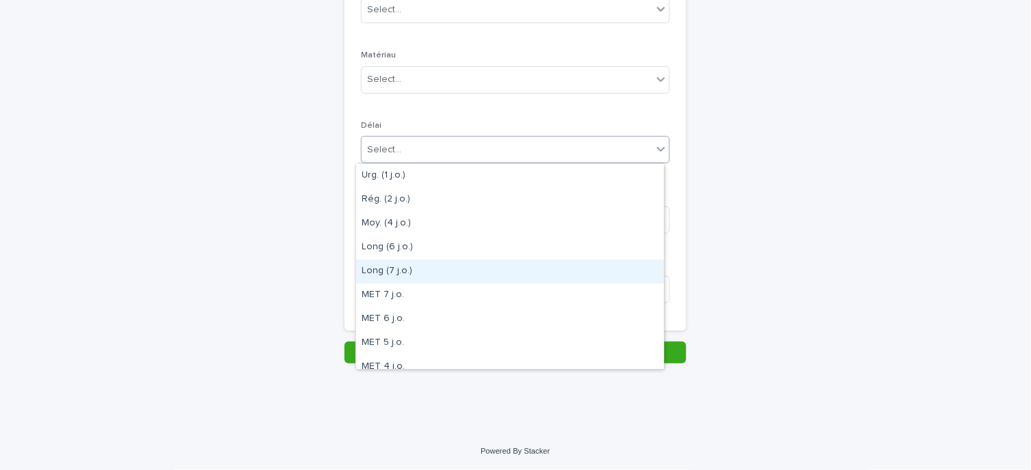
click at [434, 269] on div "Long (7 j.o.)" at bounding box center [510, 272] width 308 height 24
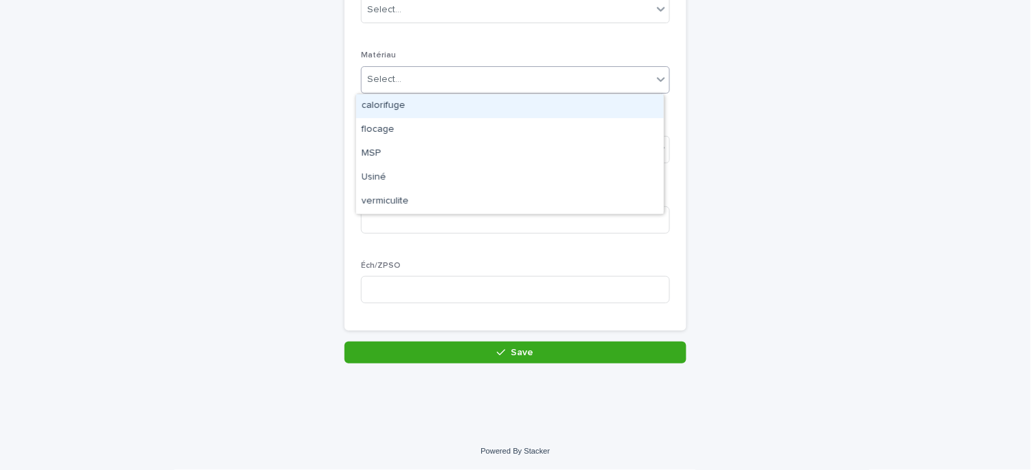
click at [421, 92] on div "Select..." at bounding box center [515, 79] width 309 height 27
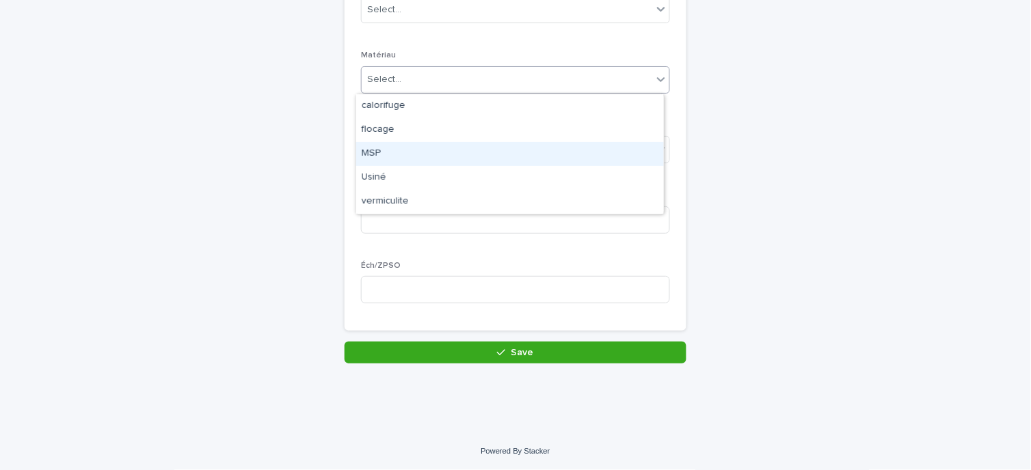
click at [401, 154] on div "MSP" at bounding box center [510, 154] width 308 height 24
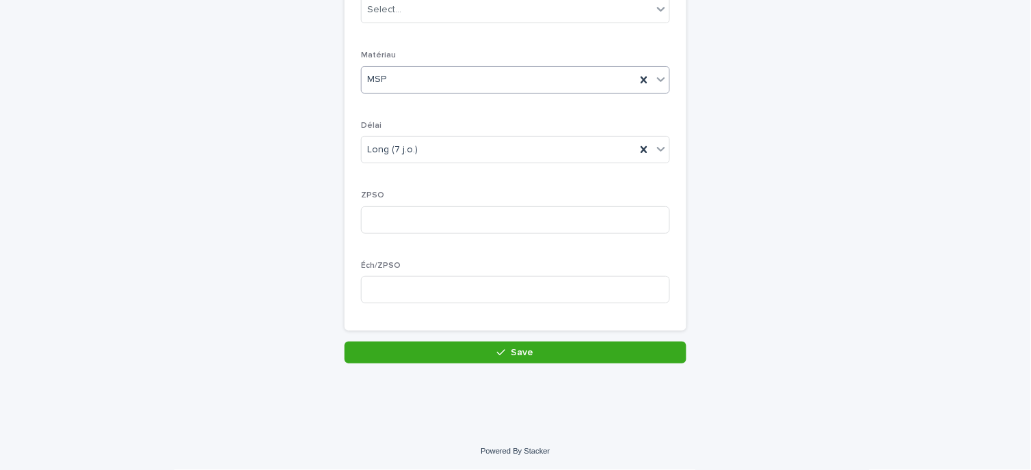
scroll to position [0, 0]
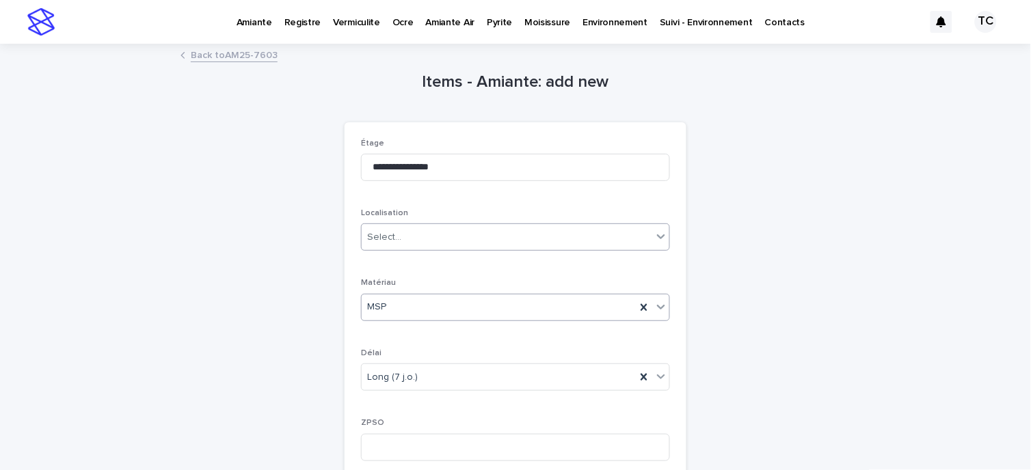
click at [388, 228] on div "Select..." at bounding box center [507, 237] width 291 height 23
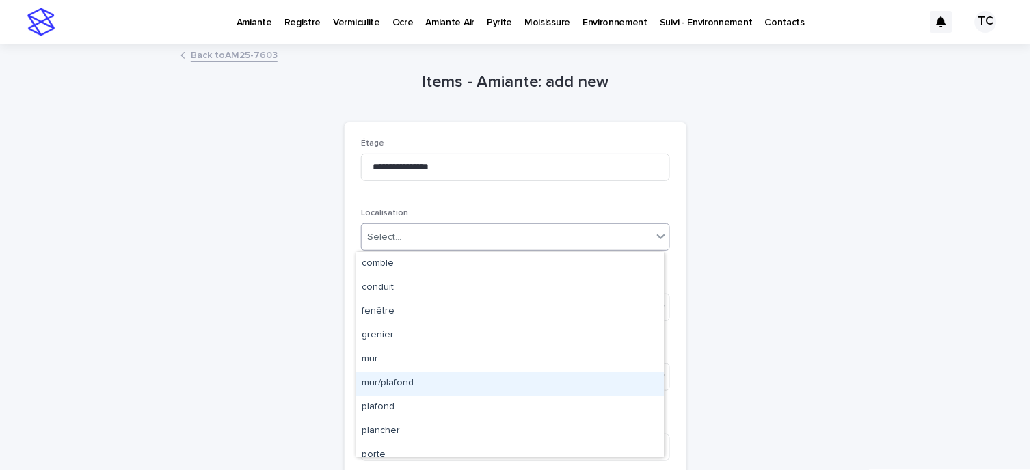
click at [405, 384] on div "mur/plafond" at bounding box center [510, 384] width 308 height 24
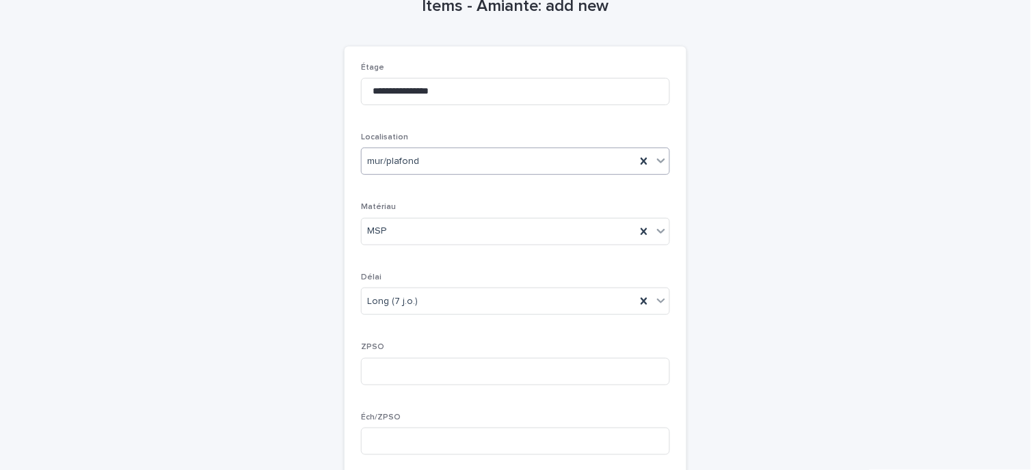
scroll to position [228, 0]
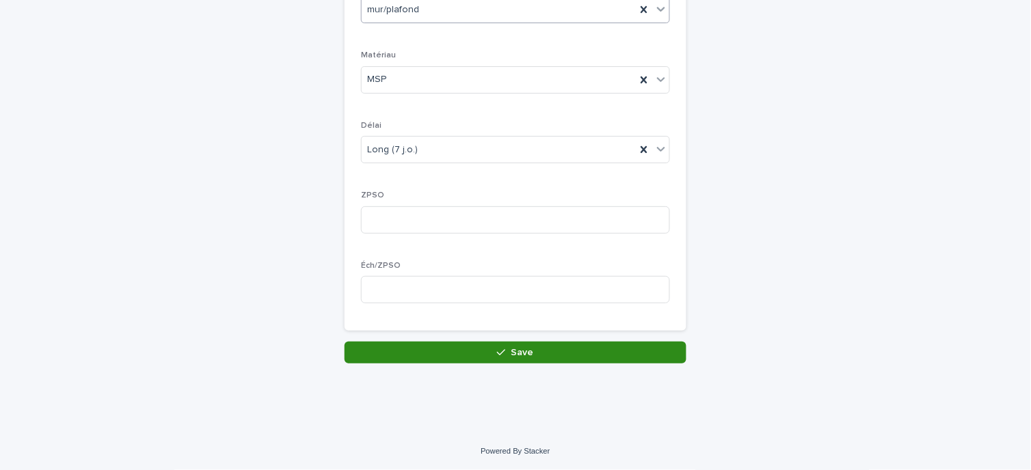
click at [426, 346] on button "Save" at bounding box center [516, 353] width 342 height 22
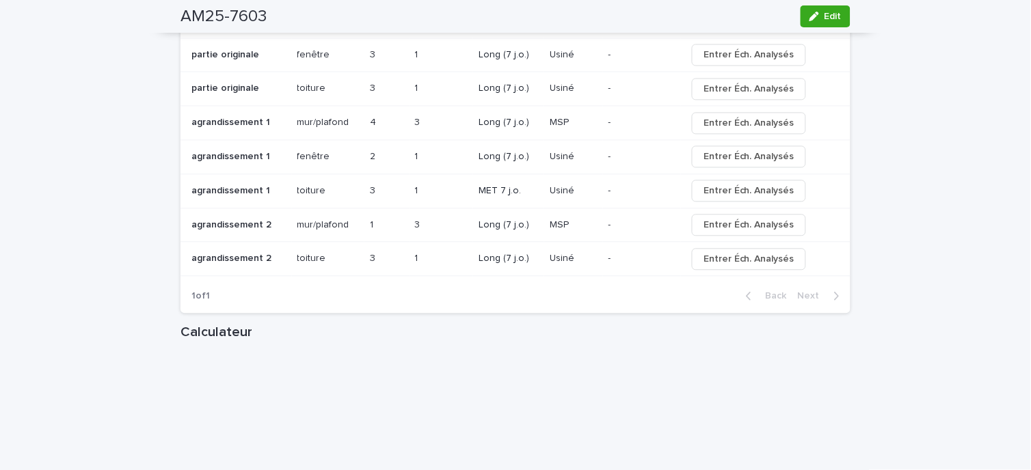
scroll to position [1747, 0]
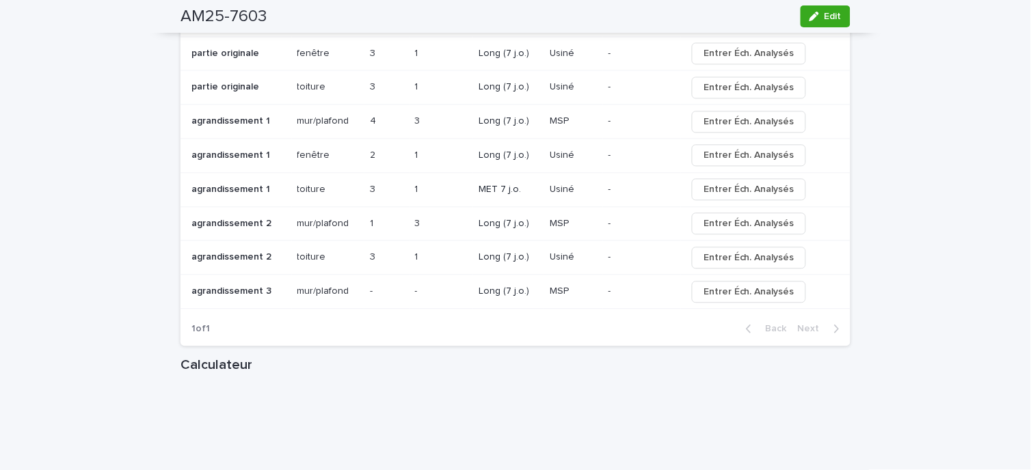
click at [310, 288] on p "mur/plafond" at bounding box center [324, 290] width 55 height 14
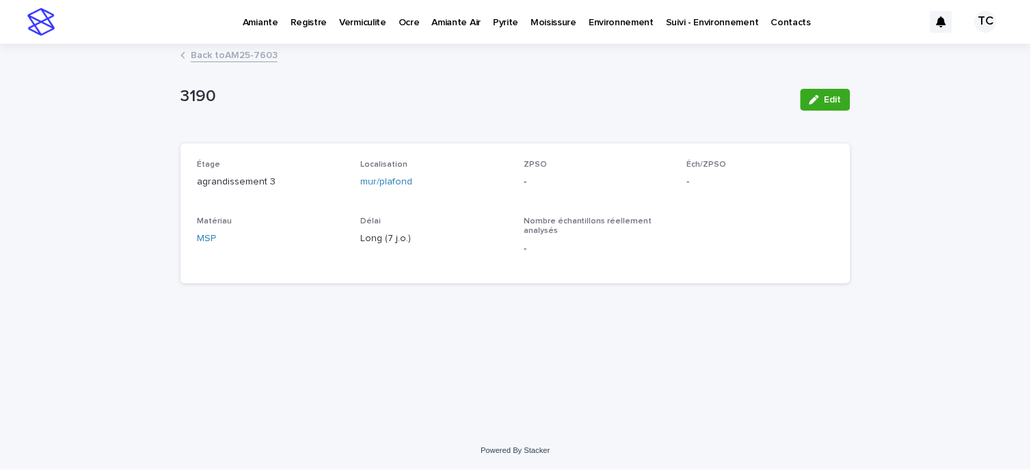
drag, startPoint x: 814, startPoint y: 107, endPoint x: 808, endPoint y: 112, distance: 8.3
click at [814, 107] on button "Edit" at bounding box center [826, 100] width 50 height 22
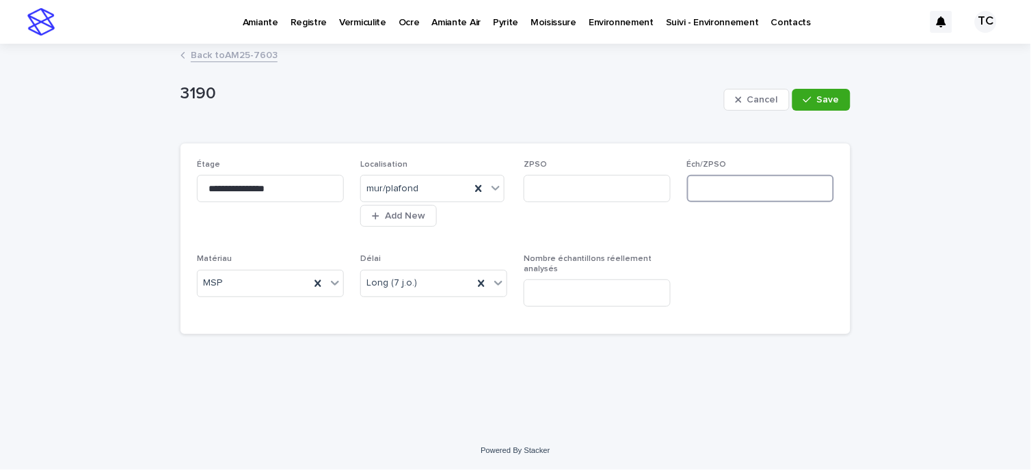
click at [706, 180] on input at bounding box center [760, 188] width 147 height 27
type input "*"
click at [210, 56] on link "Back to AM25-7603" at bounding box center [234, 54] width 87 height 16
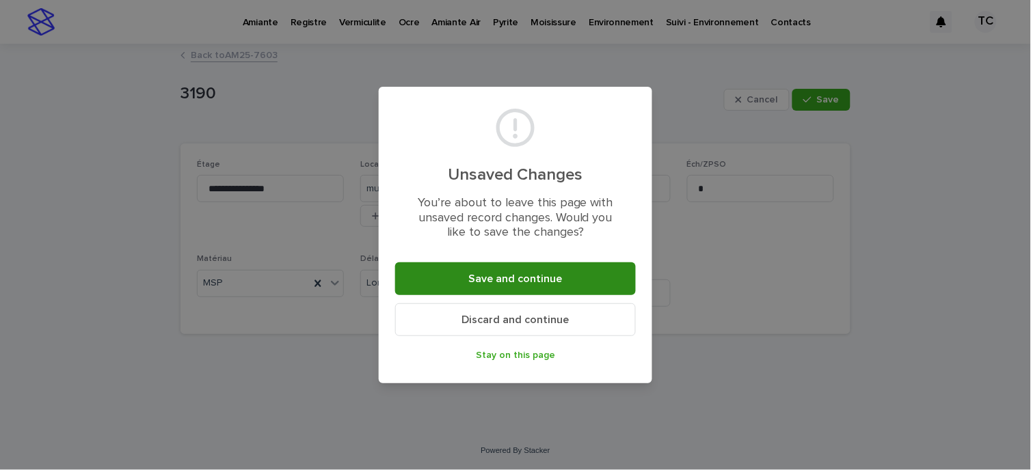
click at [491, 279] on span "Save and continue" at bounding box center [516, 279] width 94 height 11
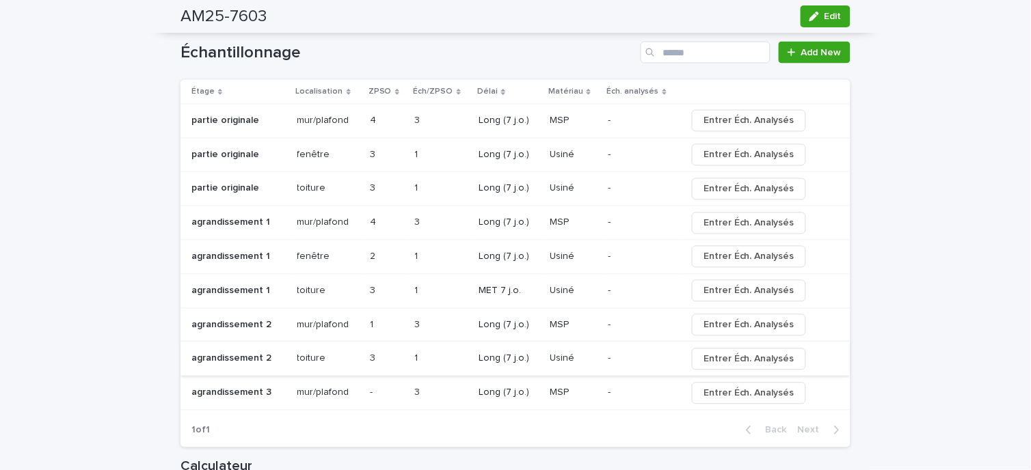
scroll to position [1671, 0]
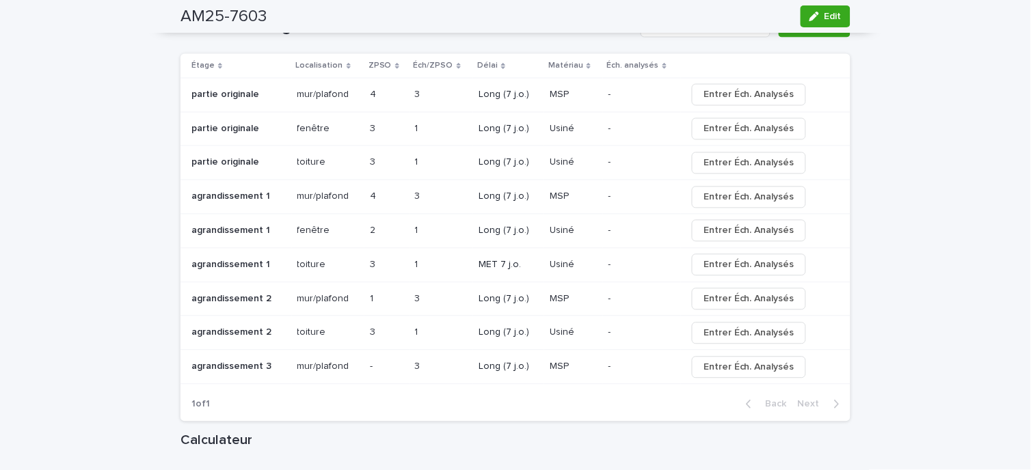
click at [358, 370] on td "mur/plafond mur/plafond" at bounding box center [328, 368] width 72 height 34
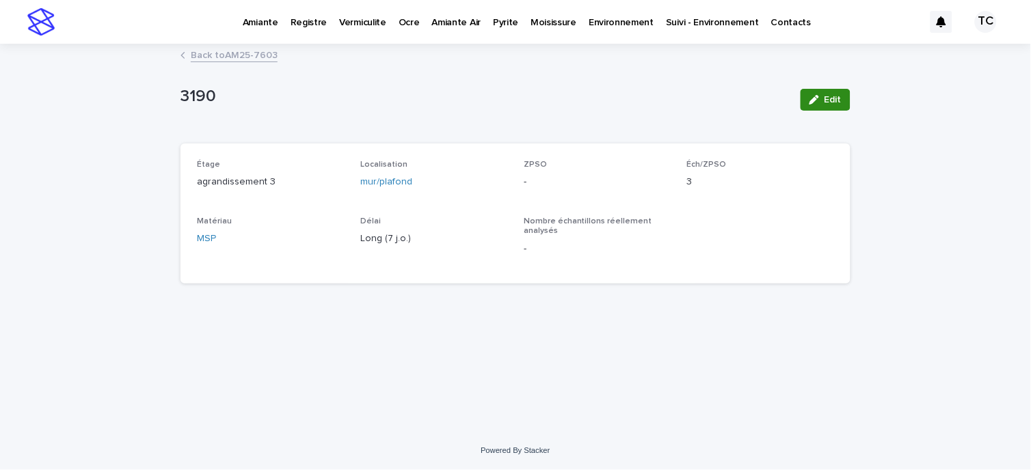
click at [828, 96] on span "Edit" at bounding box center [833, 100] width 17 height 10
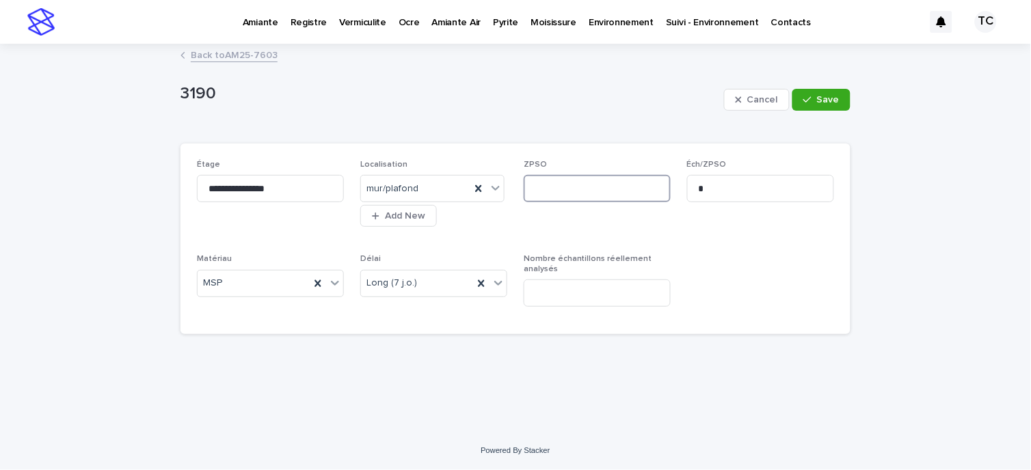
click at [557, 180] on input at bounding box center [597, 188] width 147 height 27
type input "*"
click at [828, 106] on button "Save" at bounding box center [822, 100] width 58 height 22
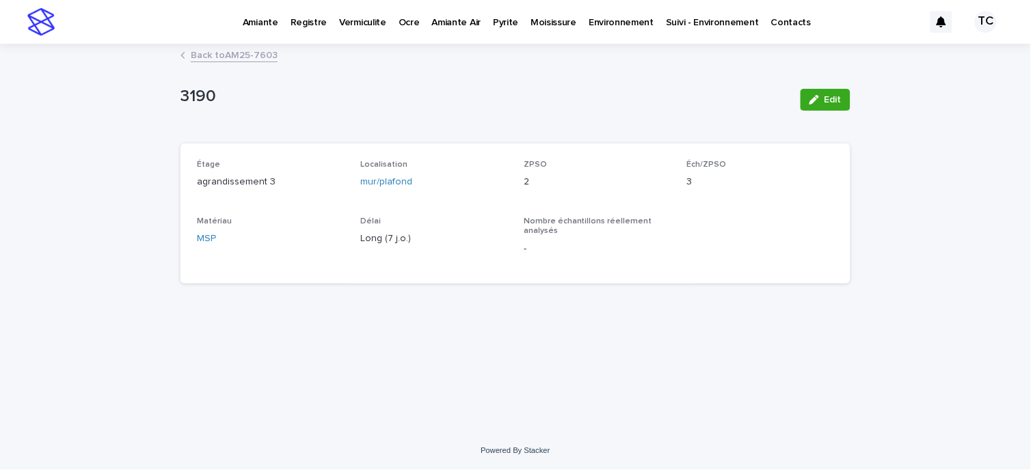
click at [236, 56] on link "Back to AM25-7603" at bounding box center [234, 54] width 87 height 16
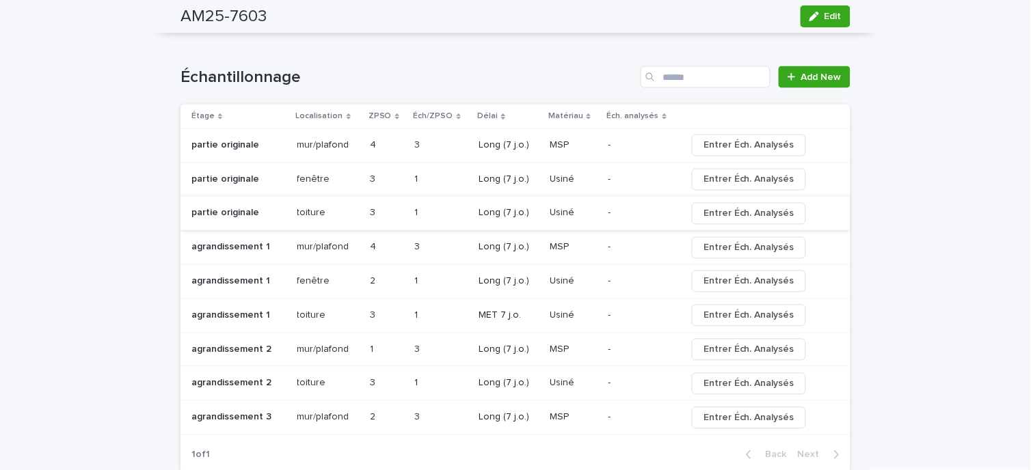
scroll to position [1595, 0]
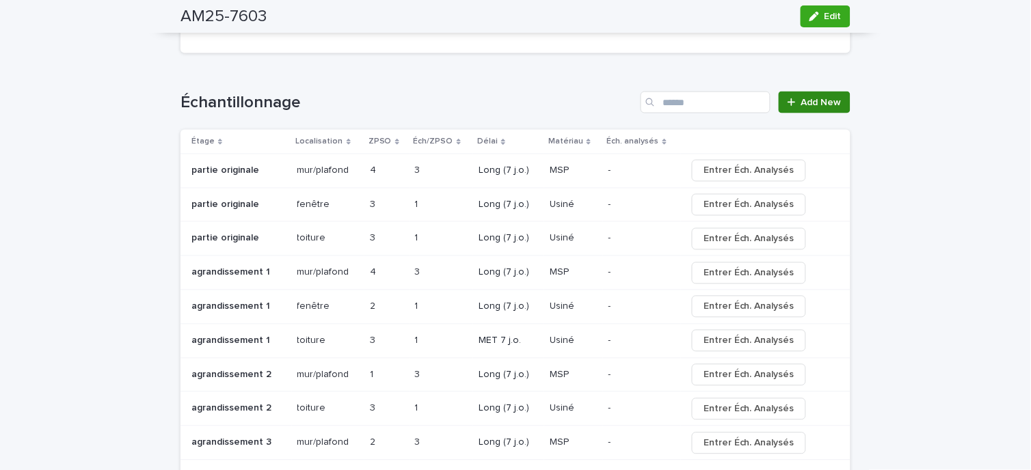
click at [812, 103] on span "Add New" at bounding box center [821, 103] width 40 height 10
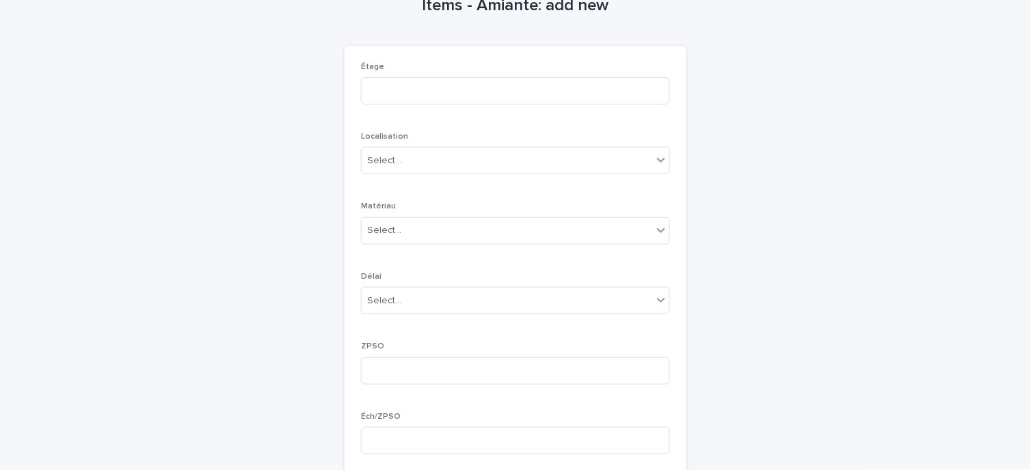
scroll to position [75, 0]
click at [409, 92] on input at bounding box center [515, 92] width 309 height 27
type input "**********"
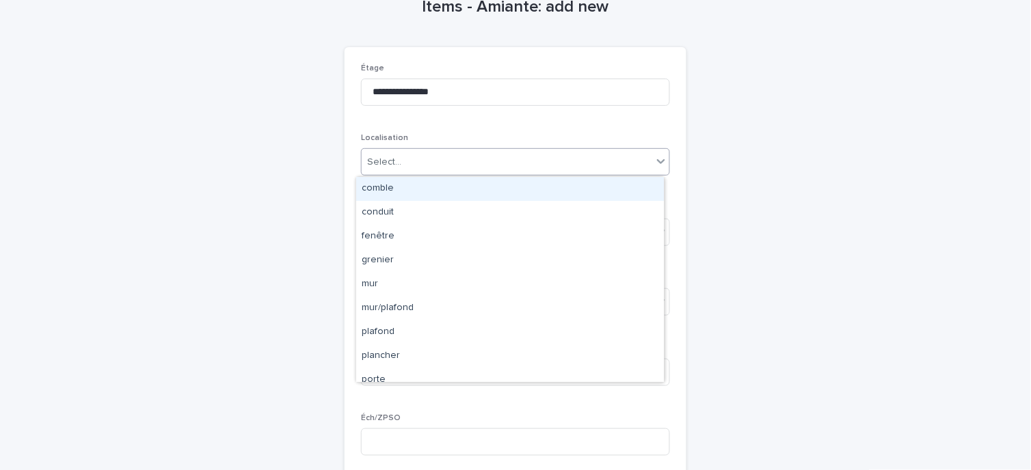
click at [413, 158] on div "Select..." at bounding box center [507, 162] width 291 height 23
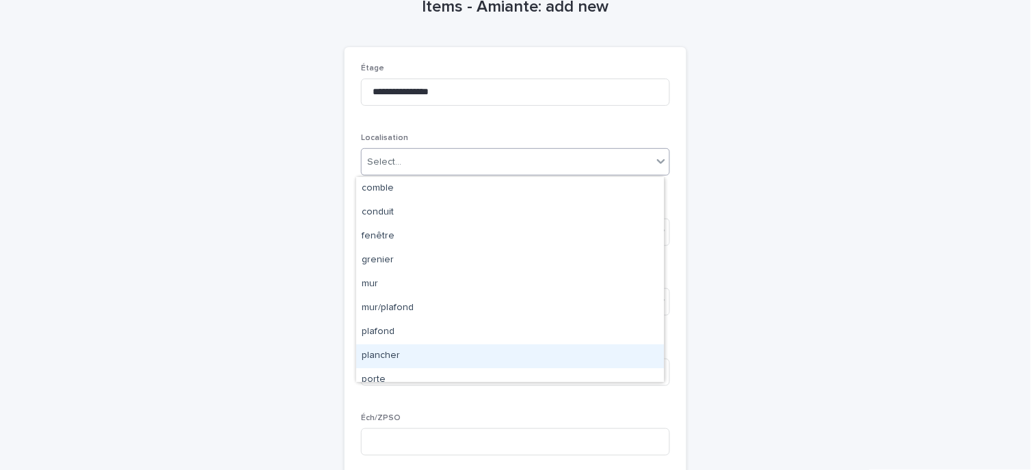
click at [397, 358] on div "plancher" at bounding box center [510, 357] width 308 height 24
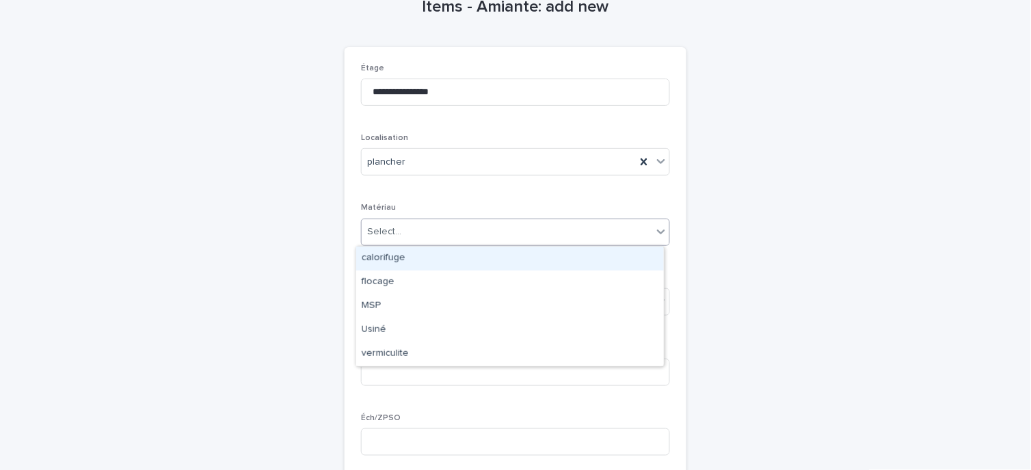
click at [408, 226] on div "Select..." at bounding box center [507, 232] width 291 height 23
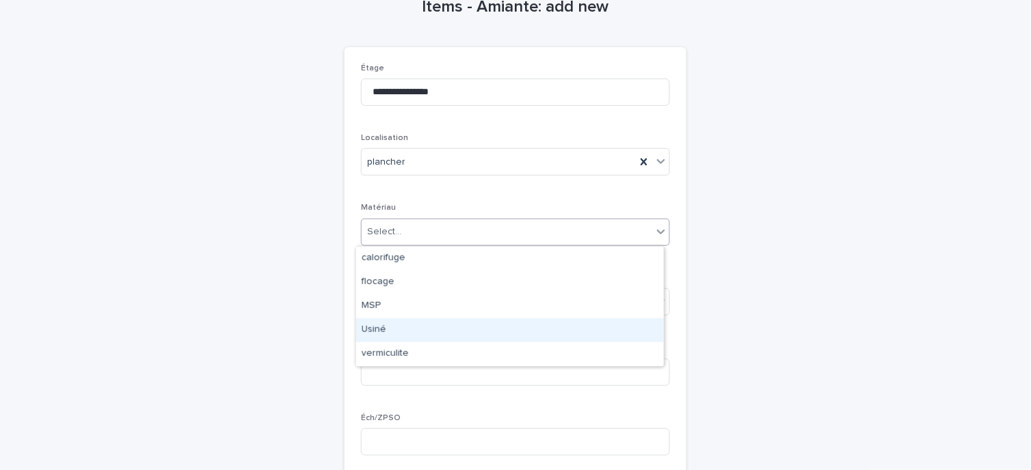
click at [424, 324] on div "Usiné" at bounding box center [510, 331] width 308 height 24
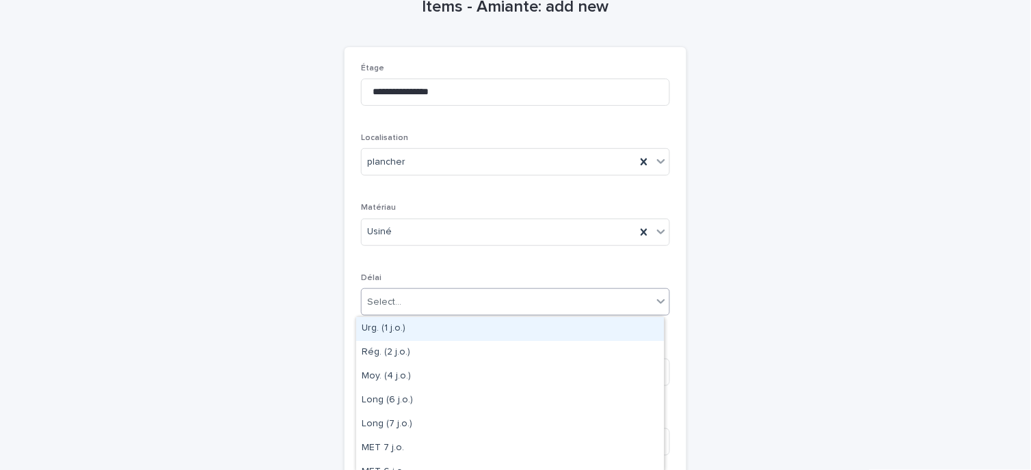
click at [414, 303] on div "Select..." at bounding box center [507, 302] width 291 height 23
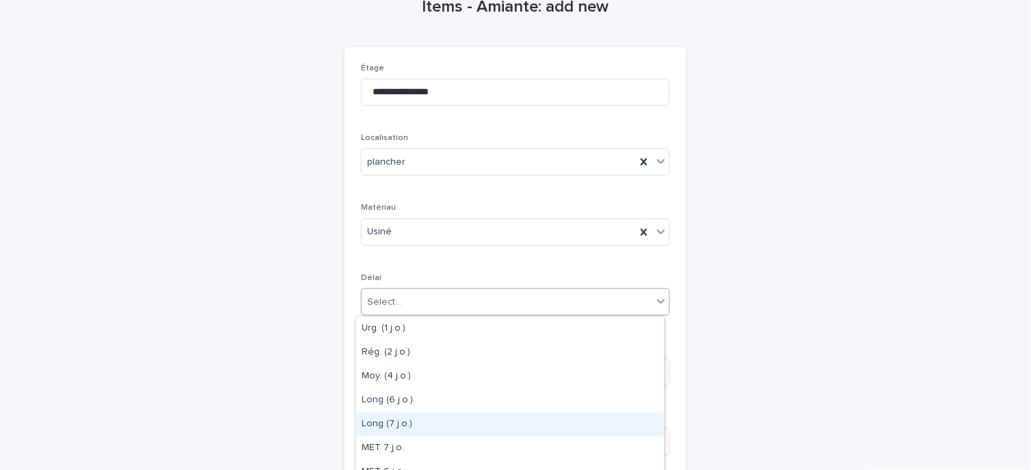
click at [419, 419] on div "Long (7 j.o.)" at bounding box center [510, 425] width 308 height 24
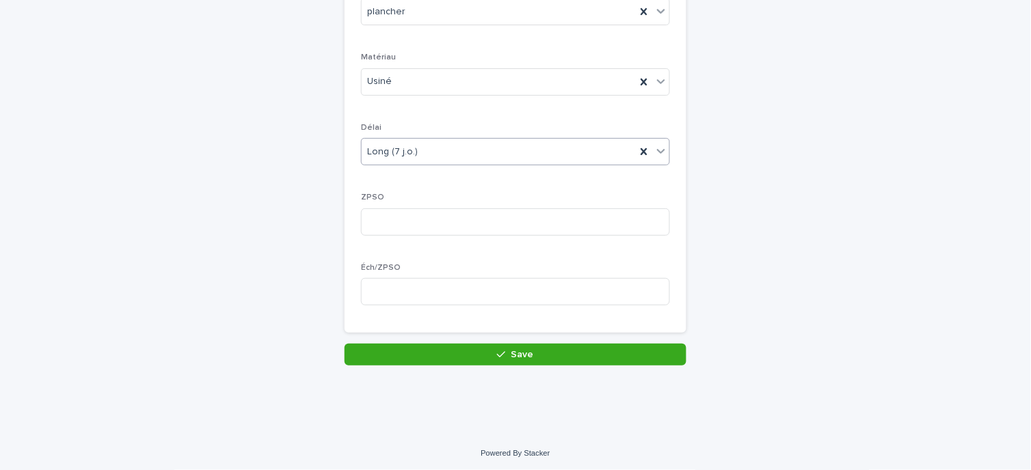
scroll to position [227, 0]
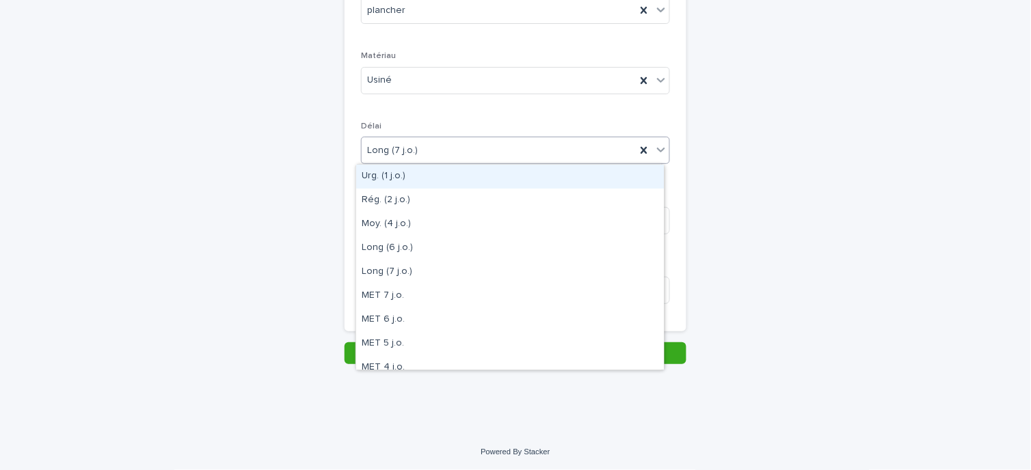
click at [426, 144] on div "Long (7 j.o.)" at bounding box center [499, 150] width 274 height 23
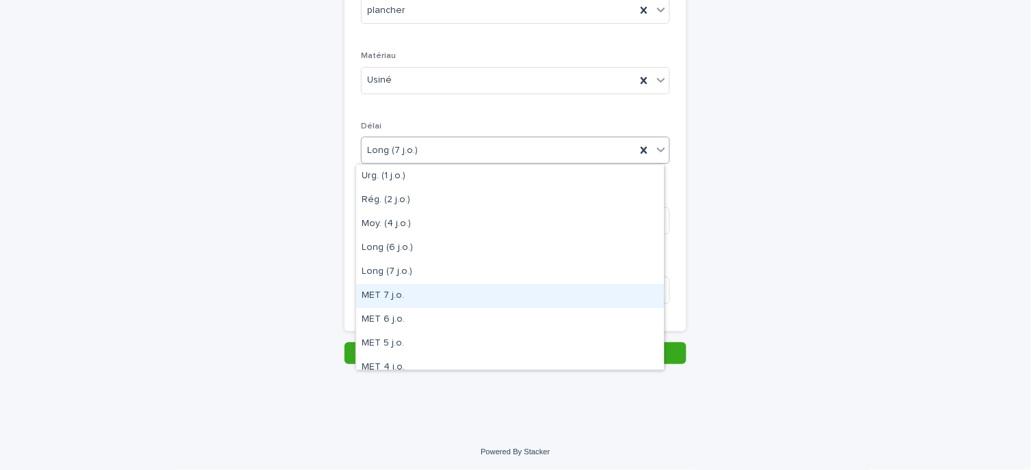
click at [401, 293] on div "MET 7 j.o." at bounding box center [510, 296] width 308 height 24
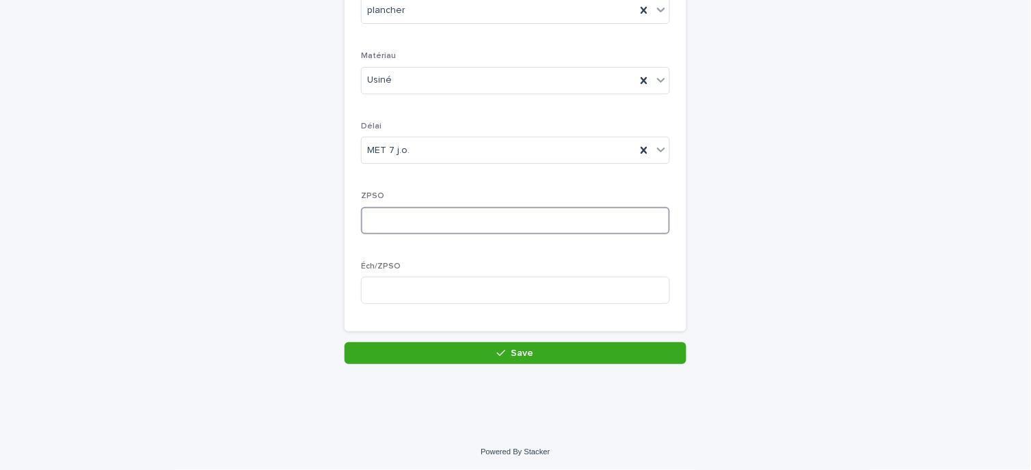
click at [395, 220] on input at bounding box center [515, 220] width 309 height 27
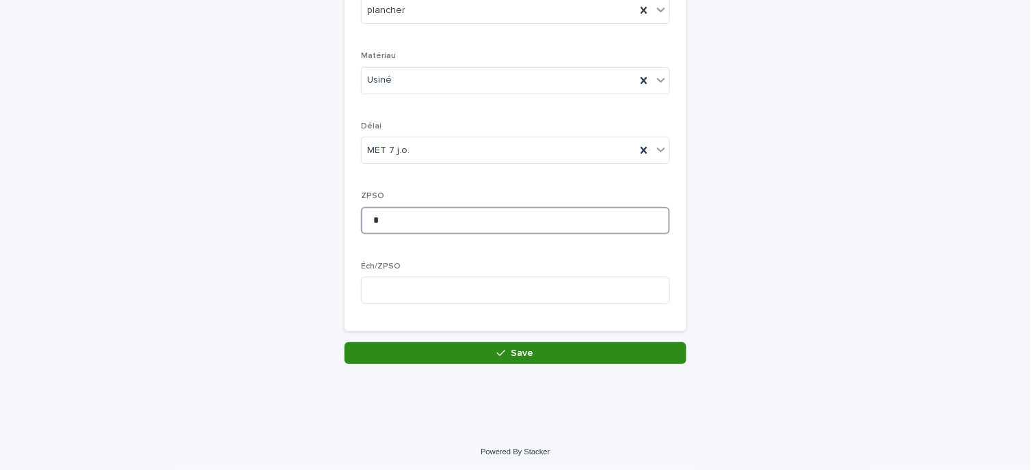
type input "*"
click at [479, 358] on button "Save" at bounding box center [516, 354] width 342 height 22
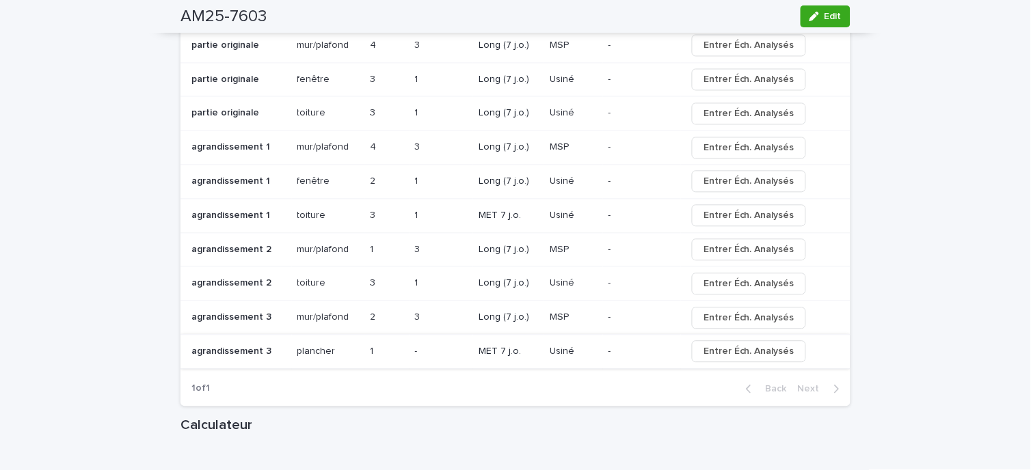
scroll to position [1747, 0]
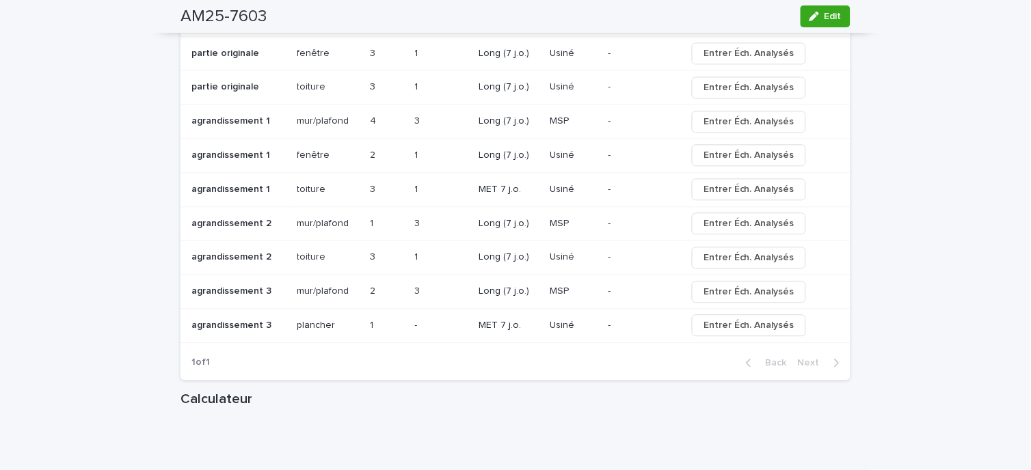
click at [415, 315] on div "- -" at bounding box center [441, 326] width 53 height 23
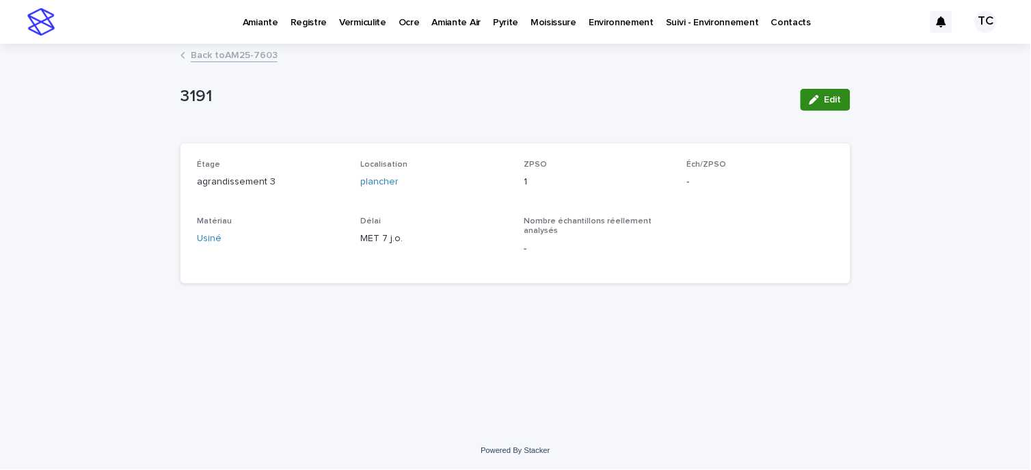
click at [837, 93] on button "Edit" at bounding box center [826, 100] width 50 height 22
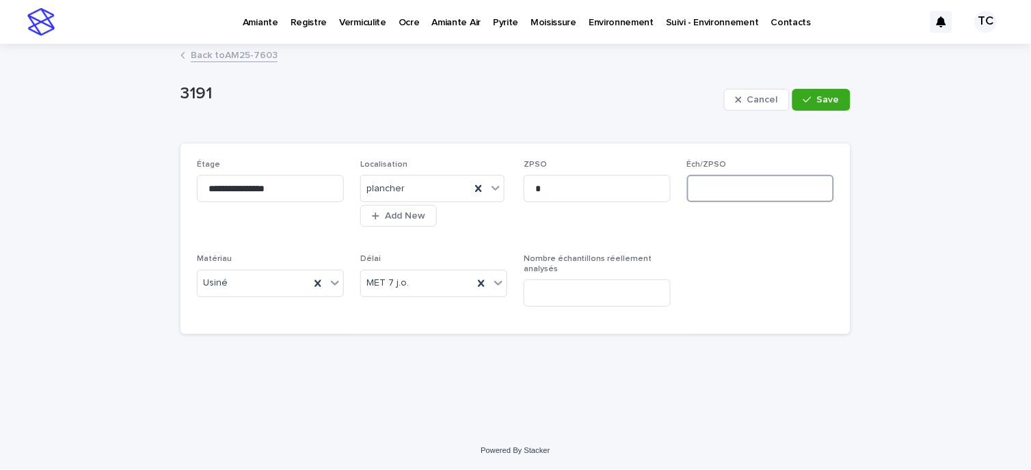
click at [722, 185] on input at bounding box center [760, 188] width 147 height 27
type input "*"
click at [830, 97] on span "Save" at bounding box center [828, 100] width 23 height 10
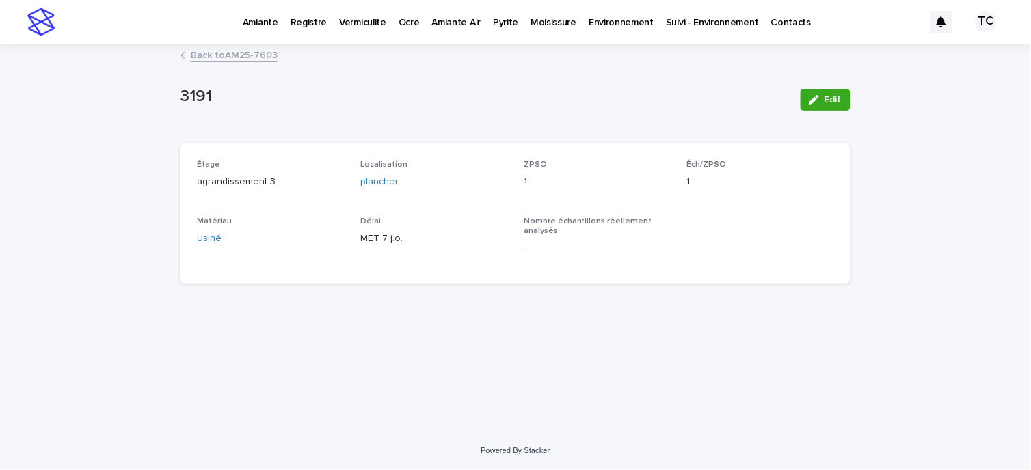
click at [233, 62] on link "Back to AM25-7603" at bounding box center [234, 54] width 87 height 16
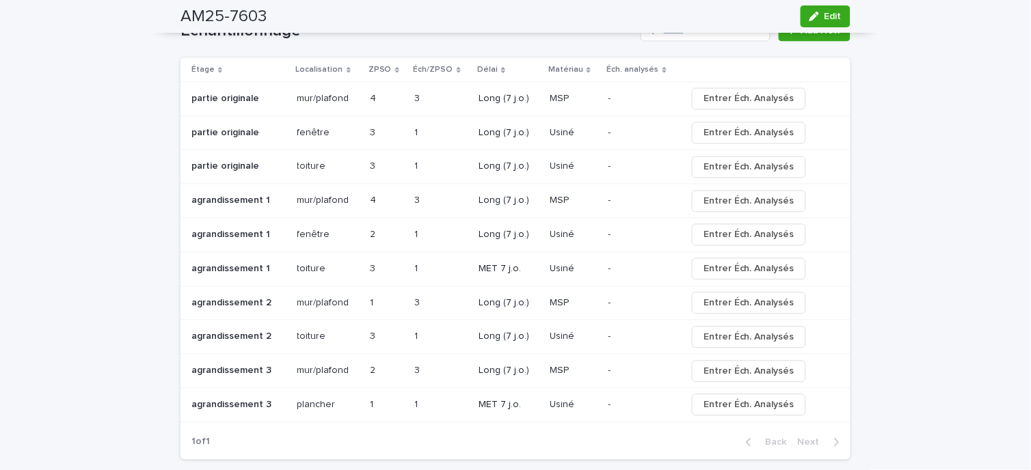
scroll to position [1671, 0]
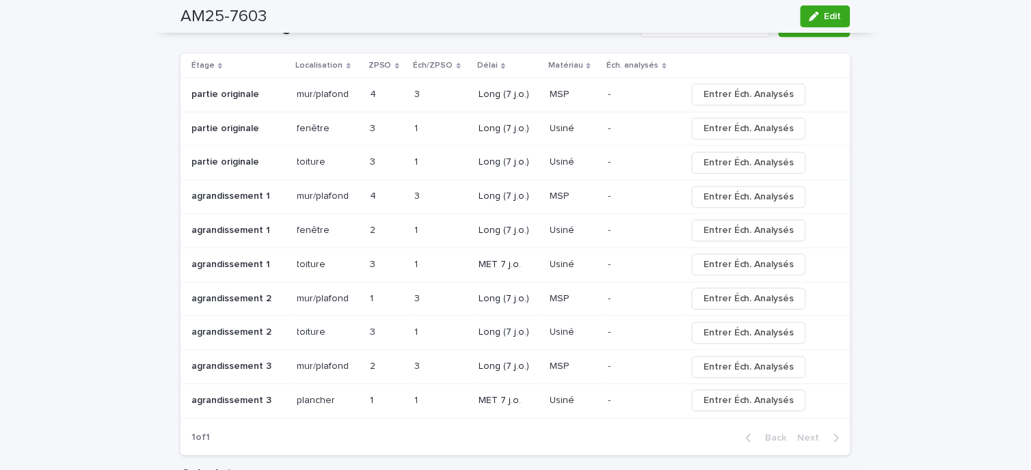
click at [322, 263] on p at bounding box center [328, 266] width 62 height 12
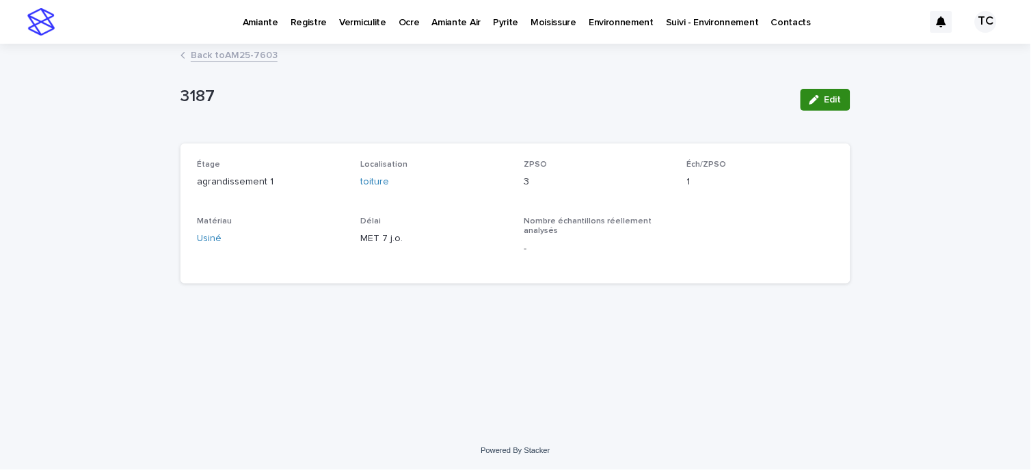
click at [814, 98] on icon "button" at bounding box center [815, 100] width 10 height 10
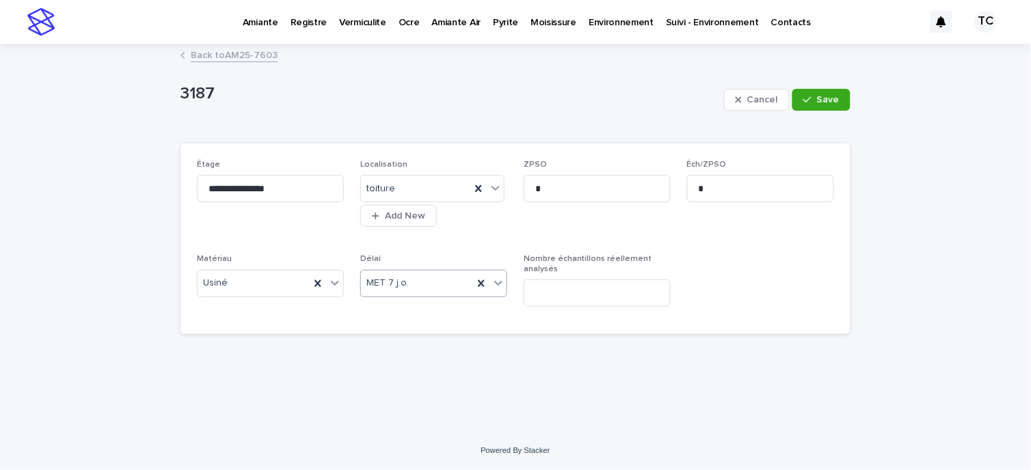
click at [379, 272] on div "MET 7 j.o." at bounding box center [417, 283] width 112 height 23
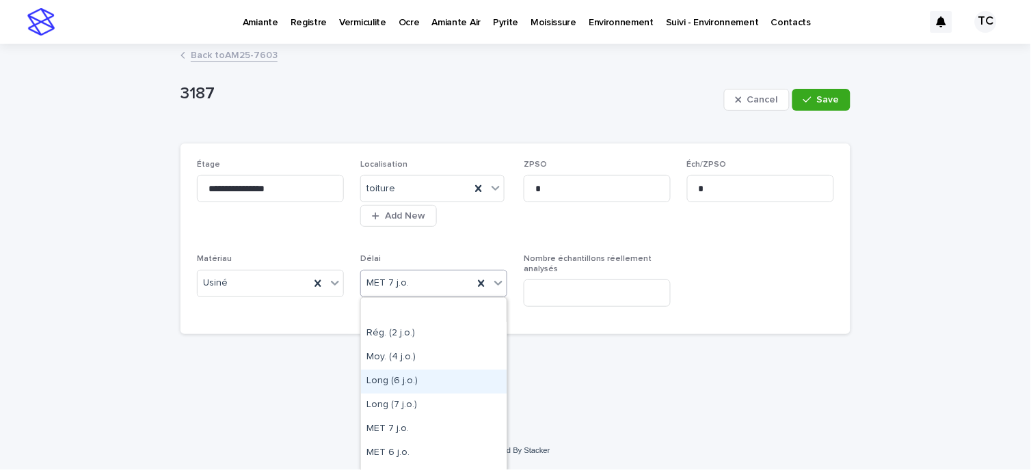
scroll to position [65, 0]
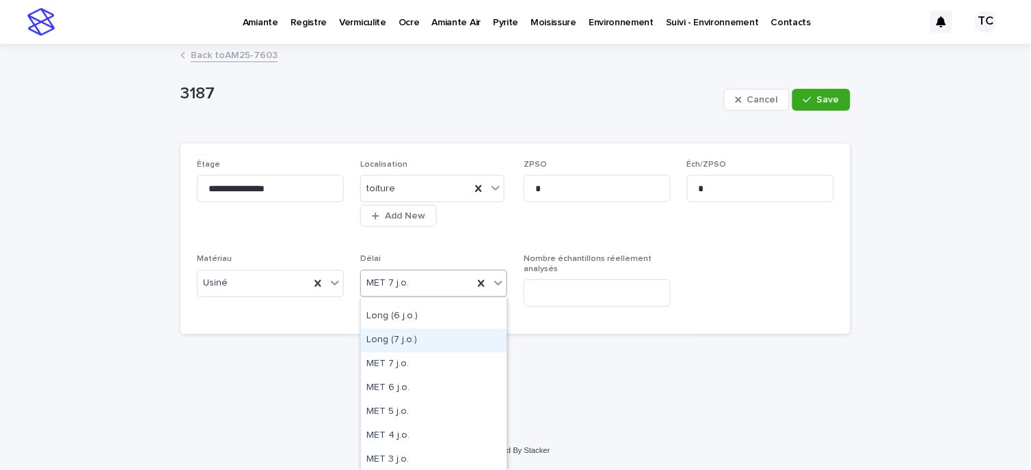
click at [412, 341] on div "Long (7 j.o.)" at bounding box center [434, 341] width 146 height 24
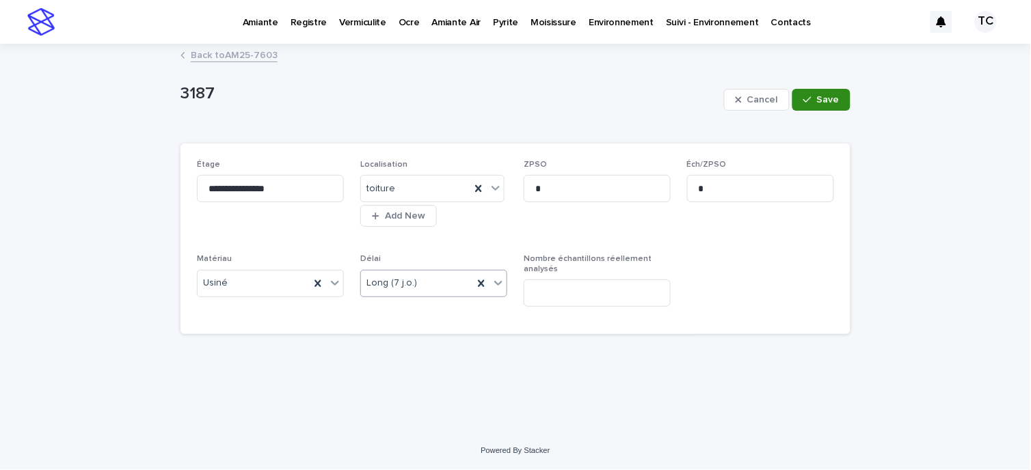
click at [834, 101] on span "Save" at bounding box center [828, 100] width 23 height 10
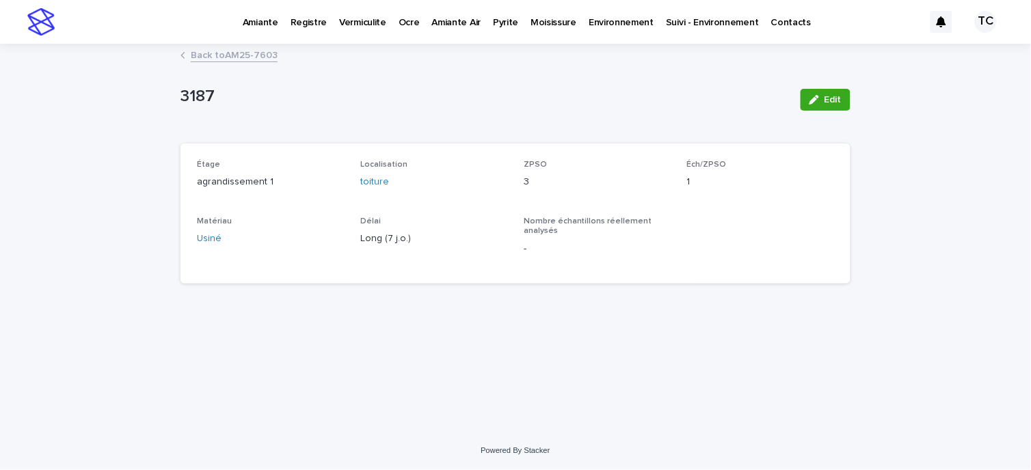
click at [251, 57] on link "Back to AM25-7603" at bounding box center [234, 54] width 87 height 16
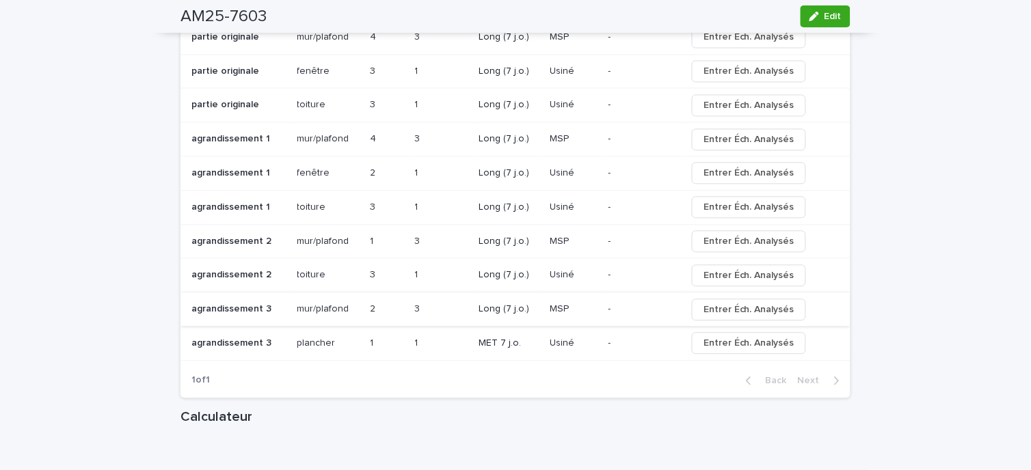
scroll to position [1703, 0]
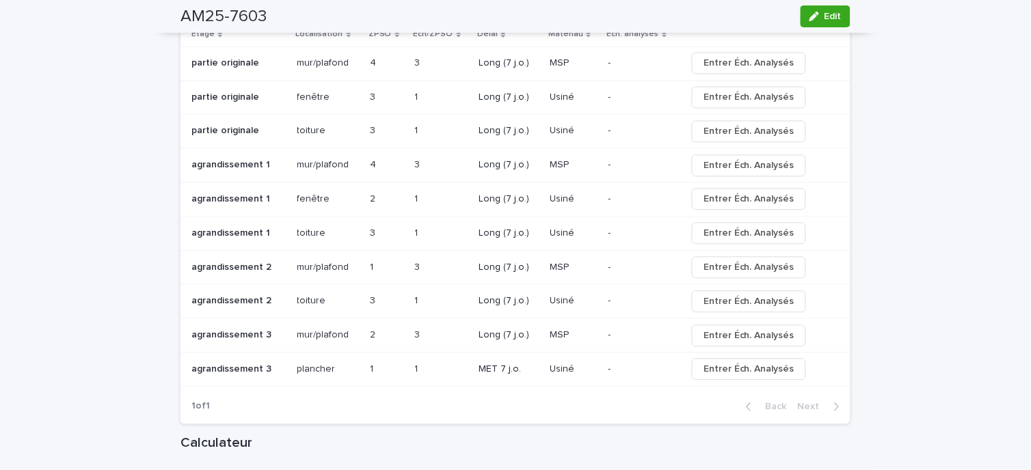
click at [338, 271] on p "mur/plafond" at bounding box center [324, 267] width 55 height 14
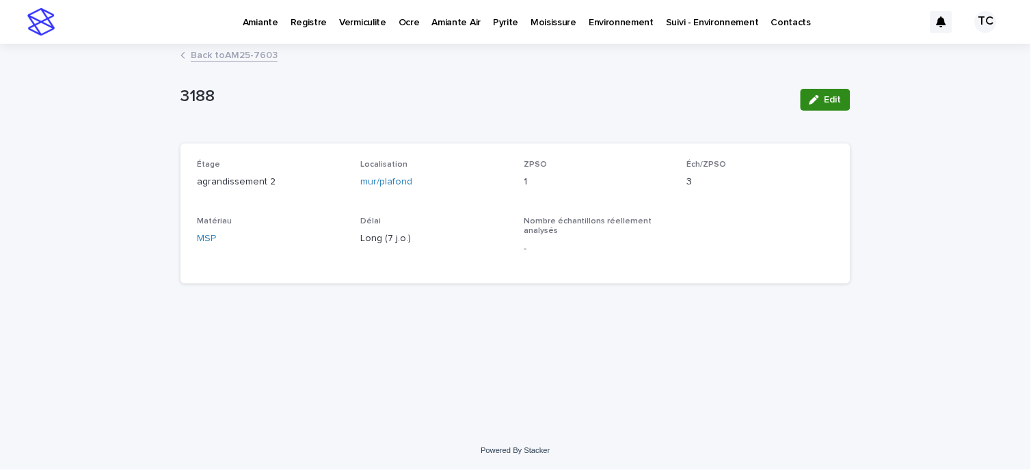
click at [826, 96] on span "Edit" at bounding box center [833, 100] width 17 height 10
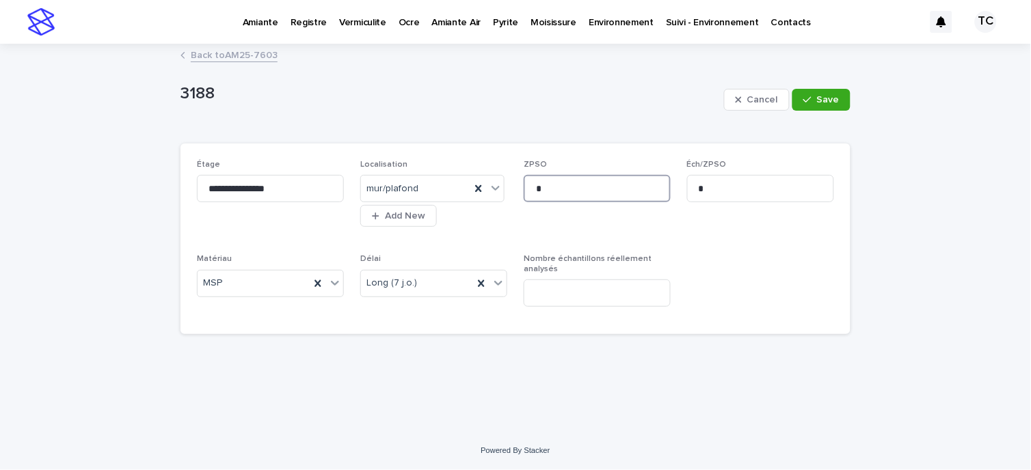
click at [559, 181] on input "*" at bounding box center [597, 188] width 147 height 27
type input "*"
click at [823, 96] on span "Save" at bounding box center [828, 100] width 23 height 10
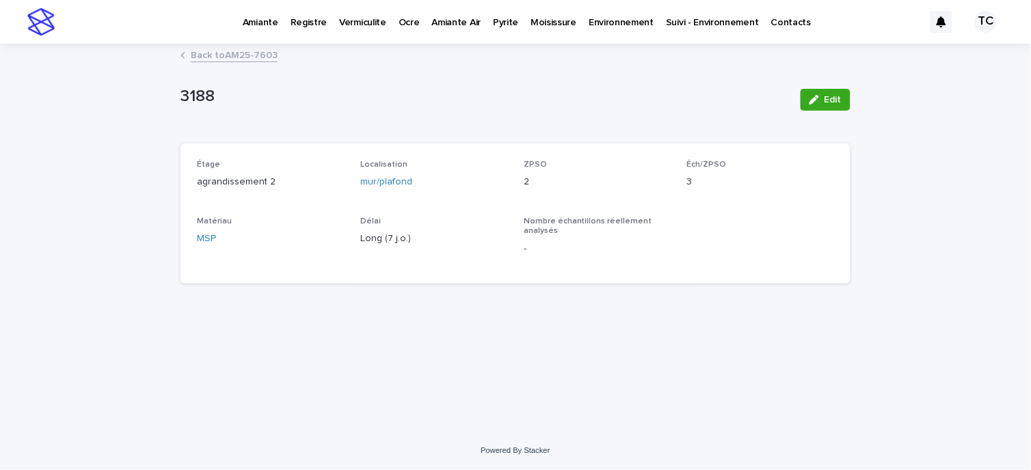
click at [242, 49] on link "Back to AM25-7603" at bounding box center [234, 54] width 87 height 16
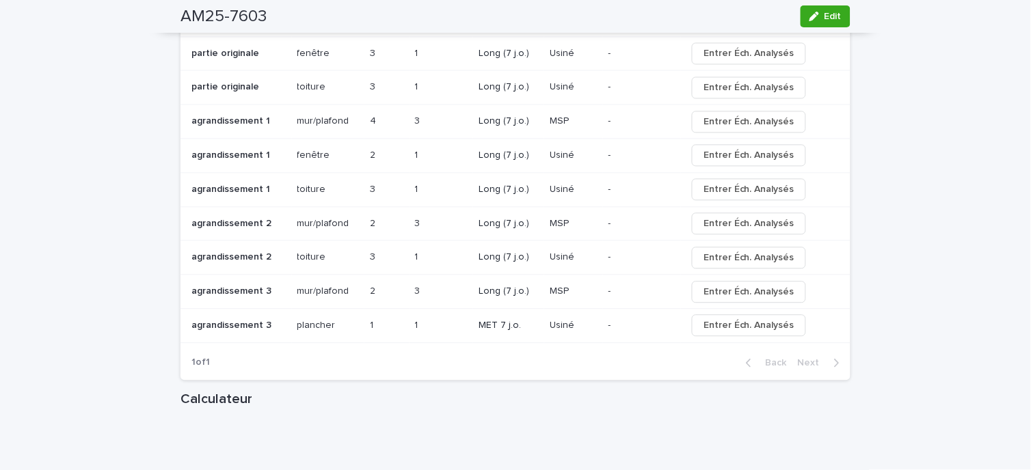
scroll to position [1671, 0]
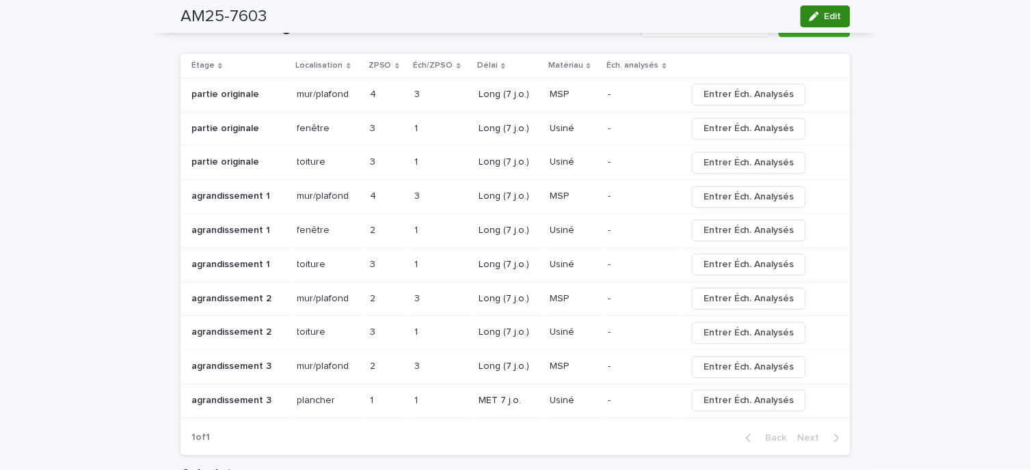
click at [827, 18] on span "Edit" at bounding box center [833, 17] width 17 height 10
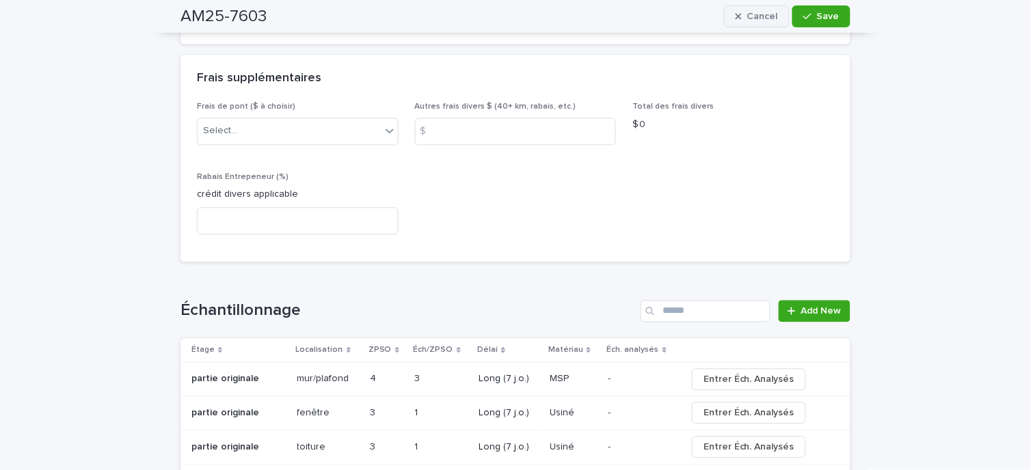
click at [754, 18] on span "Cancel" at bounding box center [762, 17] width 31 height 10
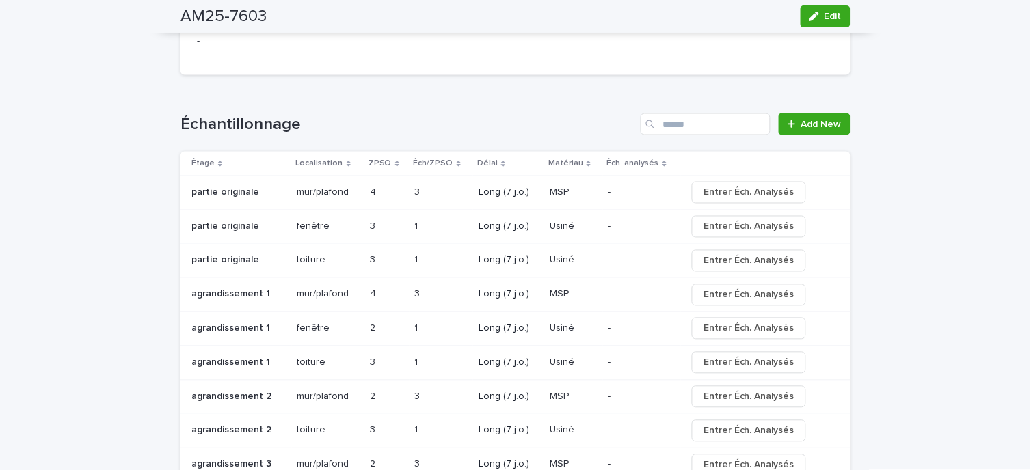
scroll to position [1444, 0]
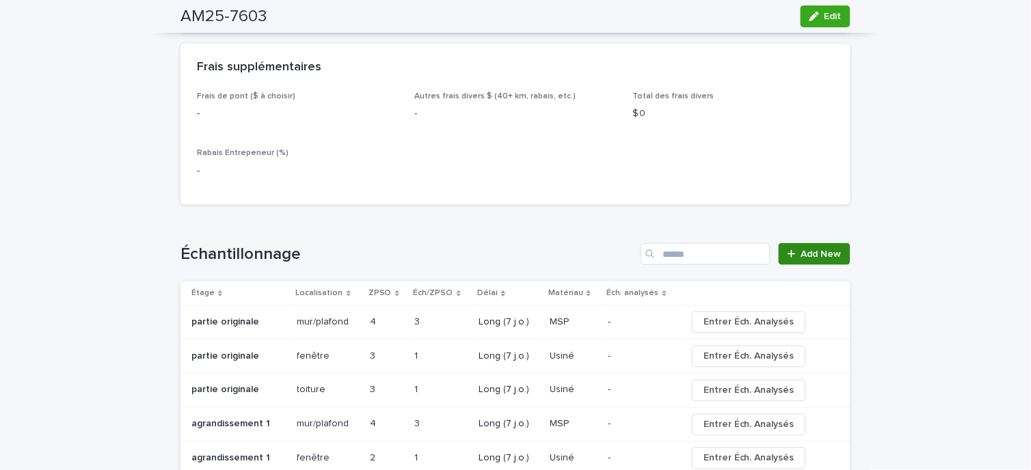
click at [806, 254] on span "Add New" at bounding box center [821, 255] width 40 height 10
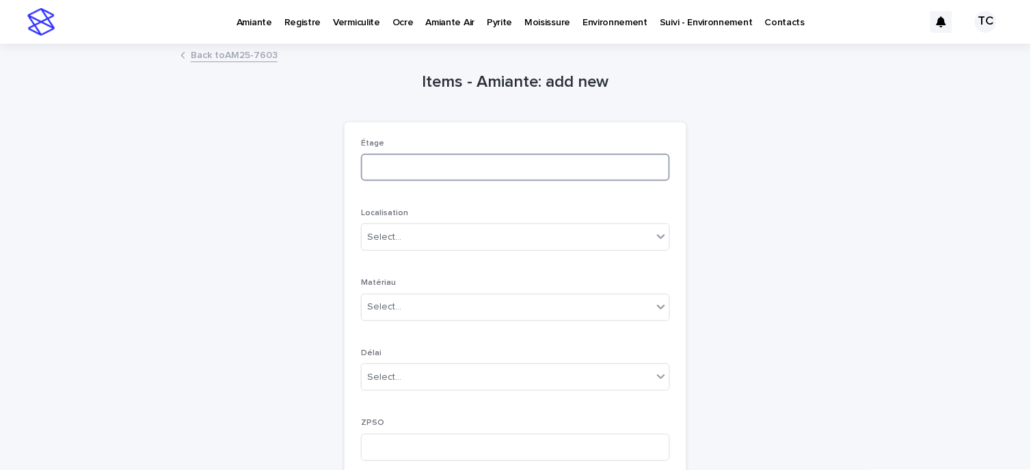
click at [429, 161] on input at bounding box center [515, 167] width 309 height 27
type input "**********"
click at [440, 246] on div "Select..." at bounding box center [507, 237] width 291 height 23
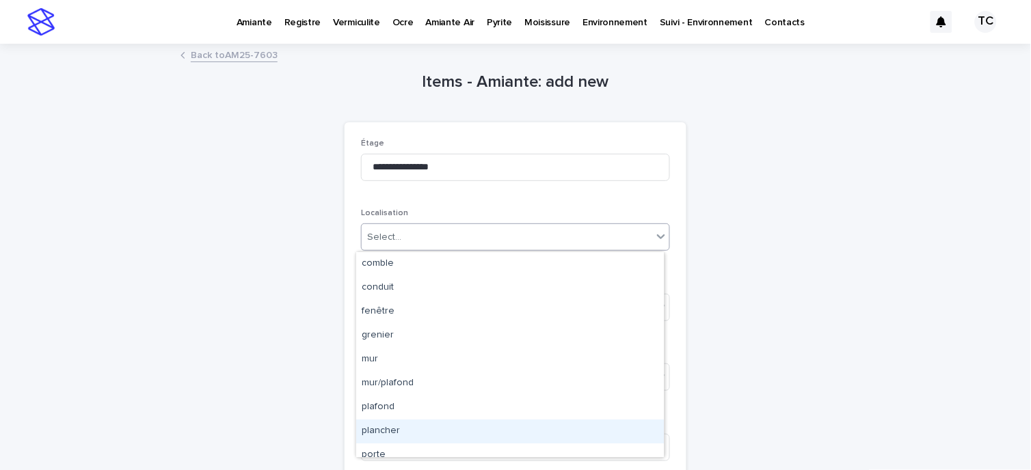
scroll to position [34, 0]
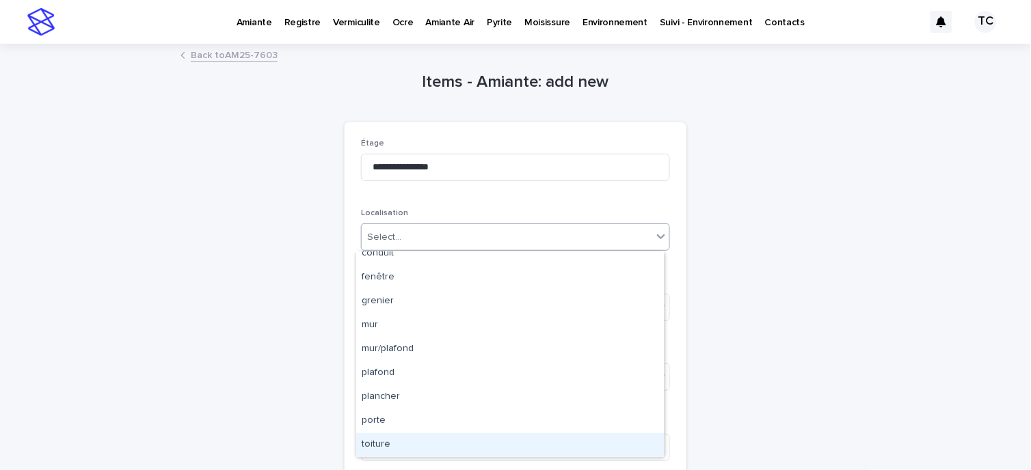
click at [390, 441] on div "toiture" at bounding box center [510, 446] width 308 height 24
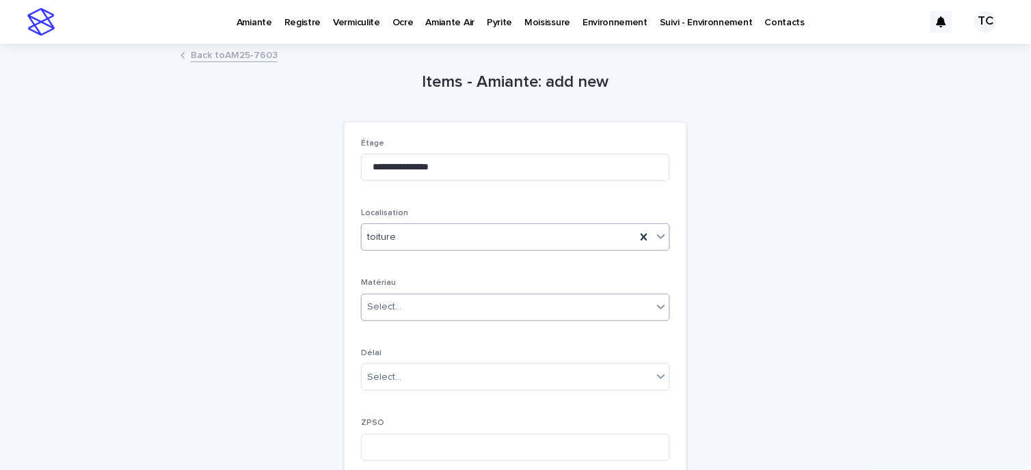
click at [386, 305] on div "Select..." at bounding box center [384, 307] width 34 height 14
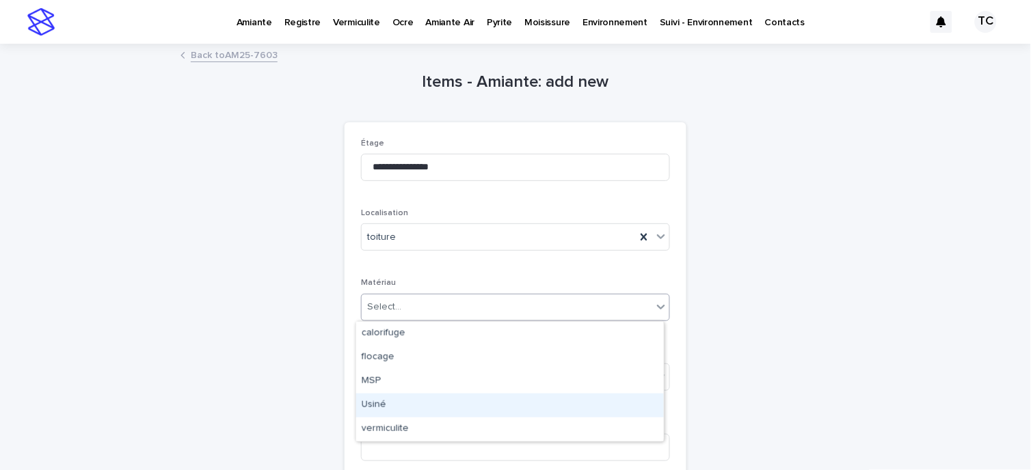
click at [399, 408] on div "Usiné" at bounding box center [510, 406] width 308 height 24
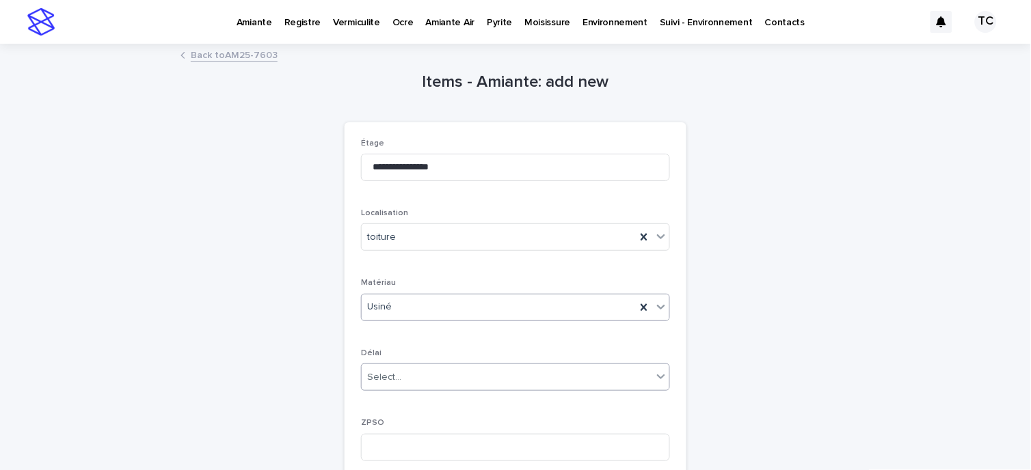
click at [398, 373] on div "Select..." at bounding box center [507, 378] width 291 height 23
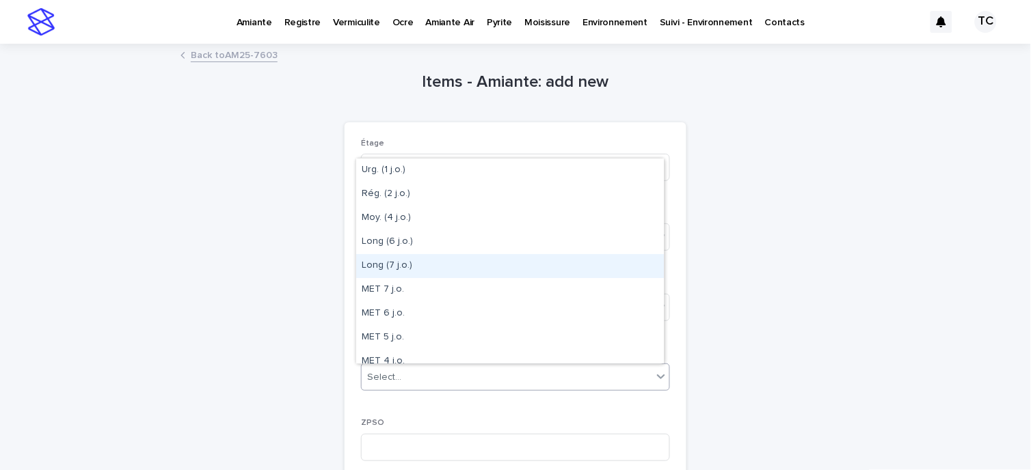
click at [408, 267] on div "Long (7 j.o.)" at bounding box center [510, 266] width 308 height 24
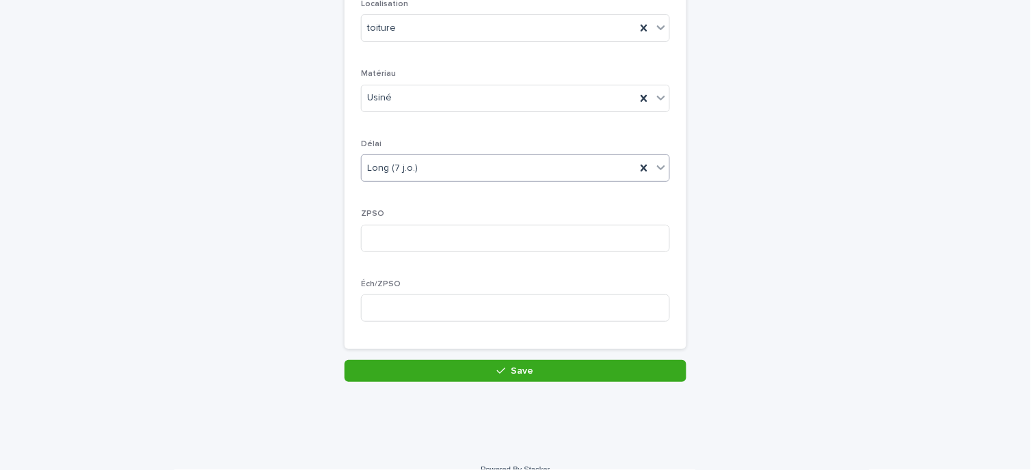
scroll to position [228, 0]
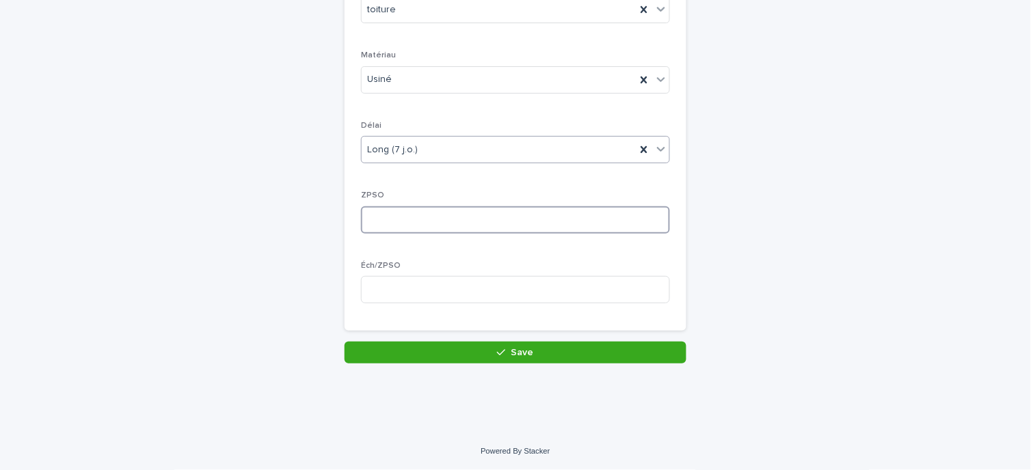
click at [420, 223] on input at bounding box center [515, 220] width 309 height 27
type input "*"
click at [408, 280] on input at bounding box center [515, 289] width 309 height 27
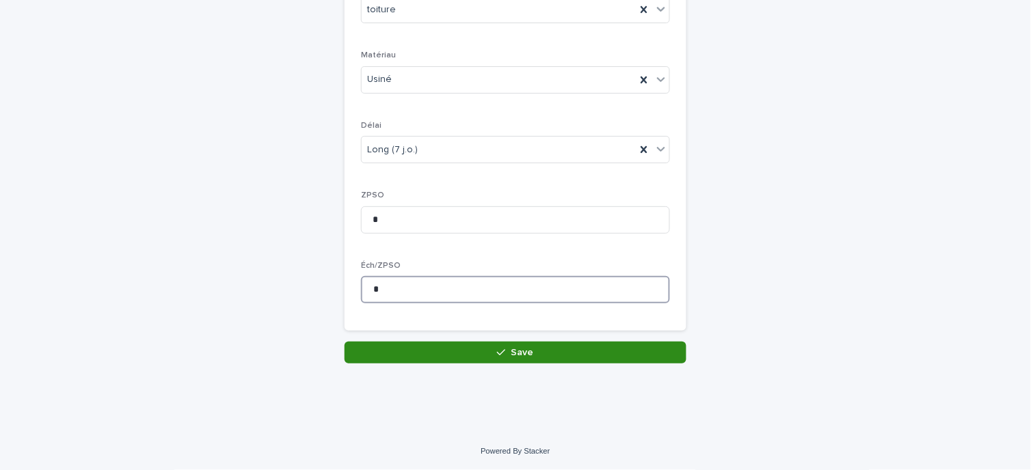
type input "*"
click at [490, 358] on button "Save" at bounding box center [516, 353] width 342 height 22
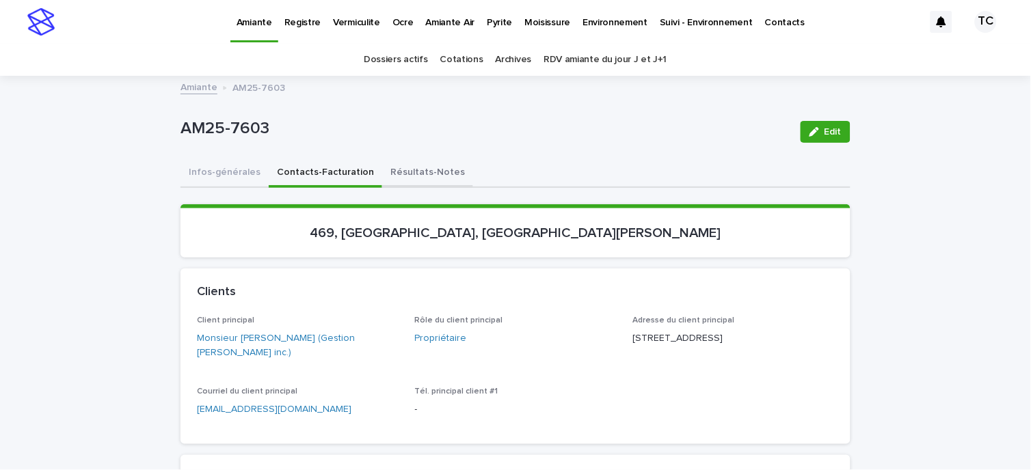
click at [408, 170] on button "Résultats-Notes" at bounding box center [427, 173] width 91 height 29
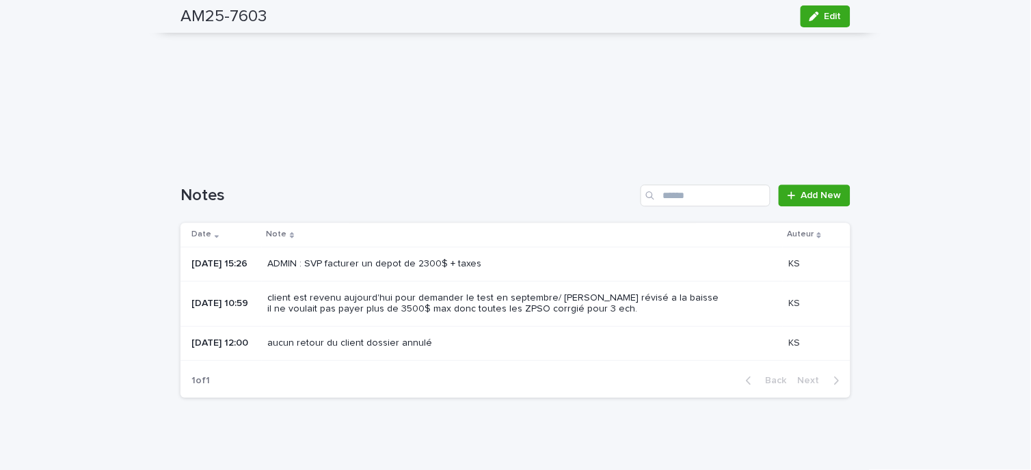
scroll to position [728, 0]
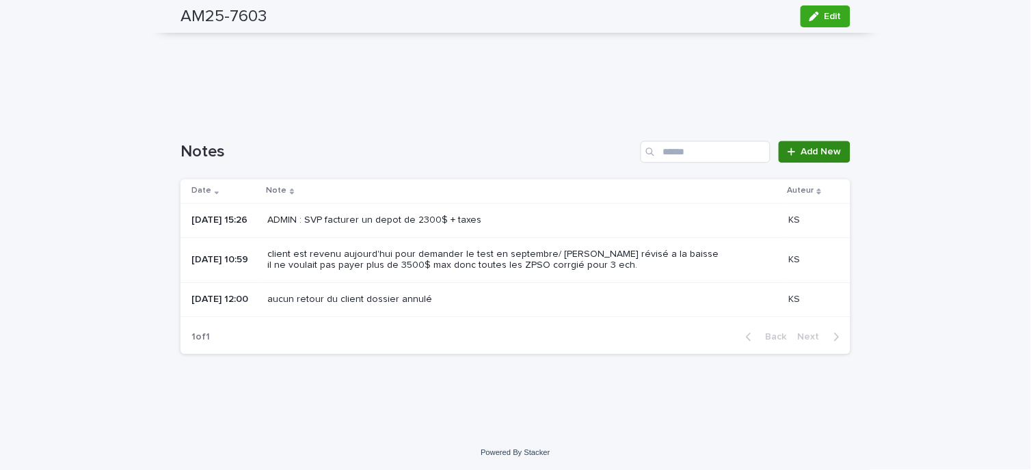
click at [816, 157] on link "Add New" at bounding box center [815, 152] width 72 height 22
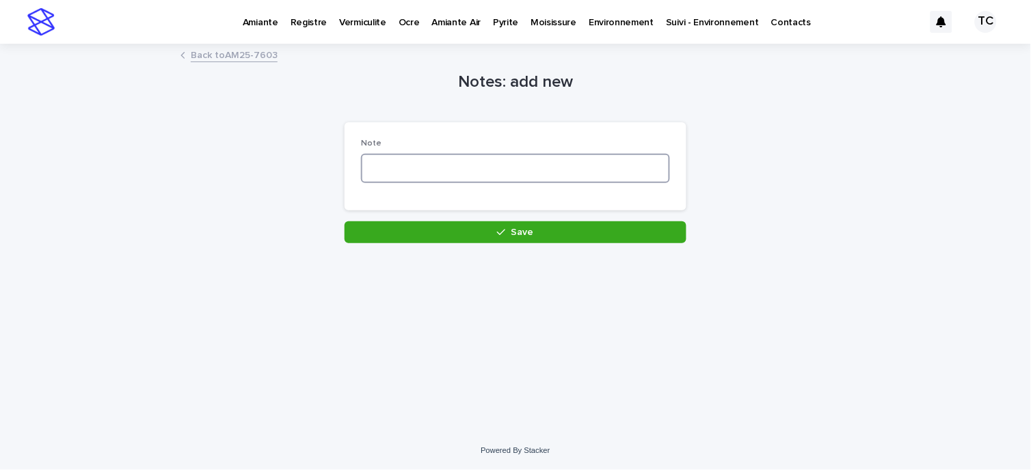
click at [440, 168] on textarea at bounding box center [515, 168] width 309 height 29
drag, startPoint x: 475, startPoint y: 171, endPoint x: 345, endPoint y: 179, distance: 129.5
click at [345, 179] on div "**********" at bounding box center [516, 166] width 342 height 89
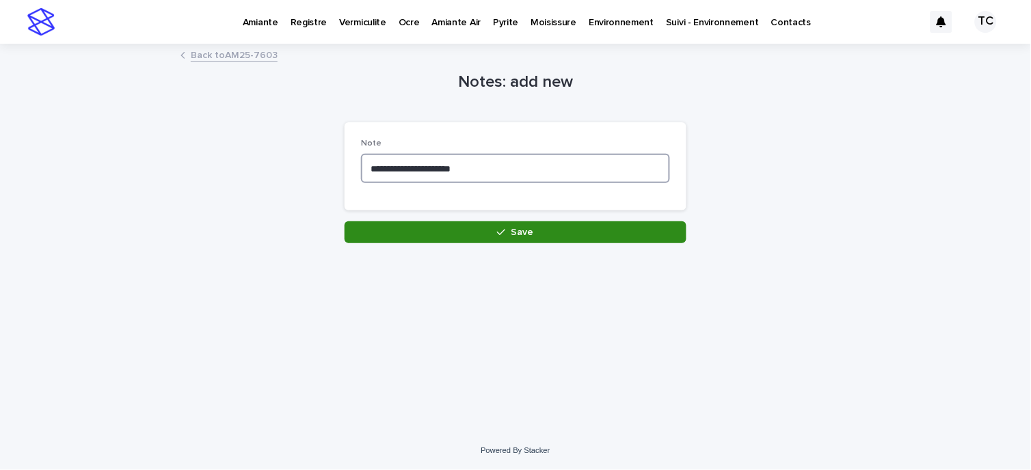
type textarea "**********"
click at [495, 240] on button "Save" at bounding box center [516, 233] width 342 height 22
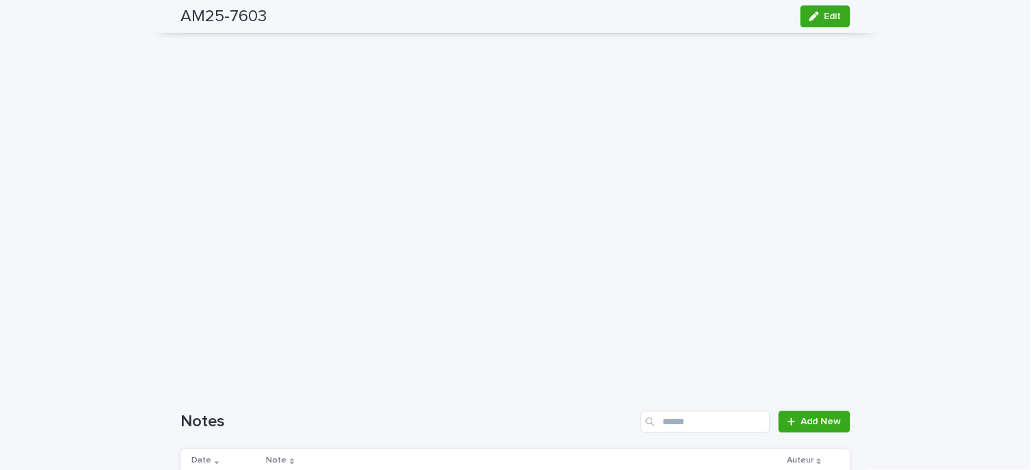
scroll to position [761, 0]
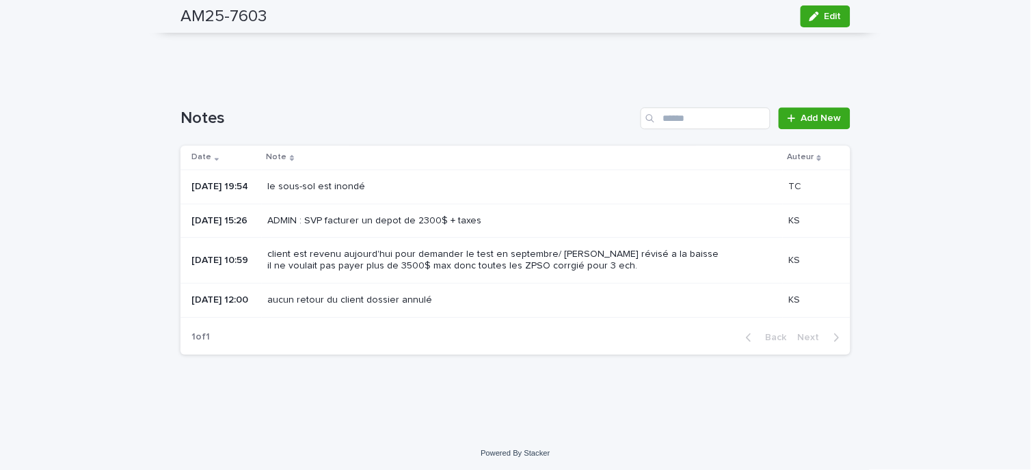
click at [422, 178] on div "le sous-sol est inondé" at bounding box center [495, 185] width 456 height 14
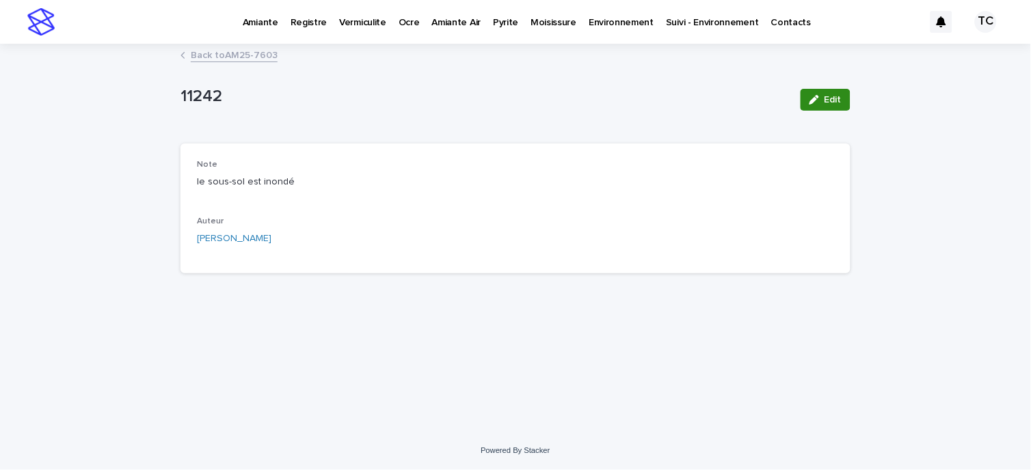
click at [826, 101] on span "Edit" at bounding box center [833, 100] width 17 height 10
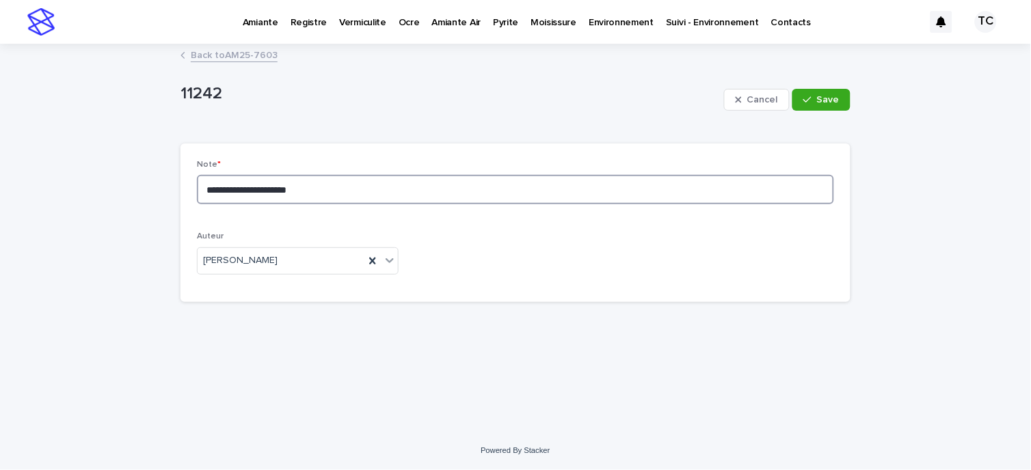
drag, startPoint x: 339, startPoint y: 196, endPoint x: 161, endPoint y: 206, distance: 178.8
click at [161, 206] on div "**********" at bounding box center [515, 238] width 1031 height 386
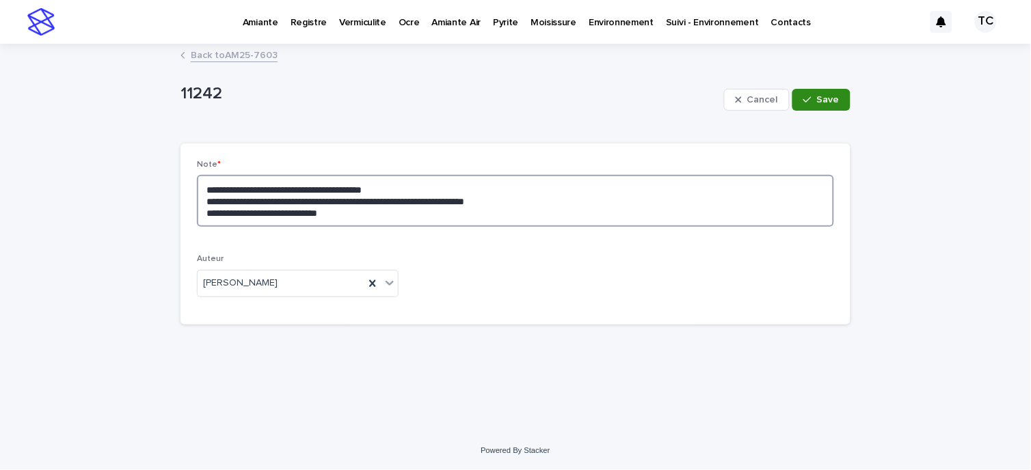
type textarea "**********"
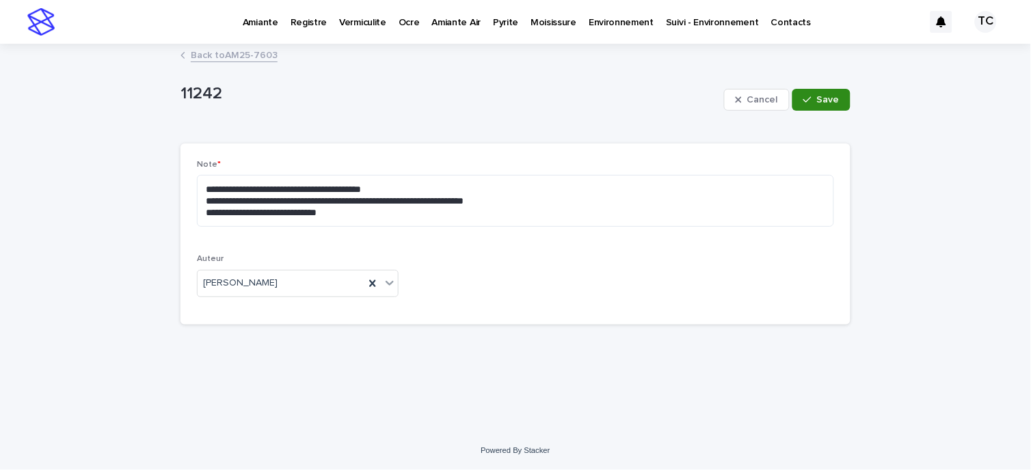
click at [842, 100] on button "Save" at bounding box center [822, 100] width 58 height 22
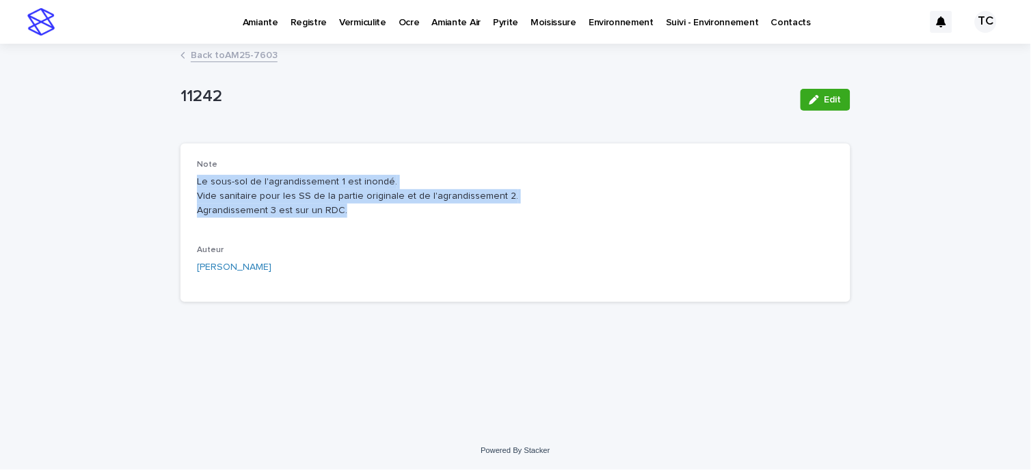
drag, startPoint x: 359, startPoint y: 213, endPoint x: 189, endPoint y: 187, distance: 171.6
click at [189, 187] on div "Note Le sous-sol de l'agrandissement 1 est inondé. Vide sanitaire pour les SS d…" at bounding box center [516, 223] width 670 height 159
copy p "Le sous-sol de l'agrandissement 1 est inondé. Vide sanitaire pour les SS de la …"
click at [585, 375] on div "Loading... Saving… Loading... Saving… 11242 Edit 11242 Edit Sorry, there was an…" at bounding box center [516, 221] width 684 height 352
